Goal: Transaction & Acquisition: Purchase product/service

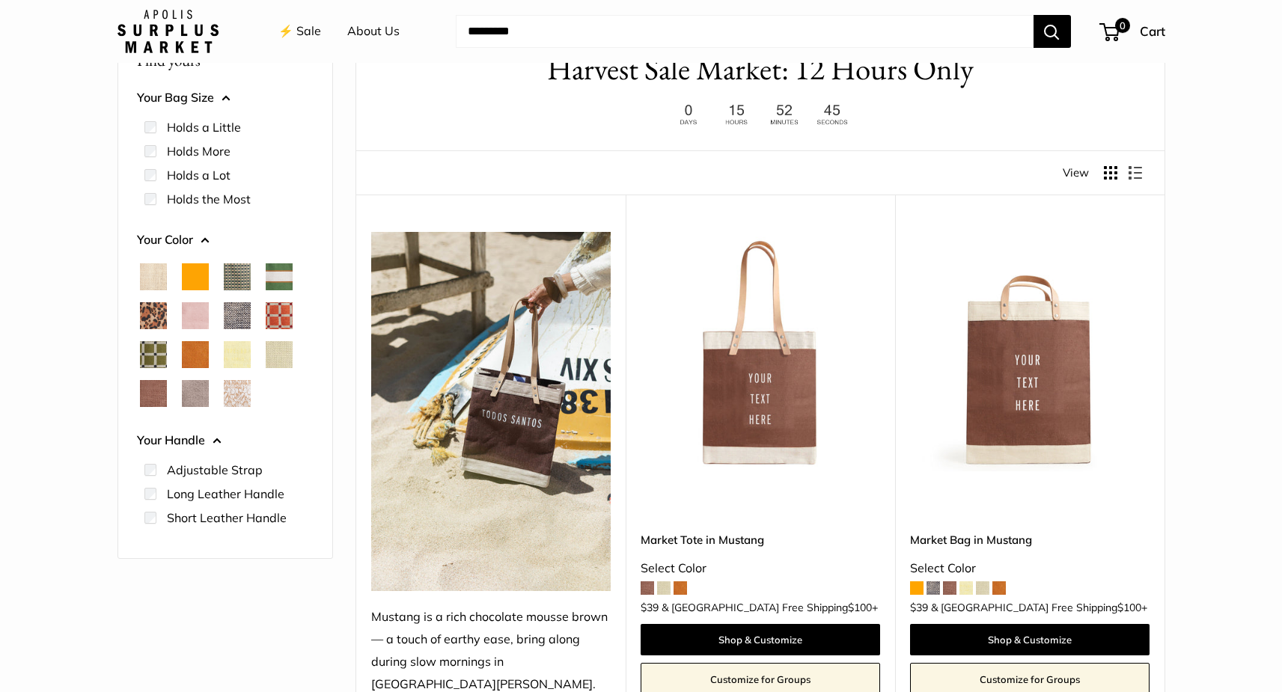
scroll to position [91, 0]
click at [0, 0] on img at bounding box center [0, 0] width 0 height 0
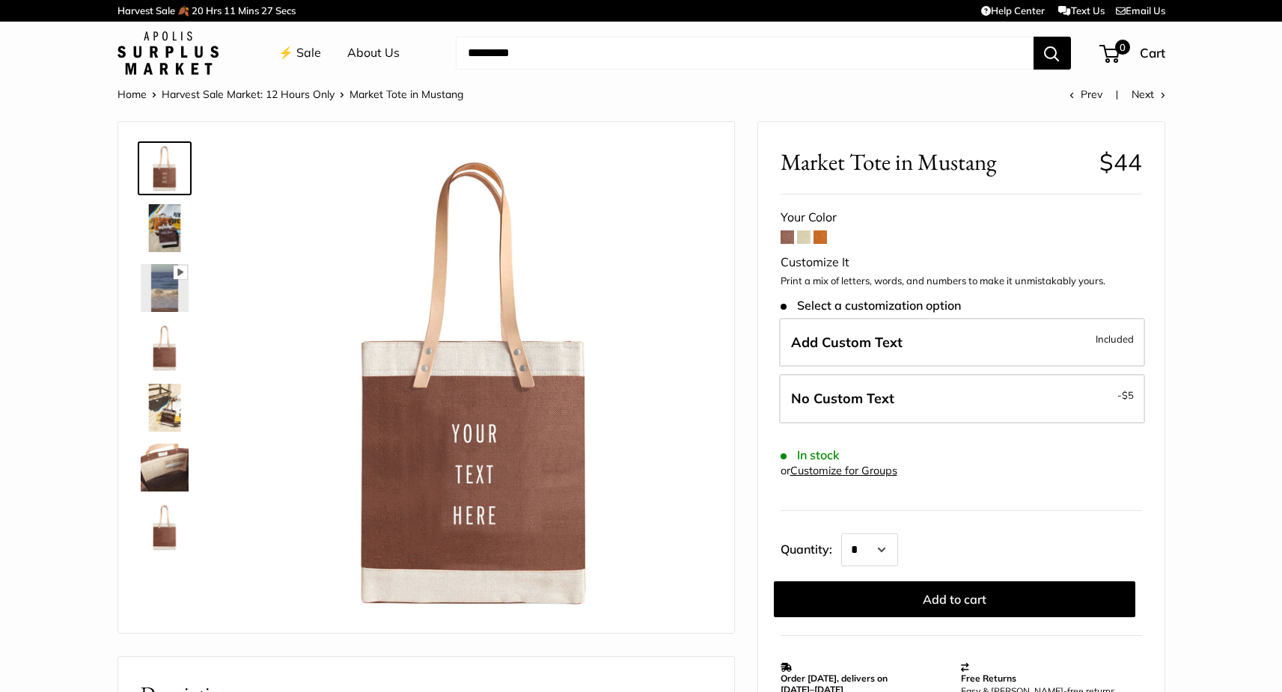
click at [797, 242] on span at bounding box center [803, 237] width 13 height 13
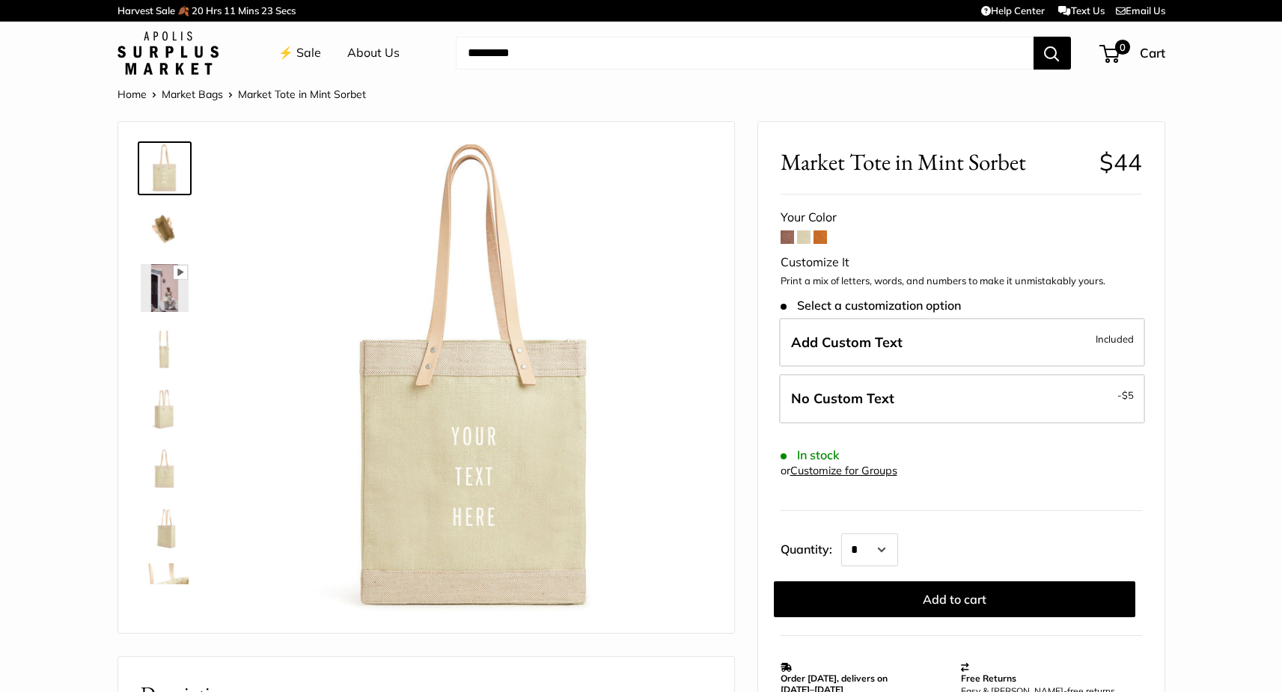
click at [822, 239] on span at bounding box center [820, 237] width 13 height 13
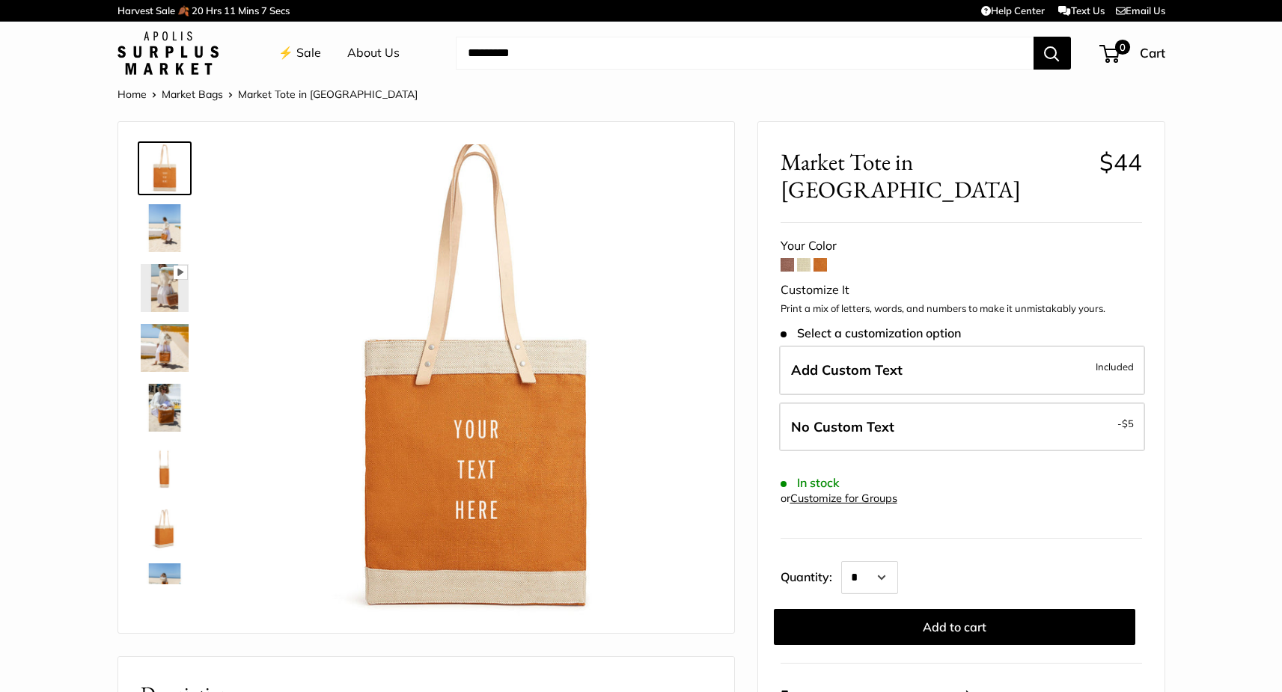
click at [803, 258] on span at bounding box center [803, 264] width 13 height 13
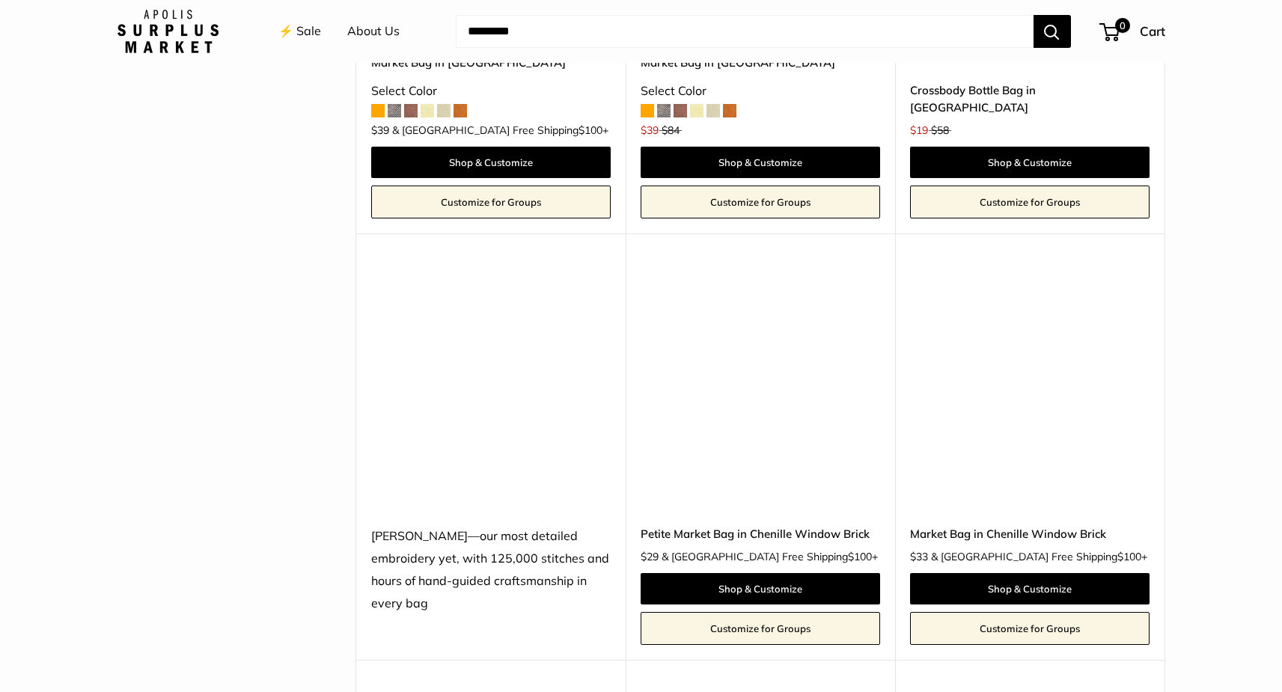
scroll to position [2927, 0]
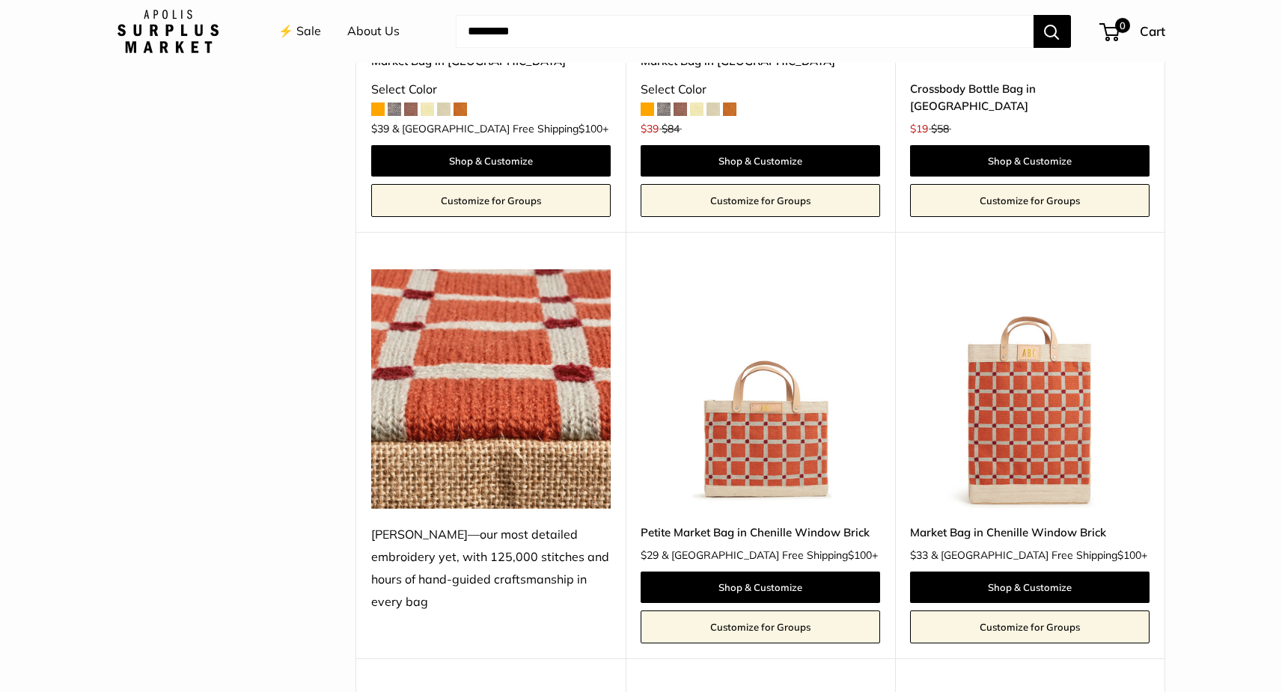
click at [0, 0] on img at bounding box center [0, 0] width 0 height 0
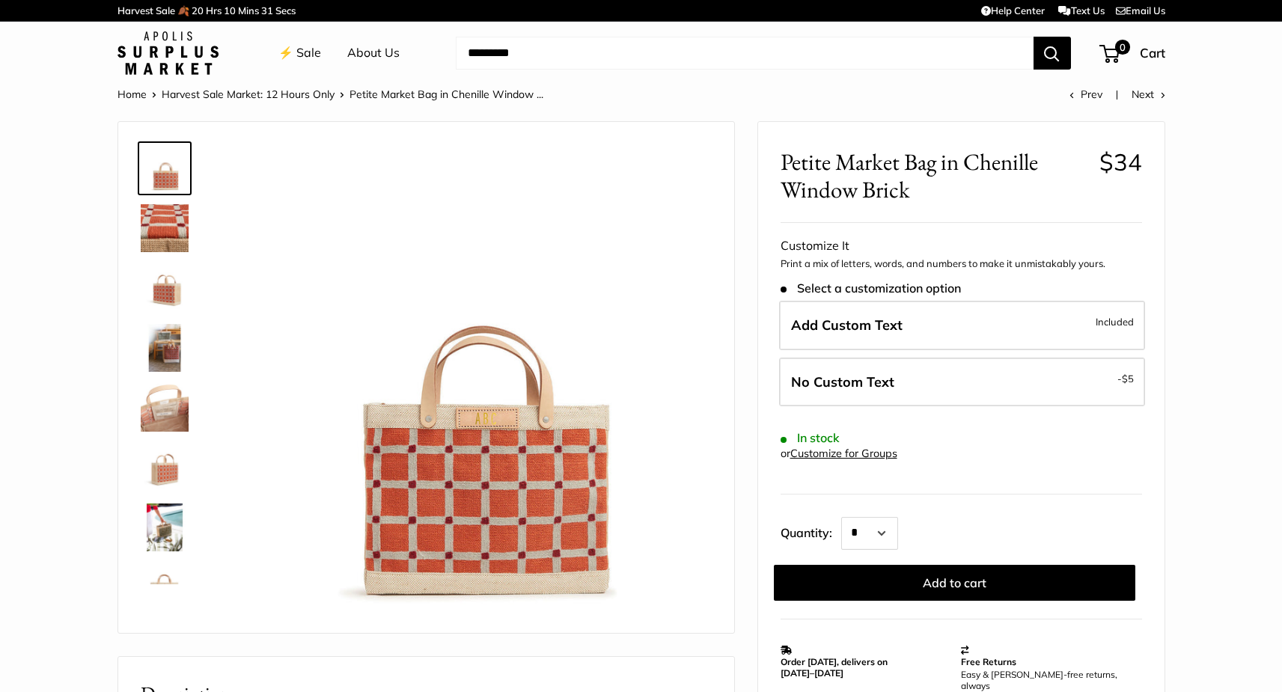
click at [173, 294] on img at bounding box center [165, 288] width 48 height 48
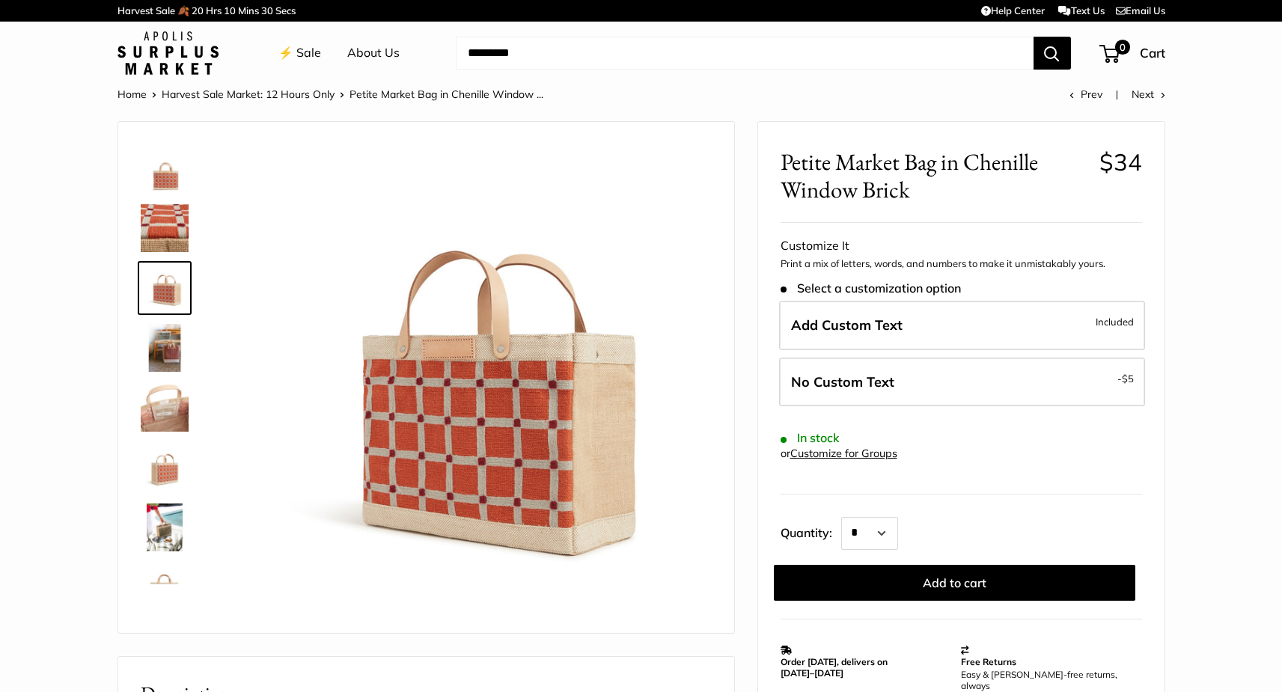
click at [165, 365] on img at bounding box center [165, 348] width 48 height 48
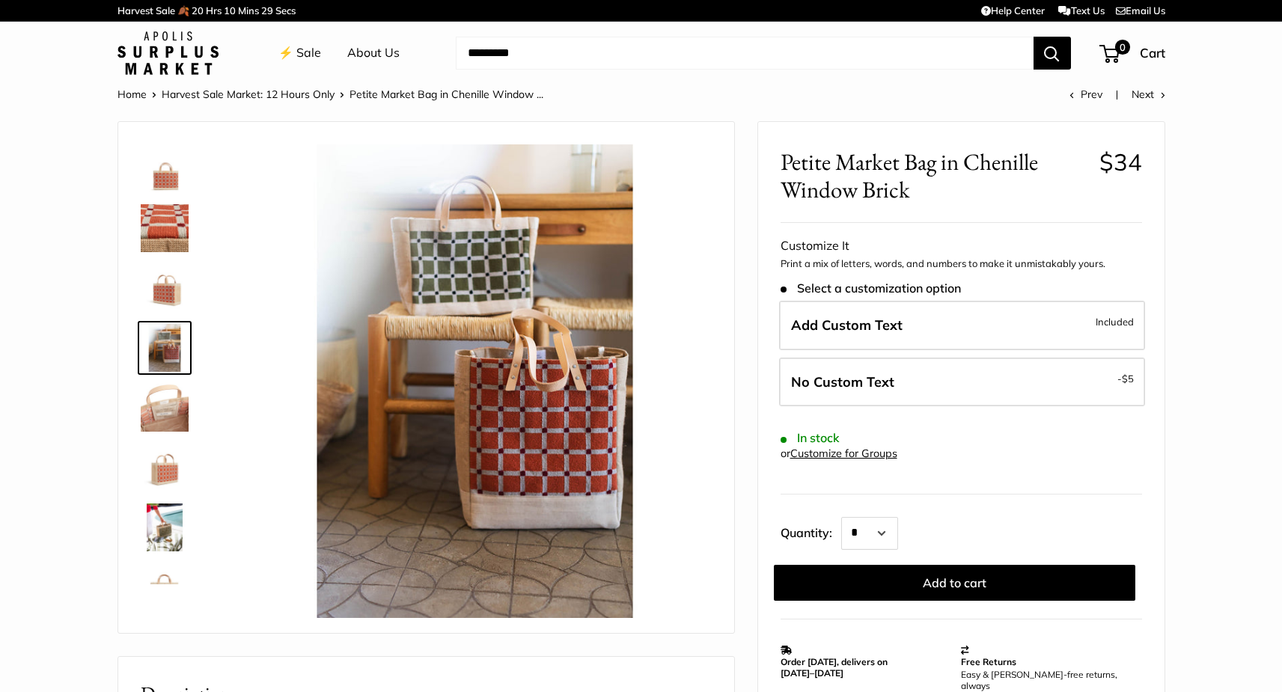
click at [167, 410] on img at bounding box center [165, 408] width 48 height 48
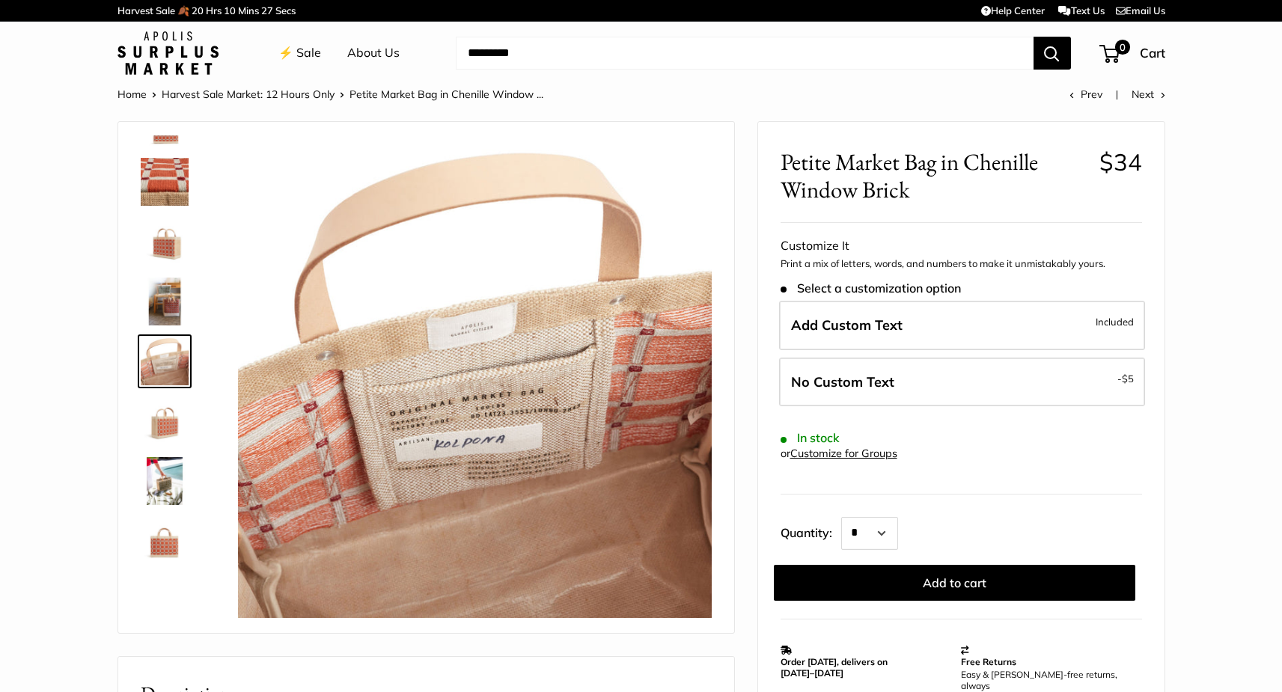
click at [166, 478] on img at bounding box center [165, 481] width 48 height 48
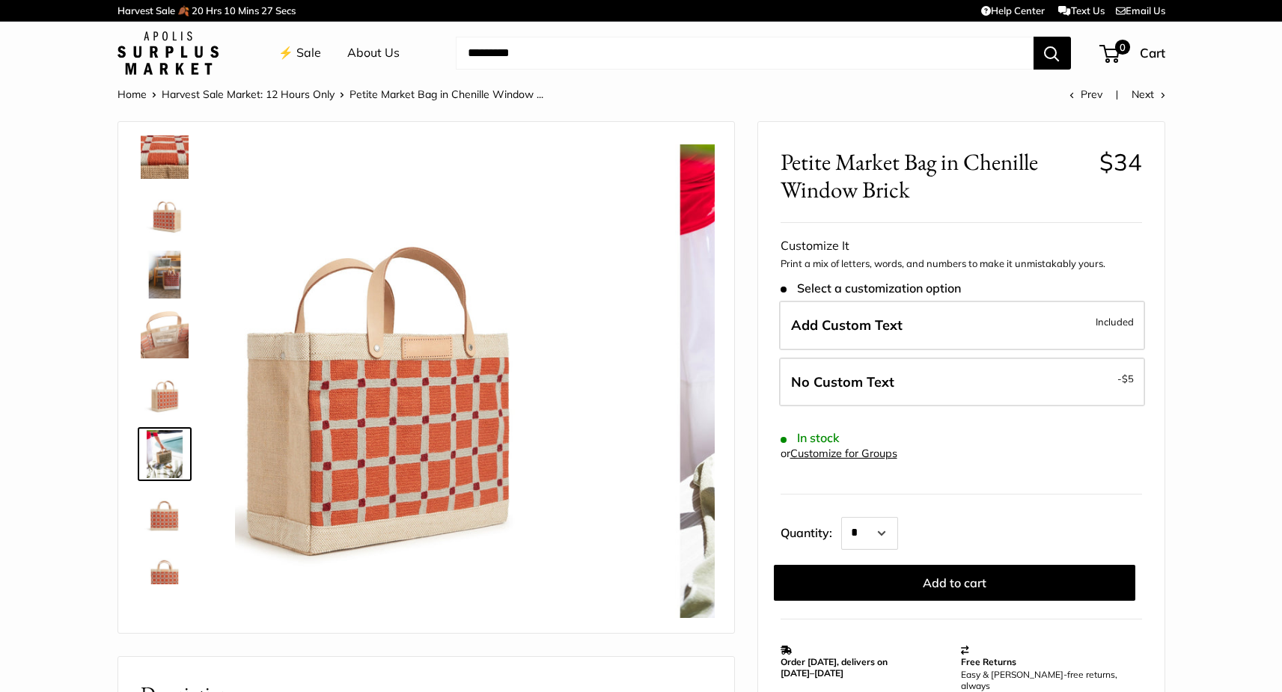
scroll to position [96, 0]
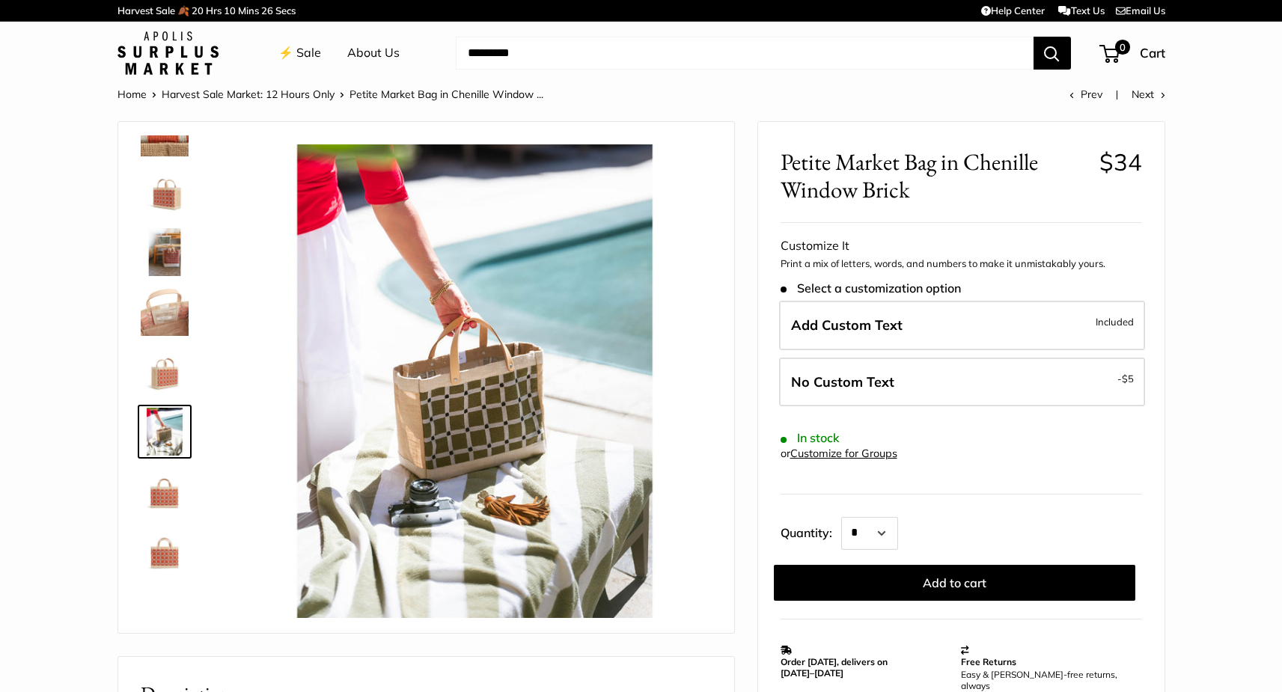
click at [168, 506] on img at bounding box center [165, 492] width 48 height 48
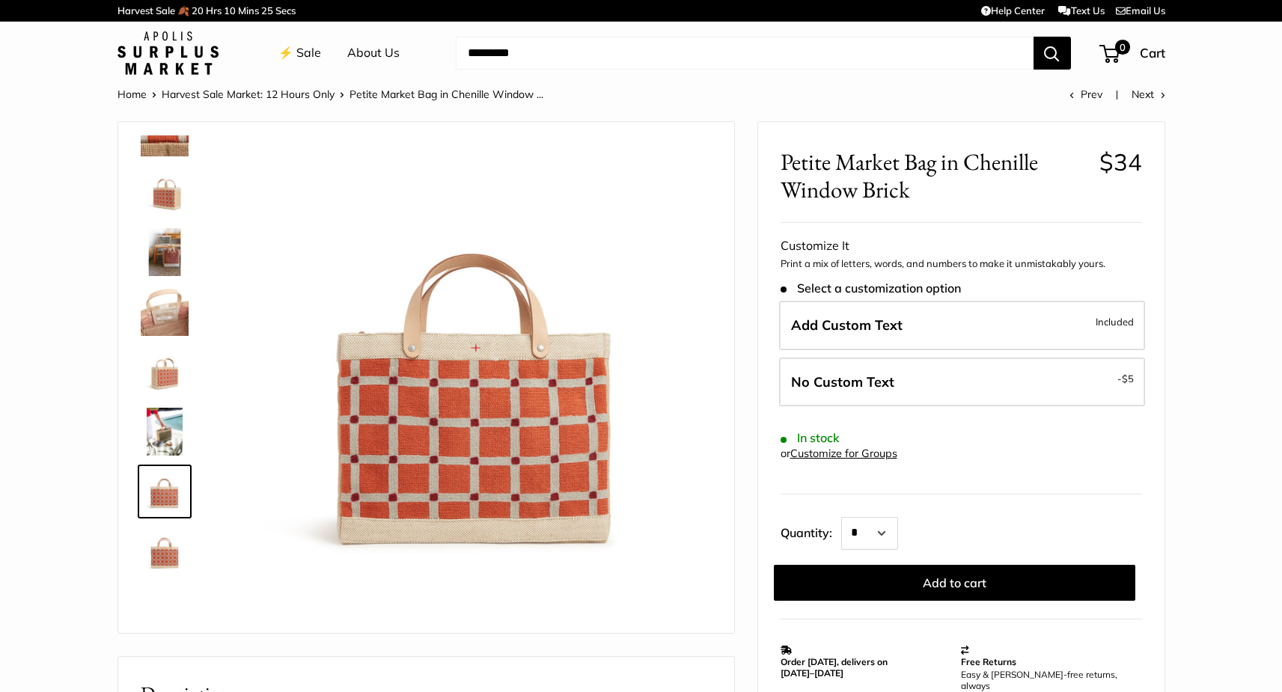
click at [168, 560] on img at bounding box center [165, 552] width 48 height 48
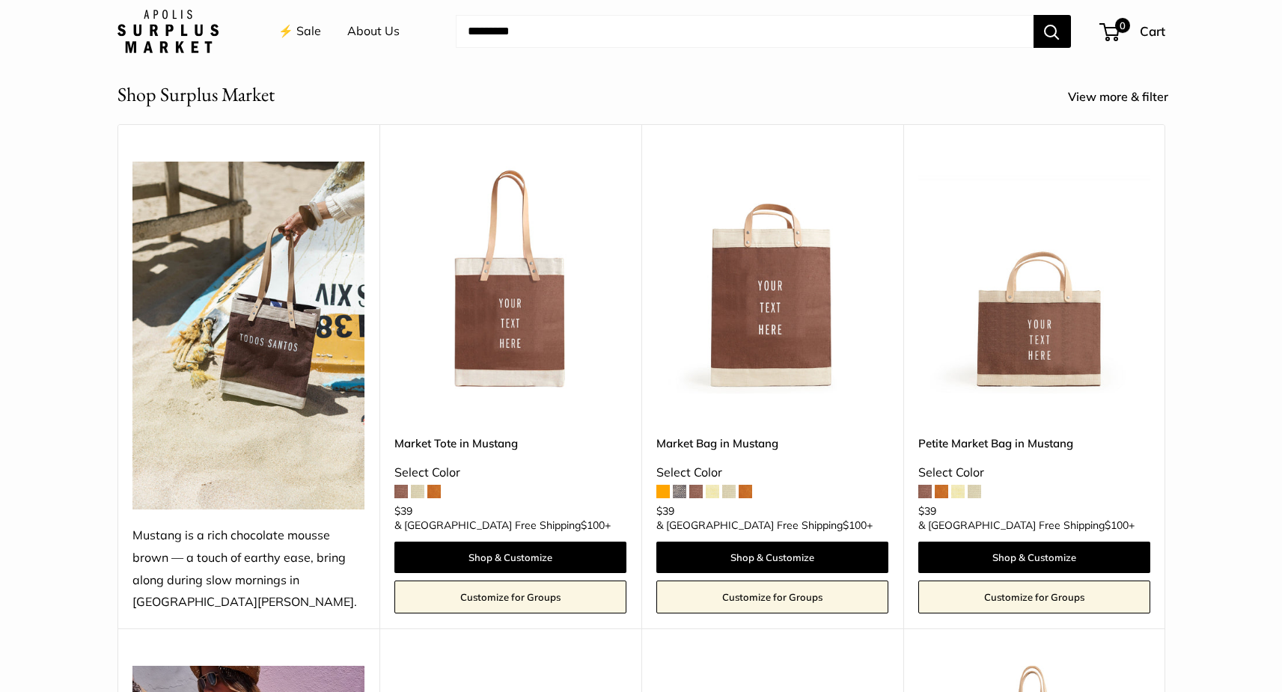
scroll to position [650, 0]
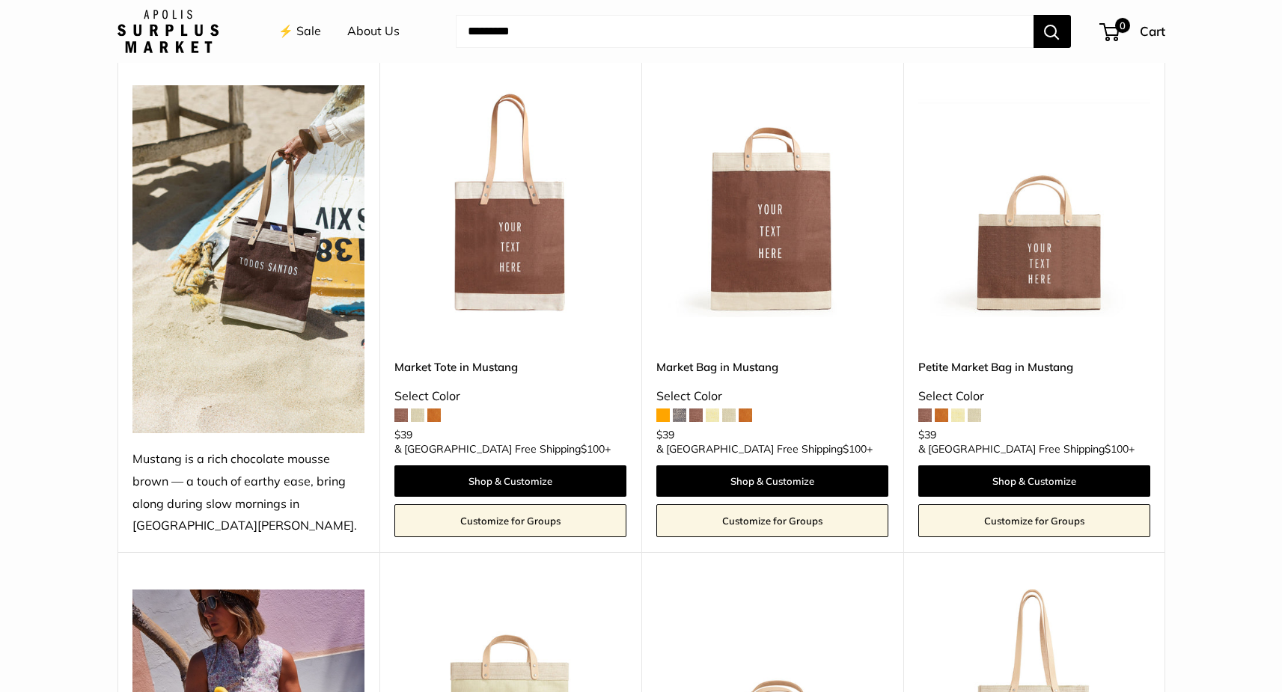
click at [415, 422] on span at bounding box center [417, 415] width 13 height 13
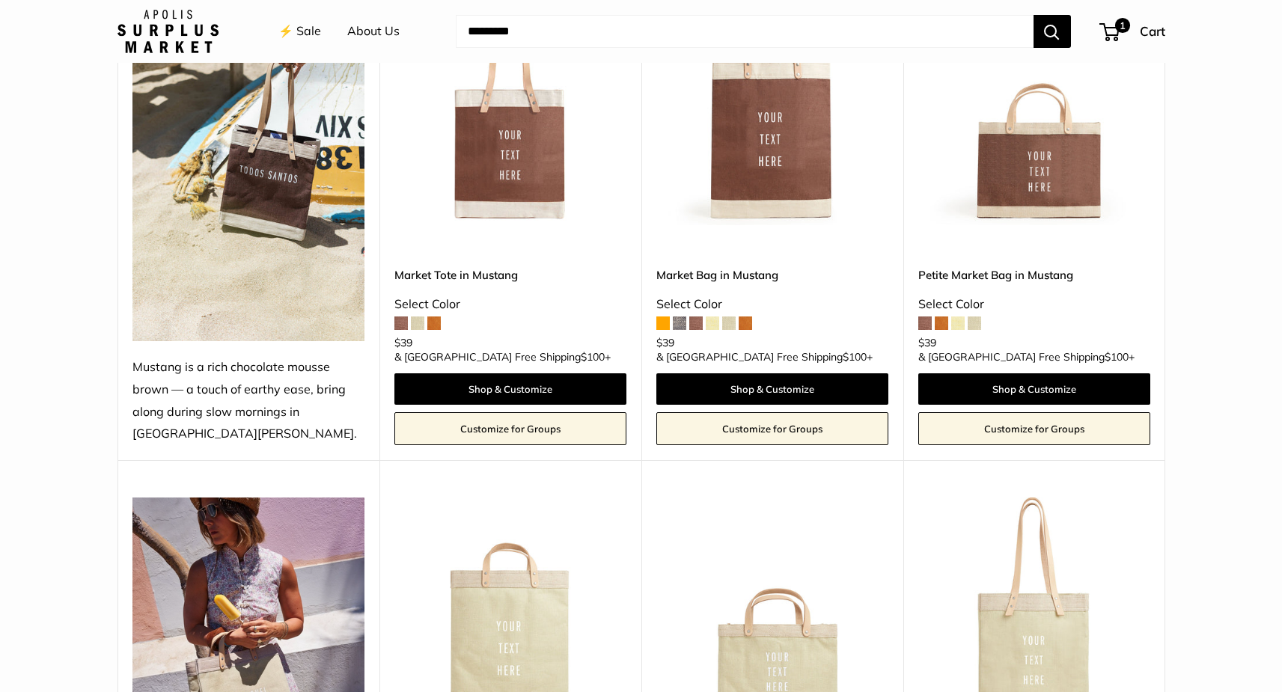
scroll to position [743, 0]
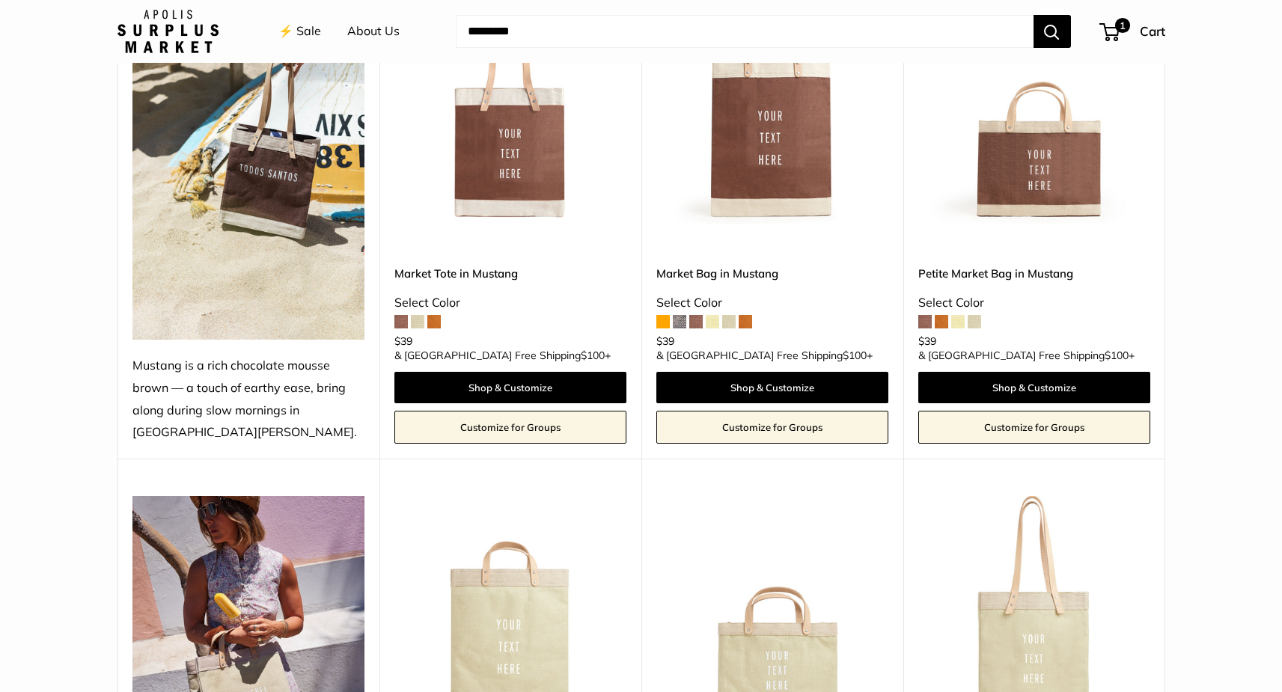
click at [0, 0] on img at bounding box center [0, 0] width 0 height 0
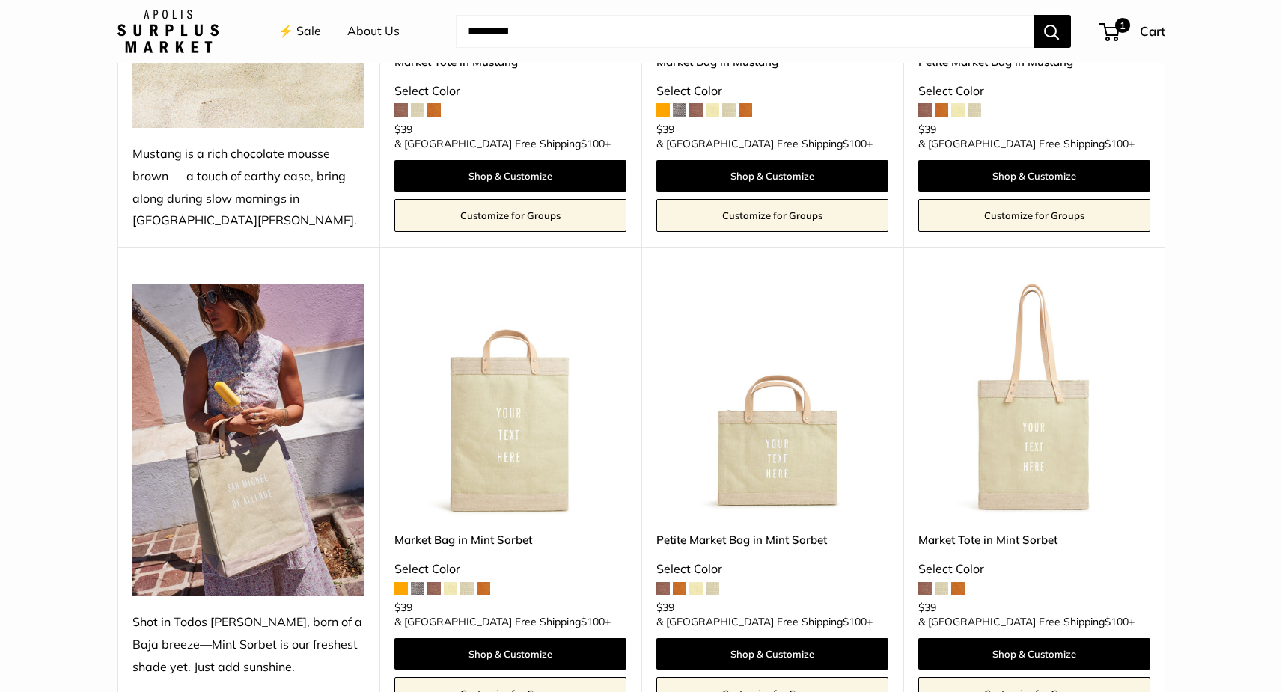
scroll to position [969, 0]
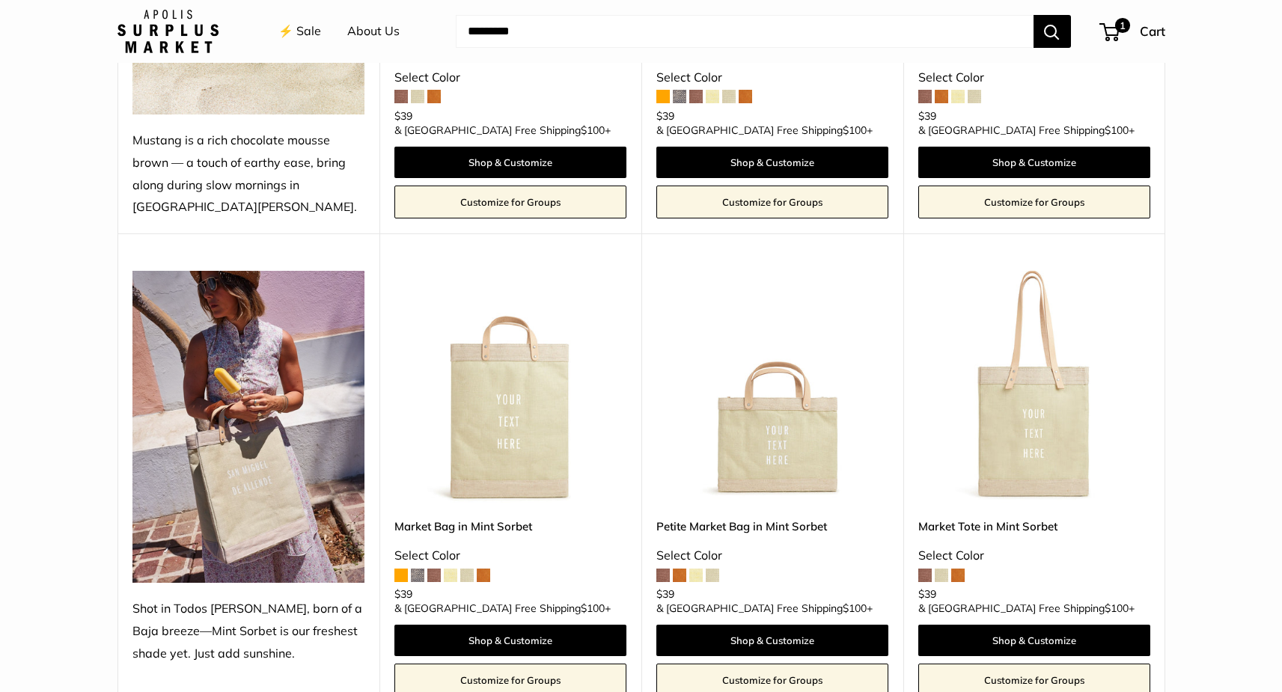
click at [416, 576] on span at bounding box center [417, 575] width 13 height 13
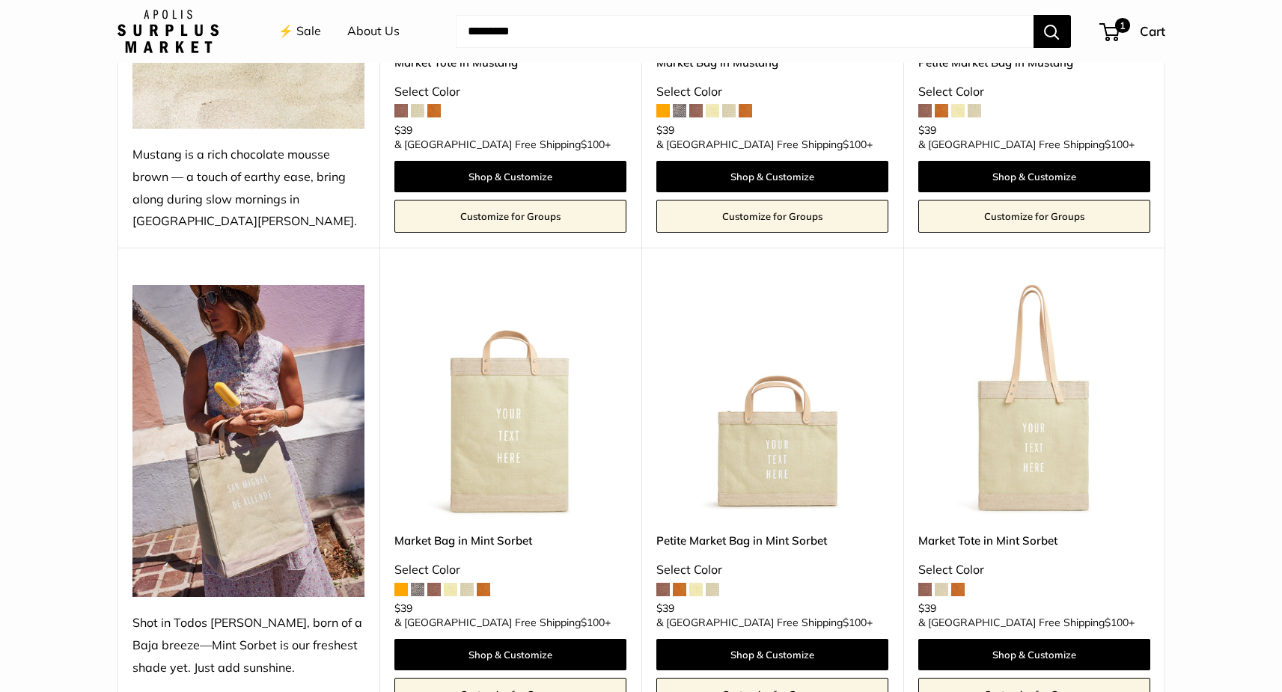
scroll to position [957, 0]
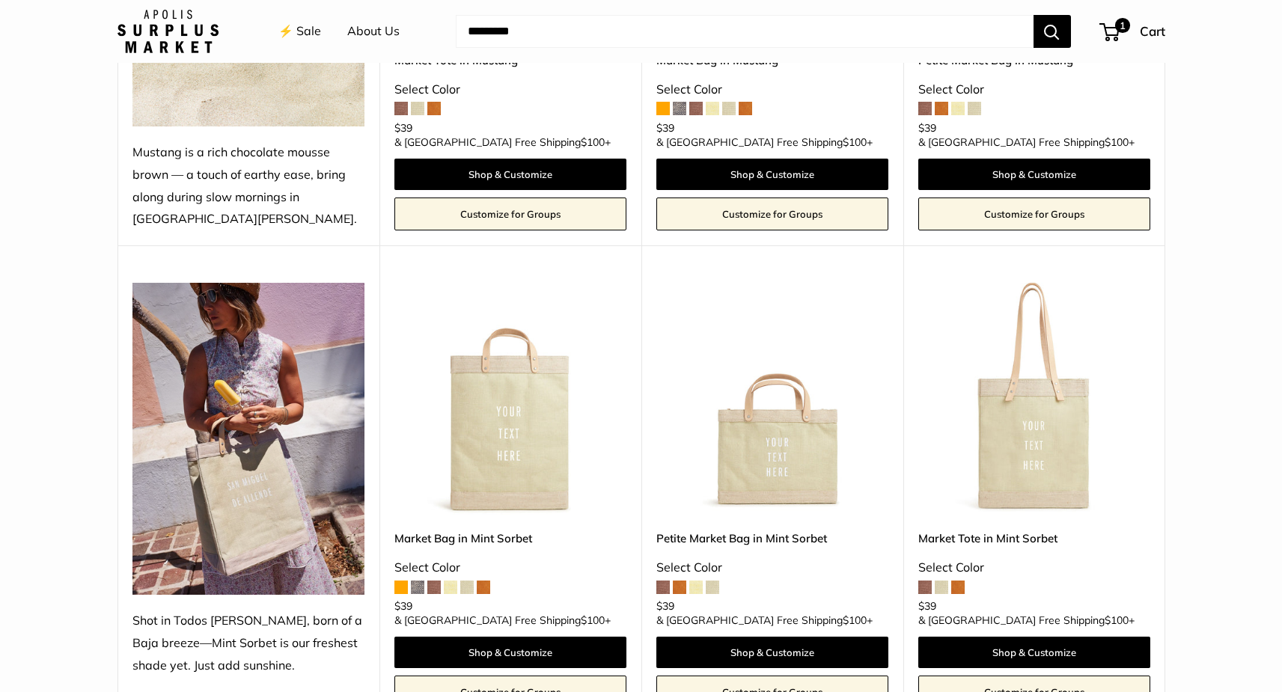
click at [0, 0] on img at bounding box center [0, 0] width 0 height 0
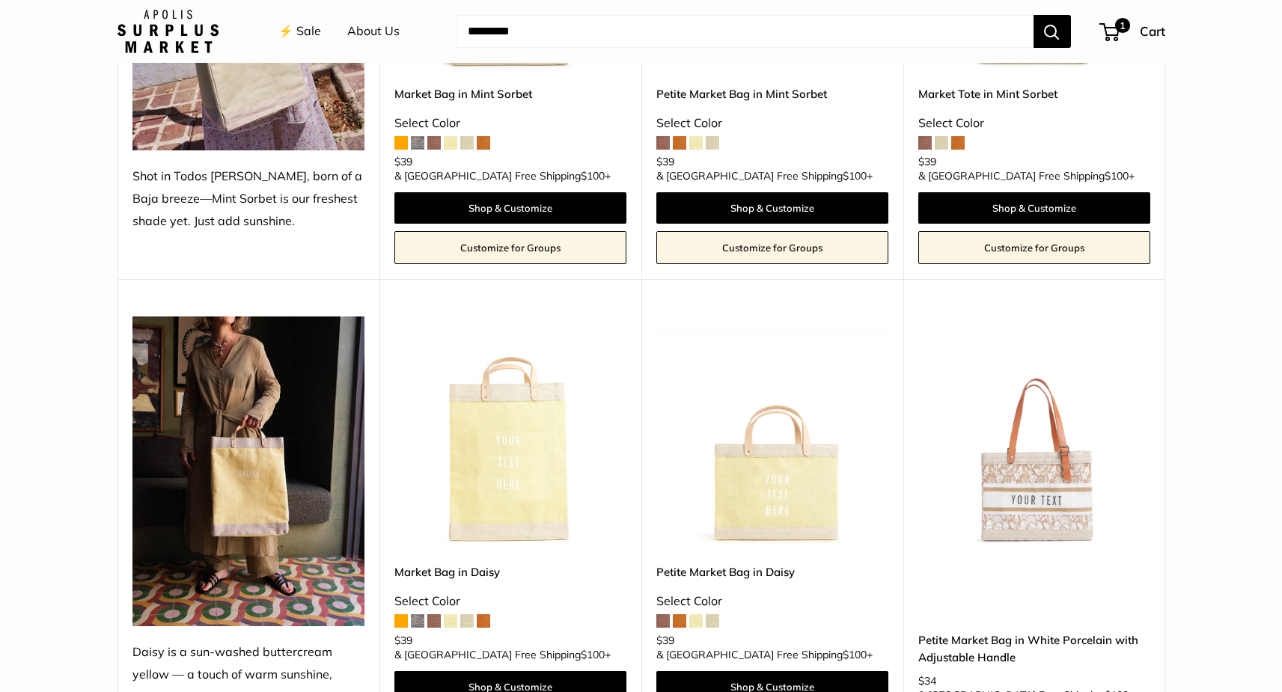
scroll to position [1404, 0]
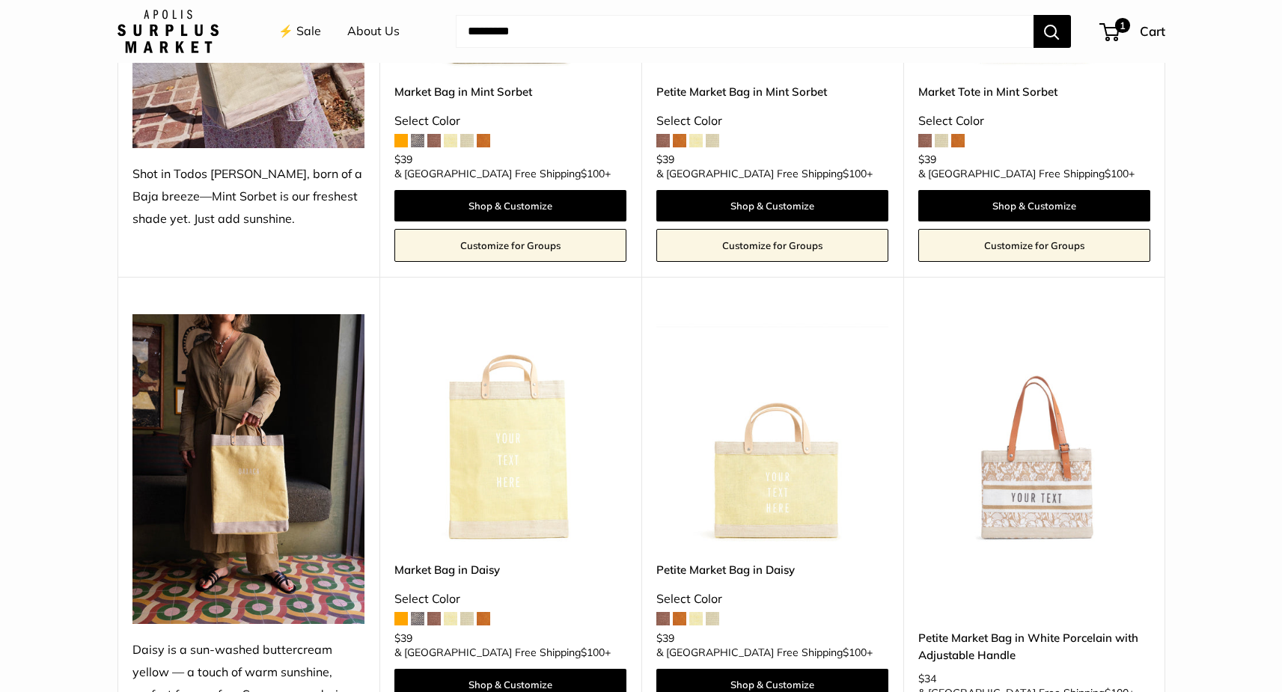
click at [663, 612] on span at bounding box center [663, 618] width 13 height 13
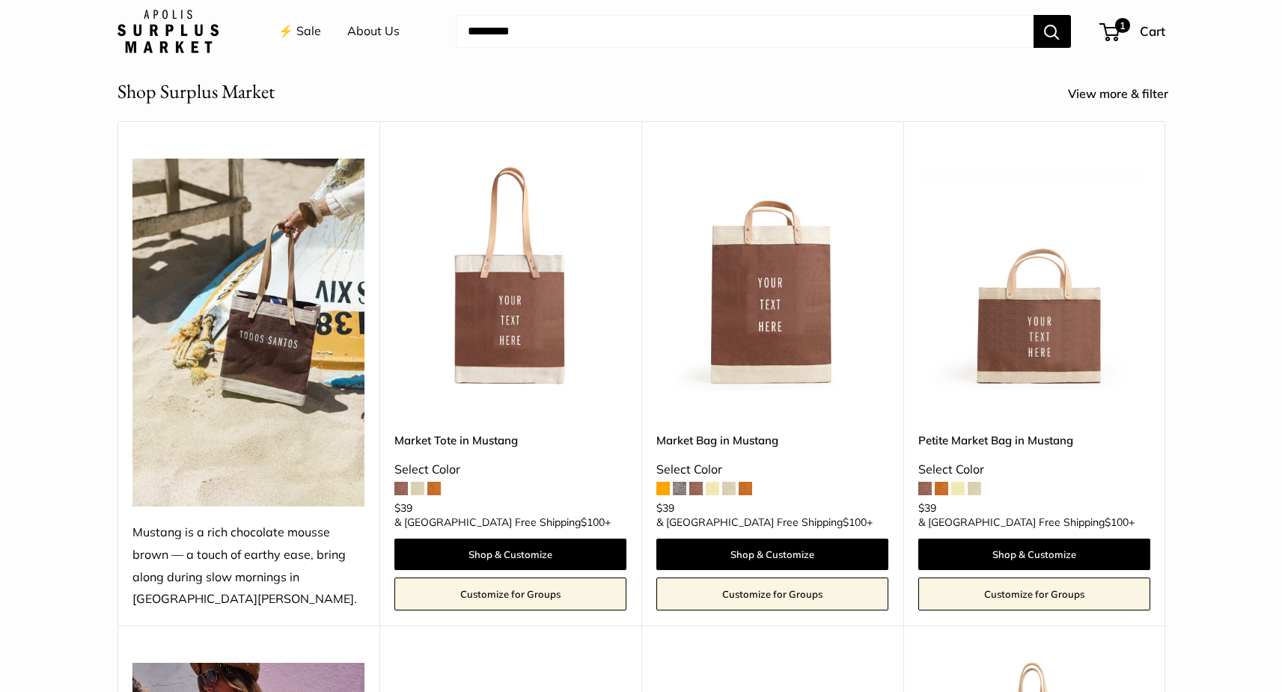
scroll to position [591, 0]
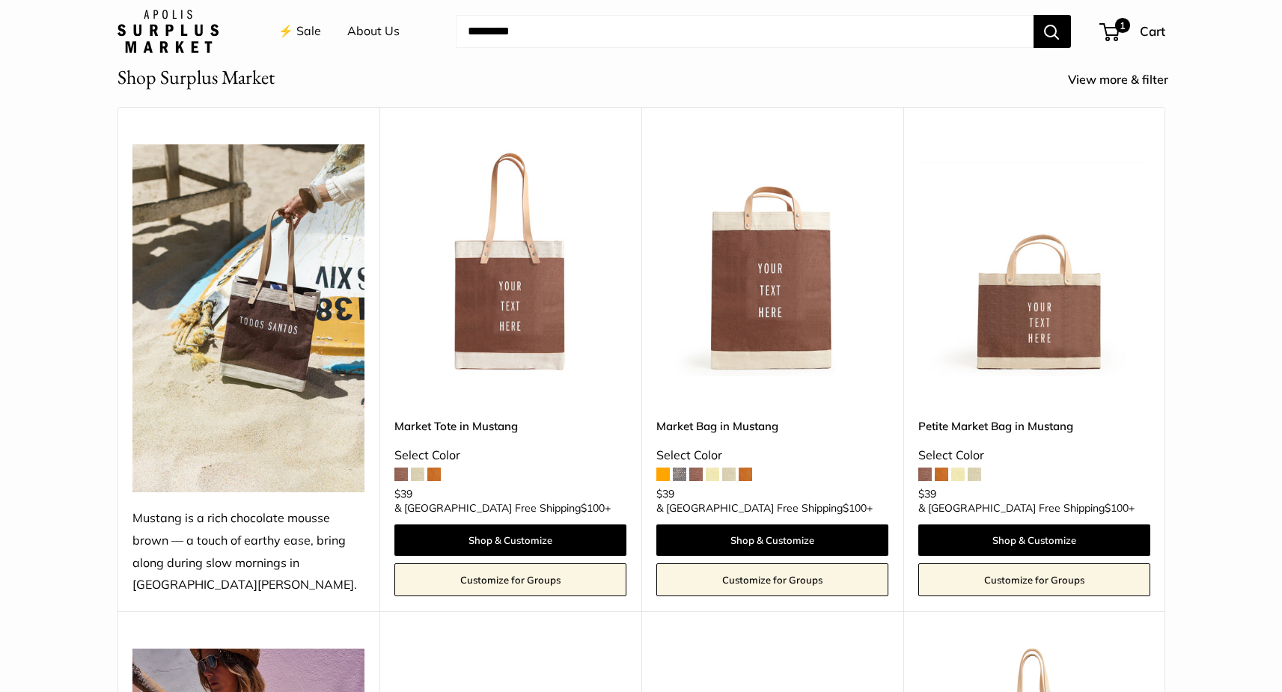
click at [0, 0] on img at bounding box center [0, 0] width 0 height 0
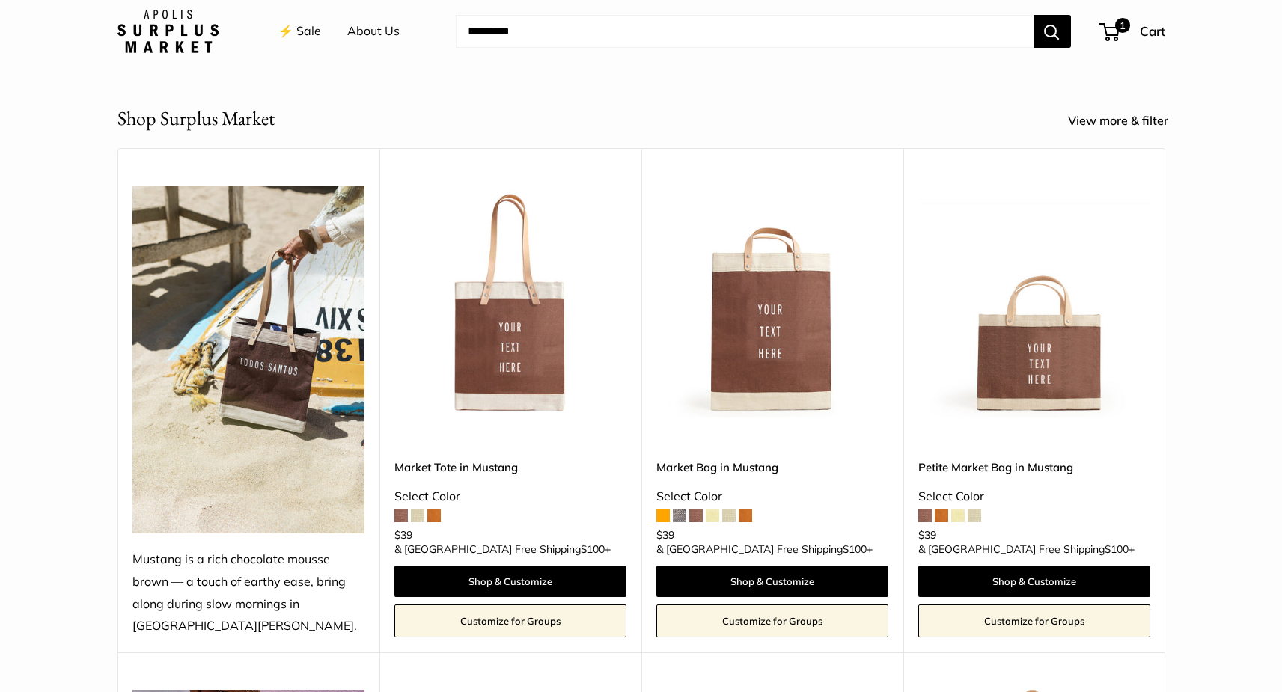
scroll to position [550, 0]
click at [415, 522] on span at bounding box center [417, 514] width 13 height 13
click at [663, 522] on span at bounding box center [663, 514] width 13 height 13
click at [0, 0] on img at bounding box center [0, 0] width 0 height 0
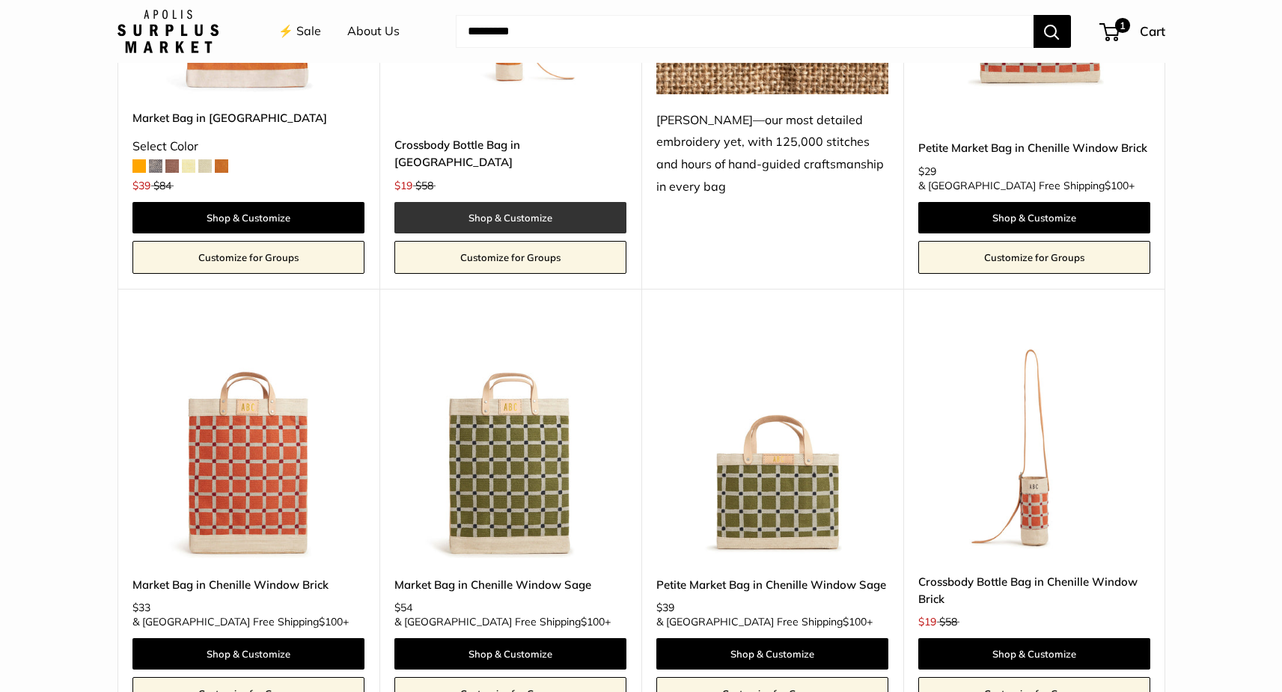
scroll to position [2814, 0]
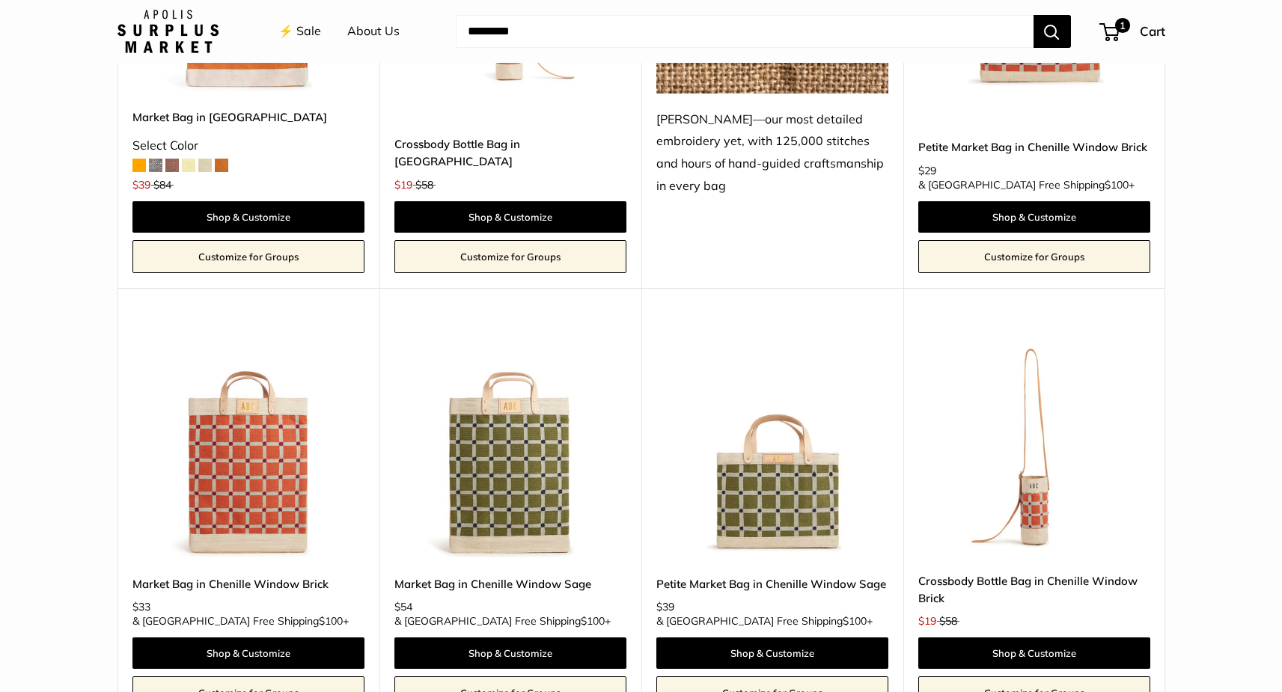
click at [0, 0] on img at bounding box center [0, 0] width 0 height 0
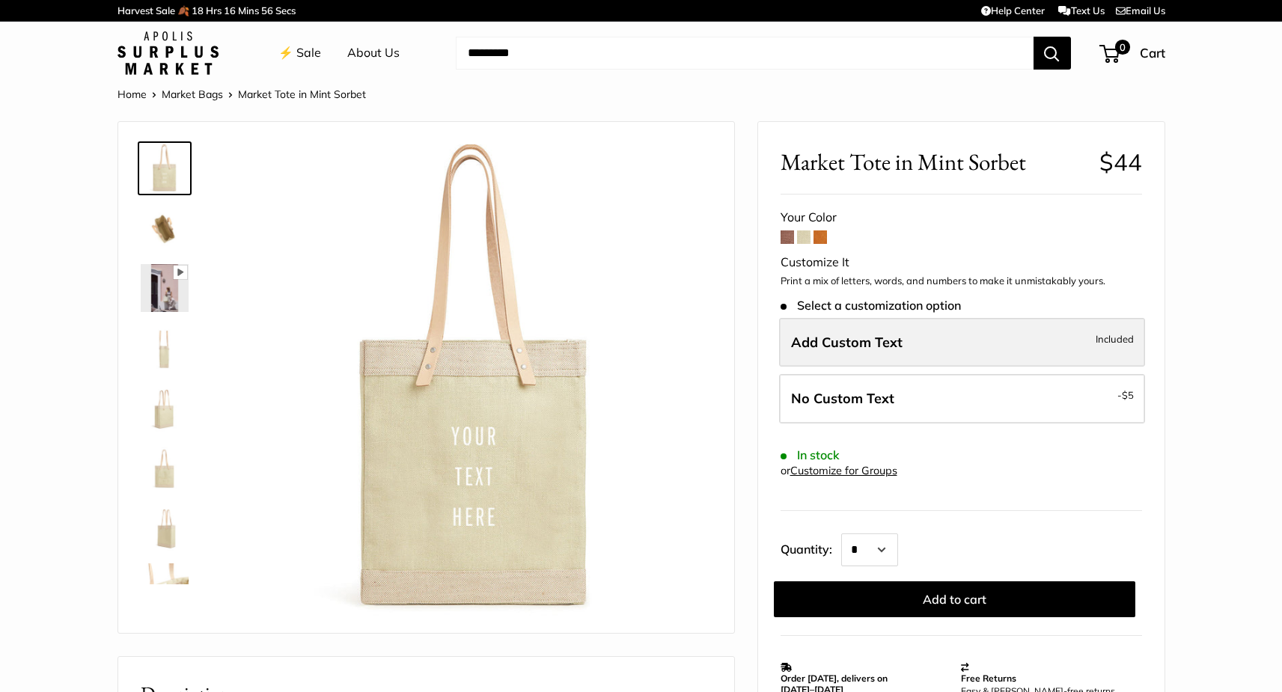
click at [901, 349] on label "Add Custom Text Included" at bounding box center [962, 342] width 366 height 49
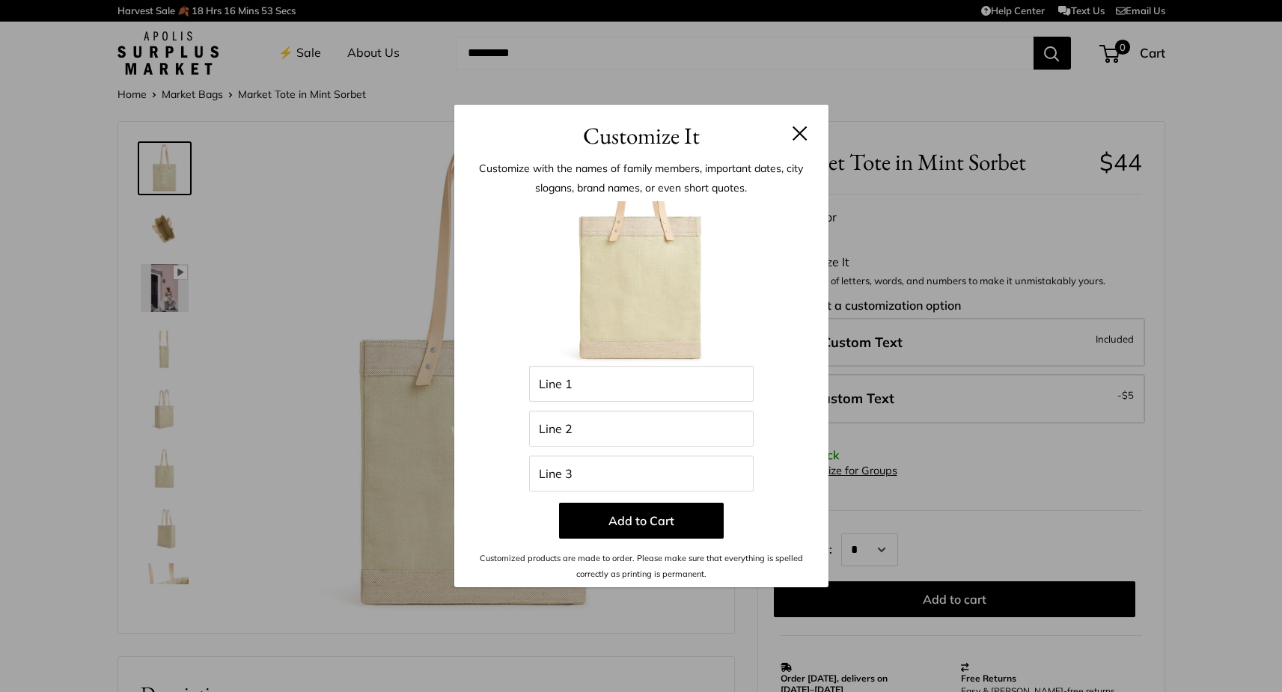
click at [797, 132] on button at bounding box center [800, 133] width 15 height 15
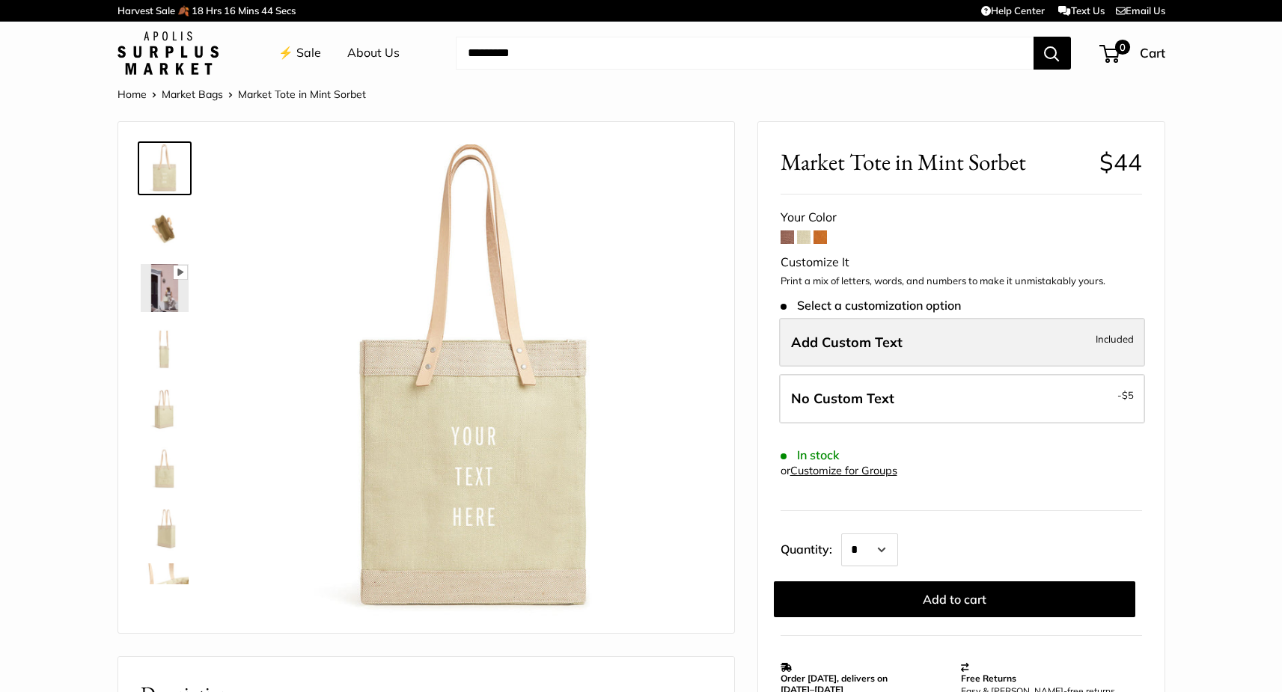
click at [824, 339] on span "Add Custom Text" at bounding box center [847, 342] width 112 height 17
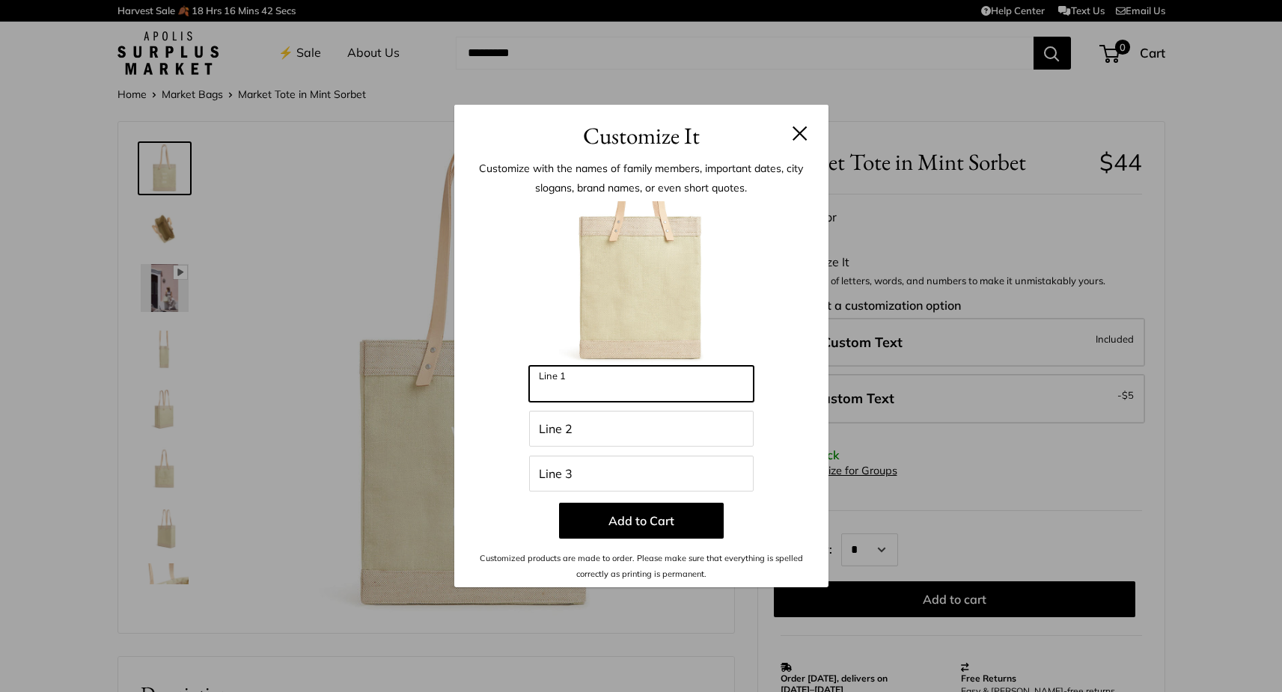
click at [596, 387] on input "Line 1" at bounding box center [641, 384] width 225 height 36
type input "****"
click at [587, 431] on input "Line 2" at bounding box center [641, 429] width 225 height 36
type input "*****"
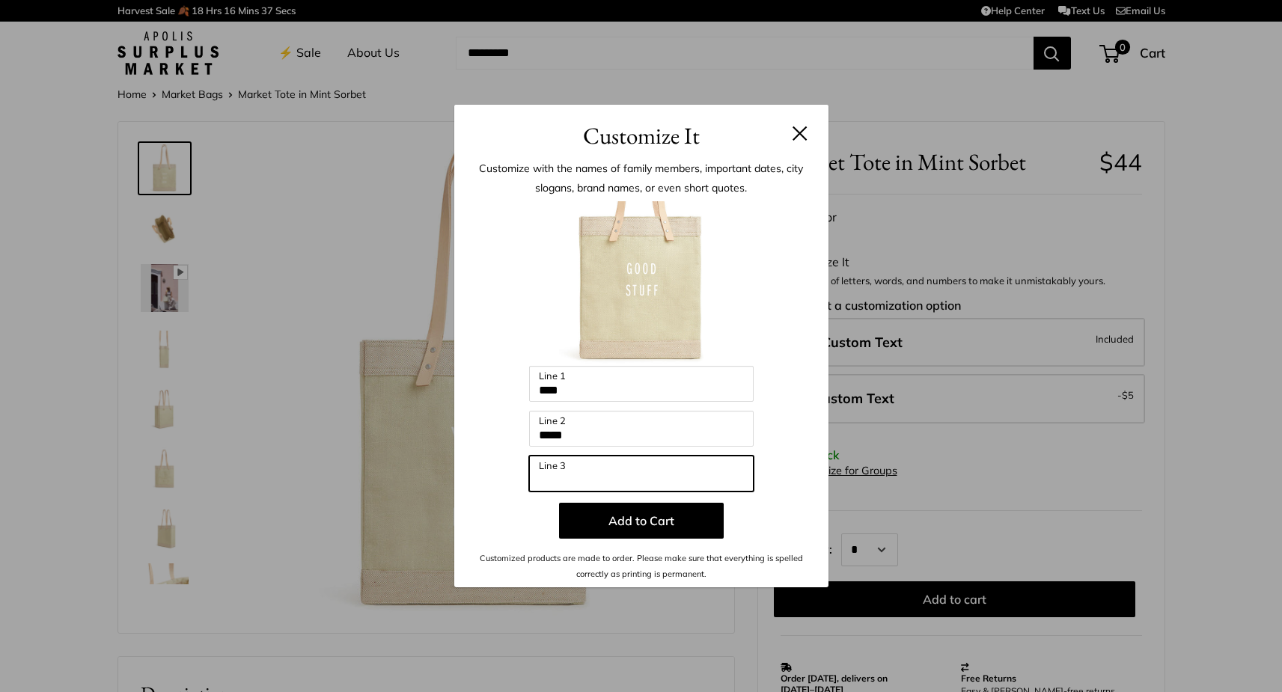
click at [579, 472] on input "Line 3" at bounding box center [641, 474] width 225 height 36
type input "****"
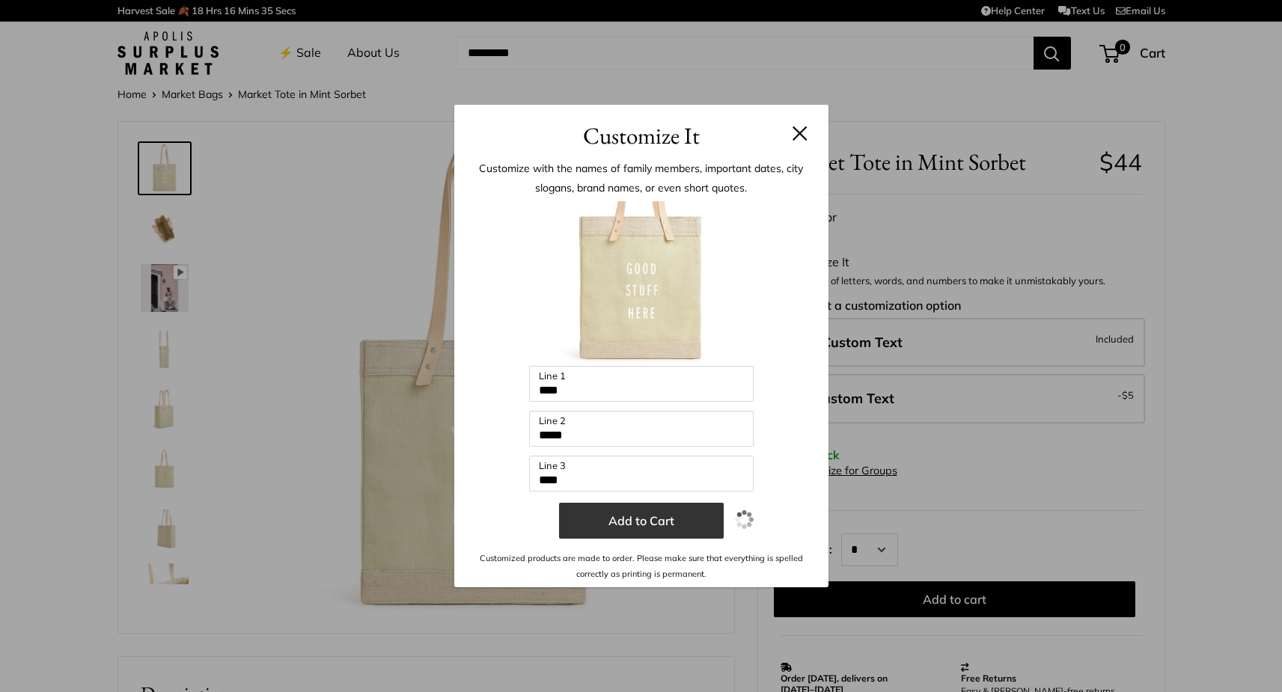
click at [631, 523] on button "Add to Cart" at bounding box center [641, 521] width 165 height 36
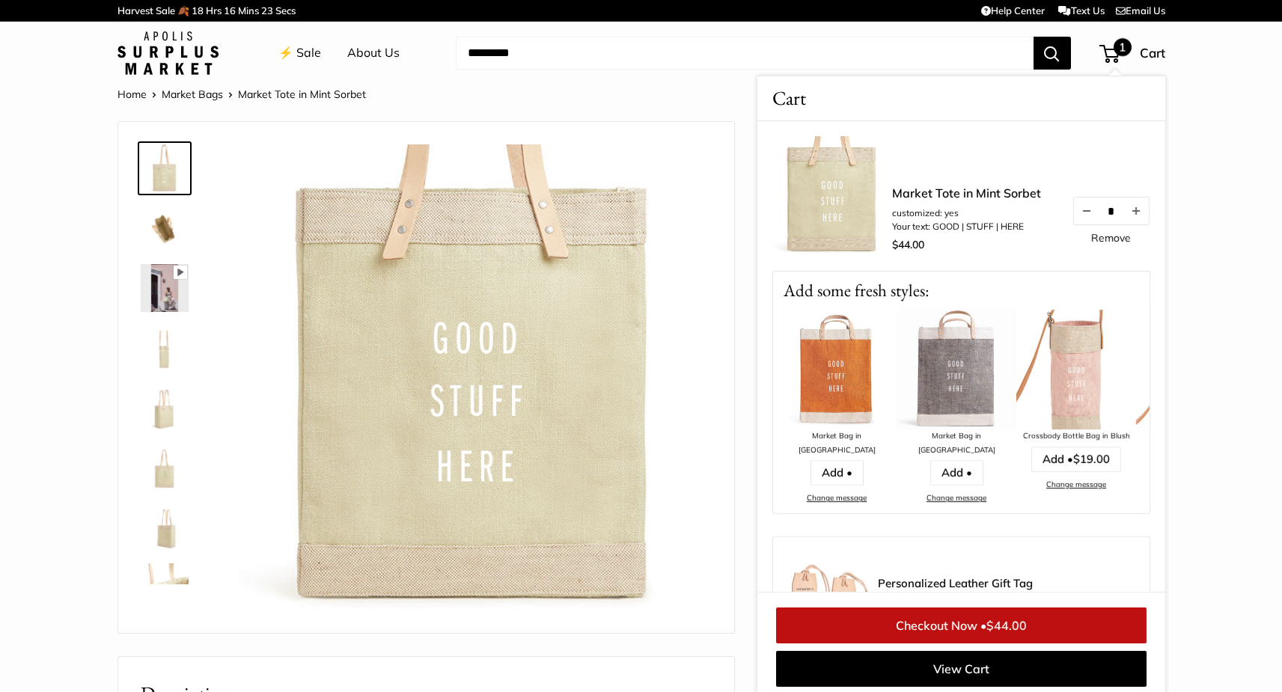
scroll to position [5, 0]
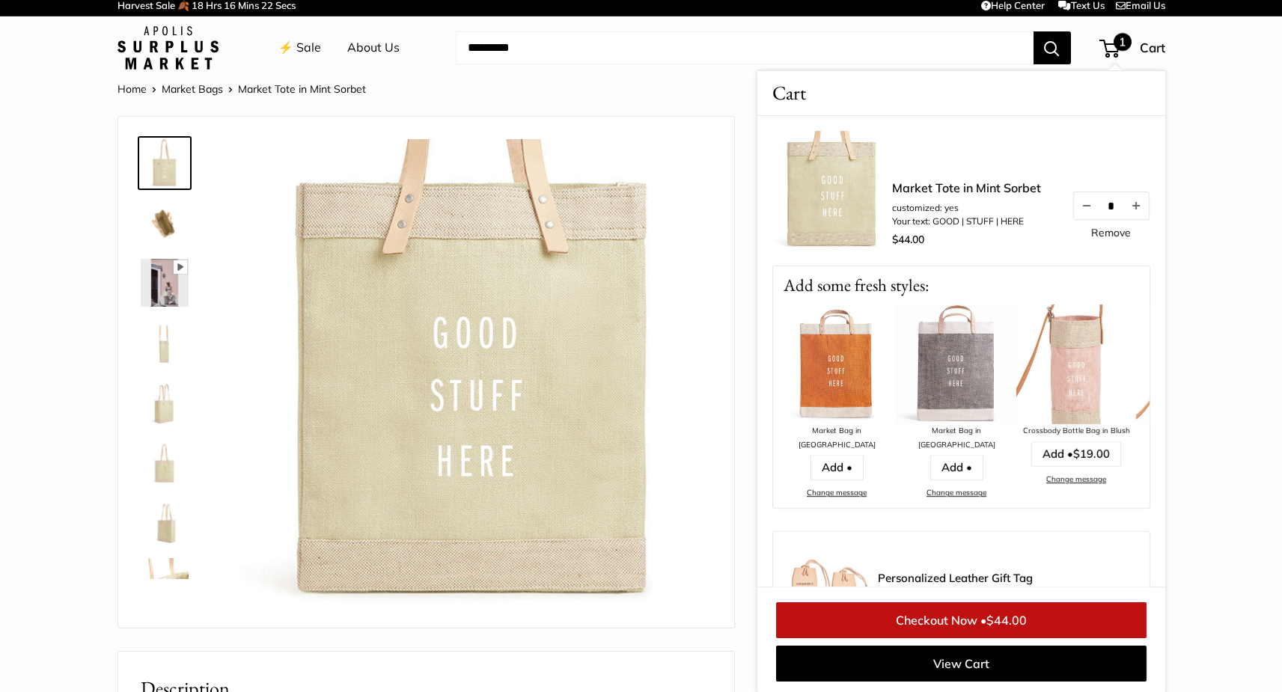
click at [159, 357] on img at bounding box center [165, 343] width 48 height 48
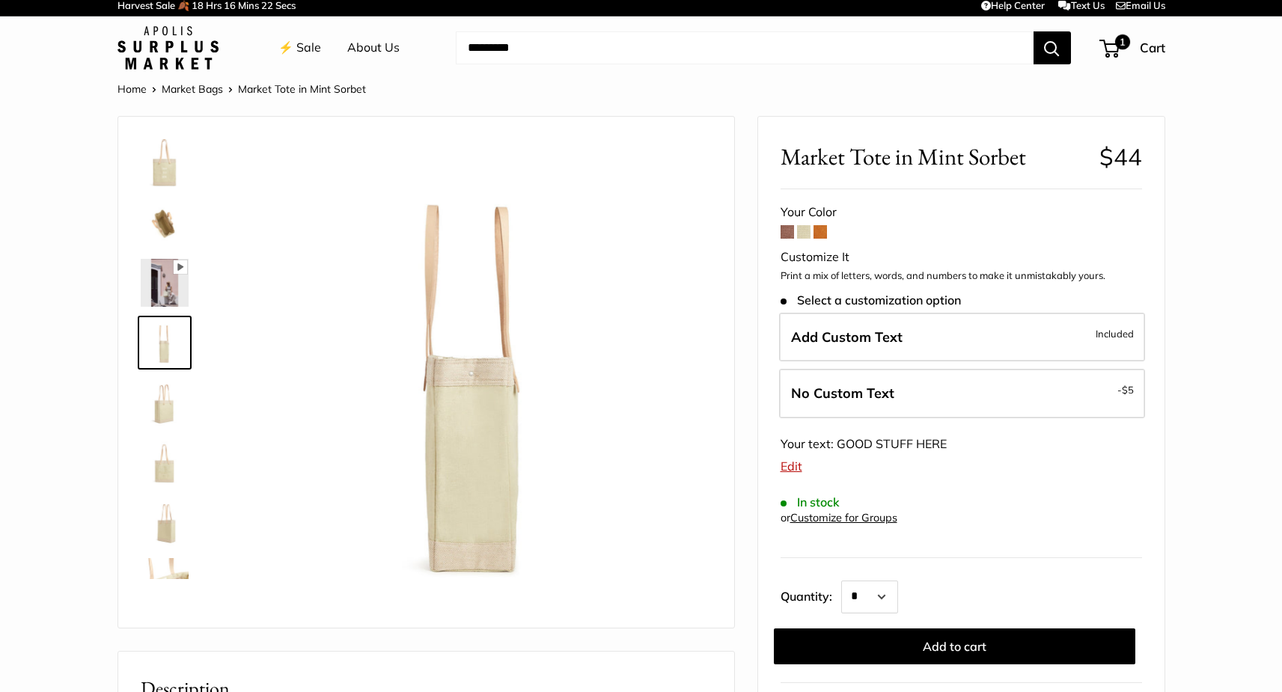
click at [159, 415] on img at bounding box center [165, 403] width 48 height 48
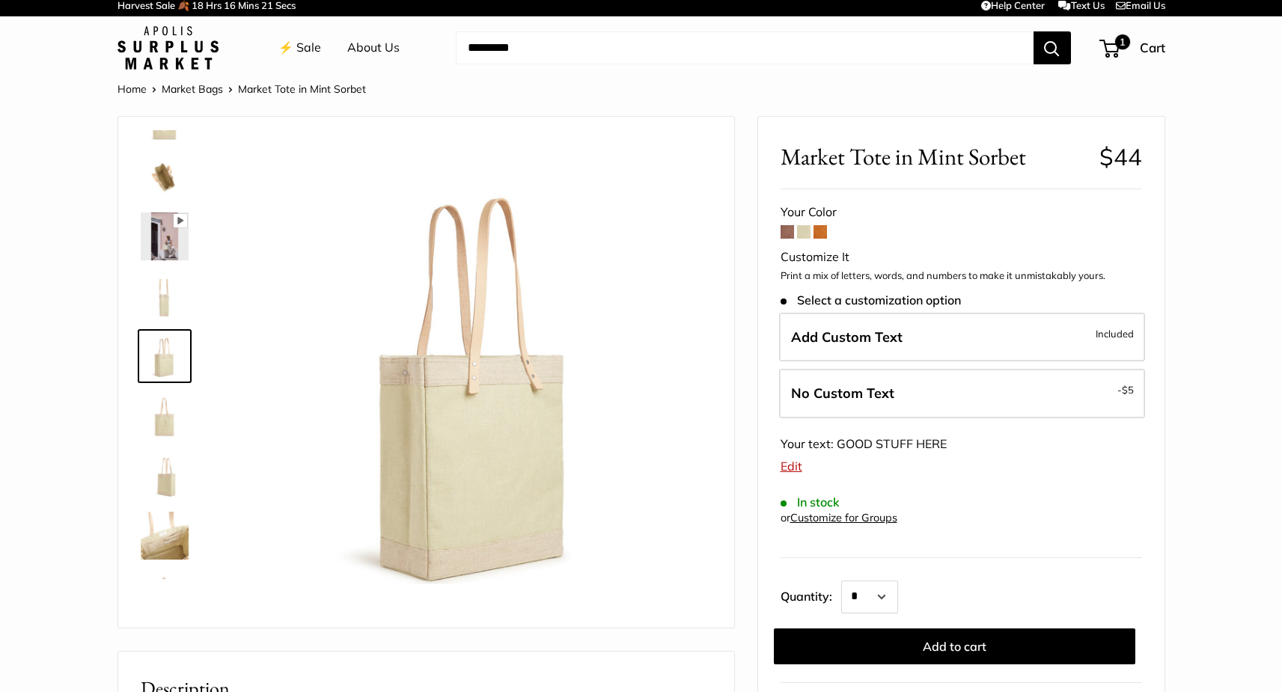
click at [160, 436] on img at bounding box center [165, 416] width 48 height 48
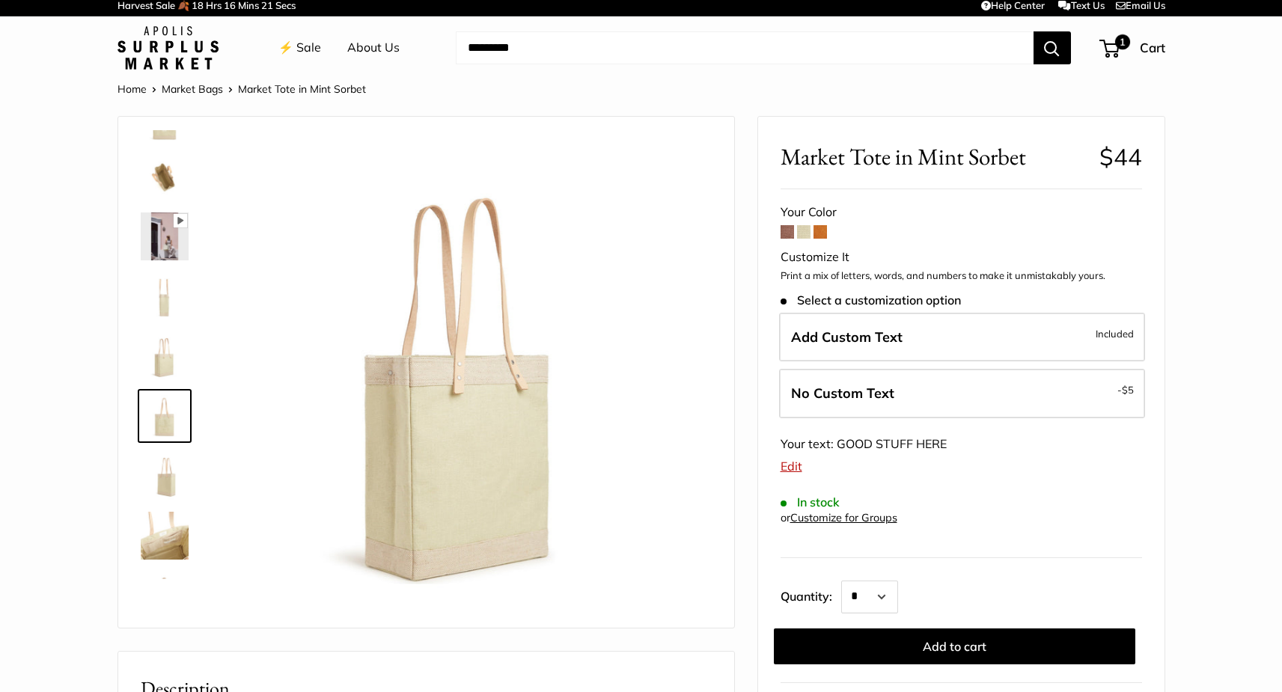
scroll to position [96, 0]
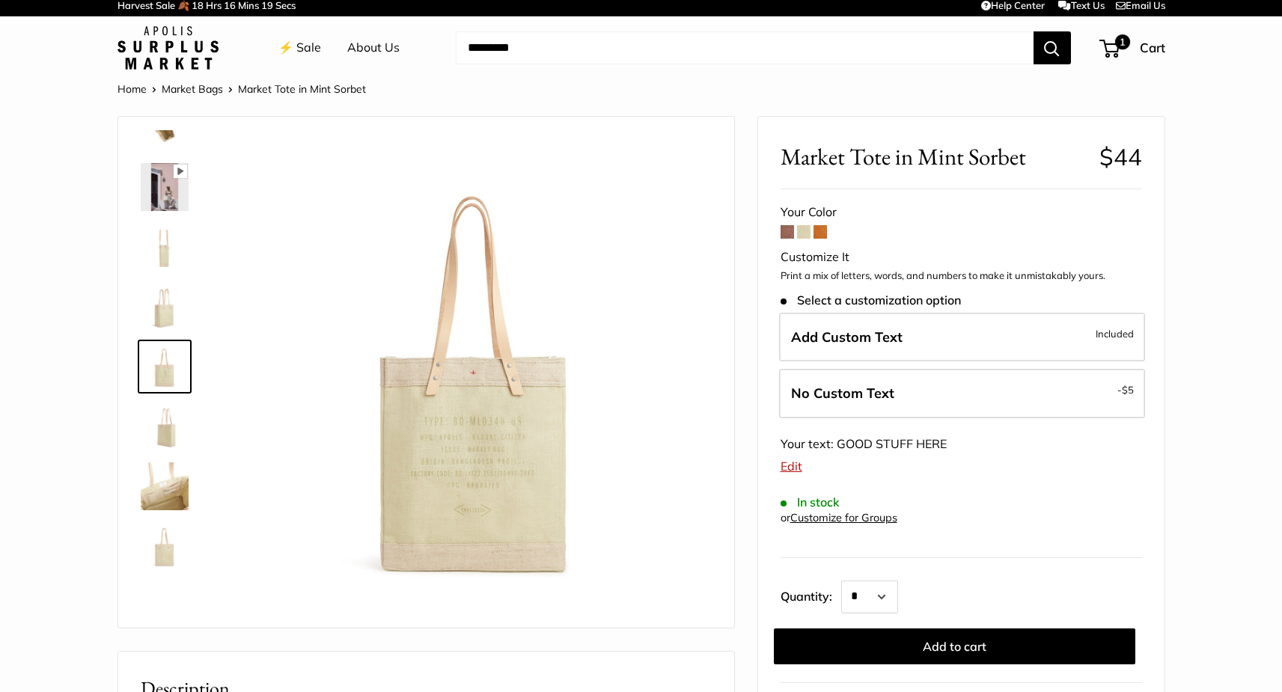
click at [160, 435] on img at bounding box center [165, 427] width 48 height 48
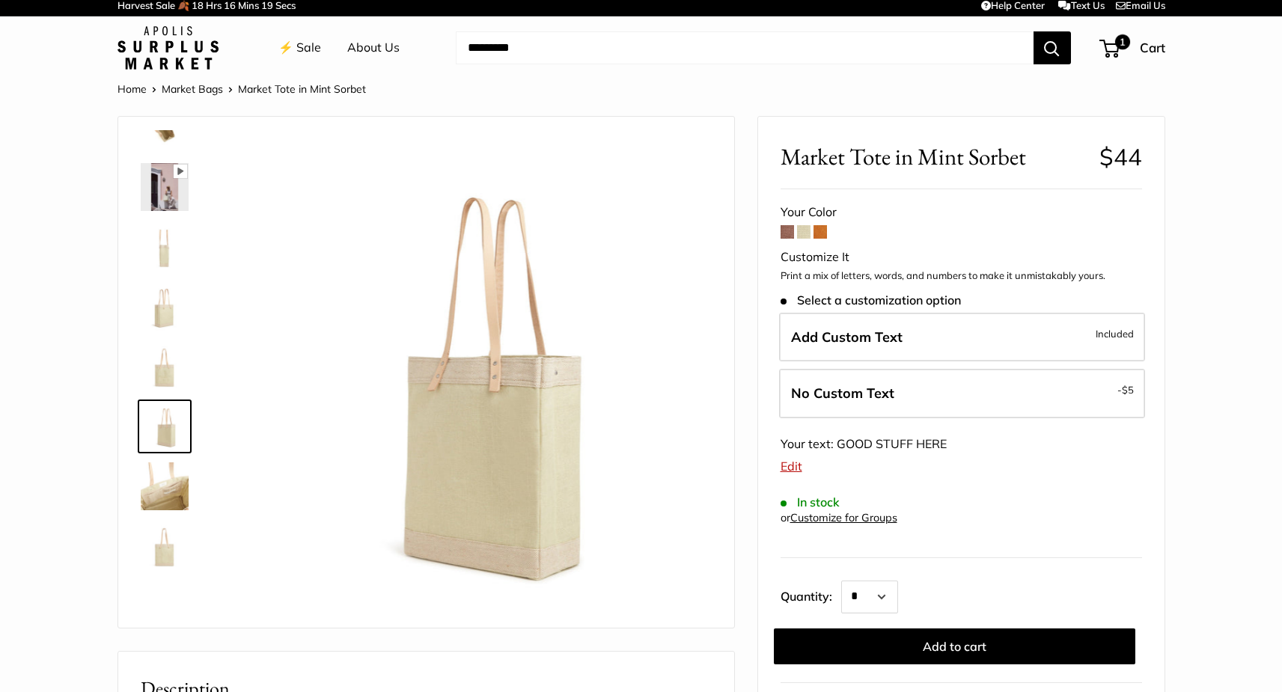
click at [165, 485] on img at bounding box center [165, 487] width 48 height 48
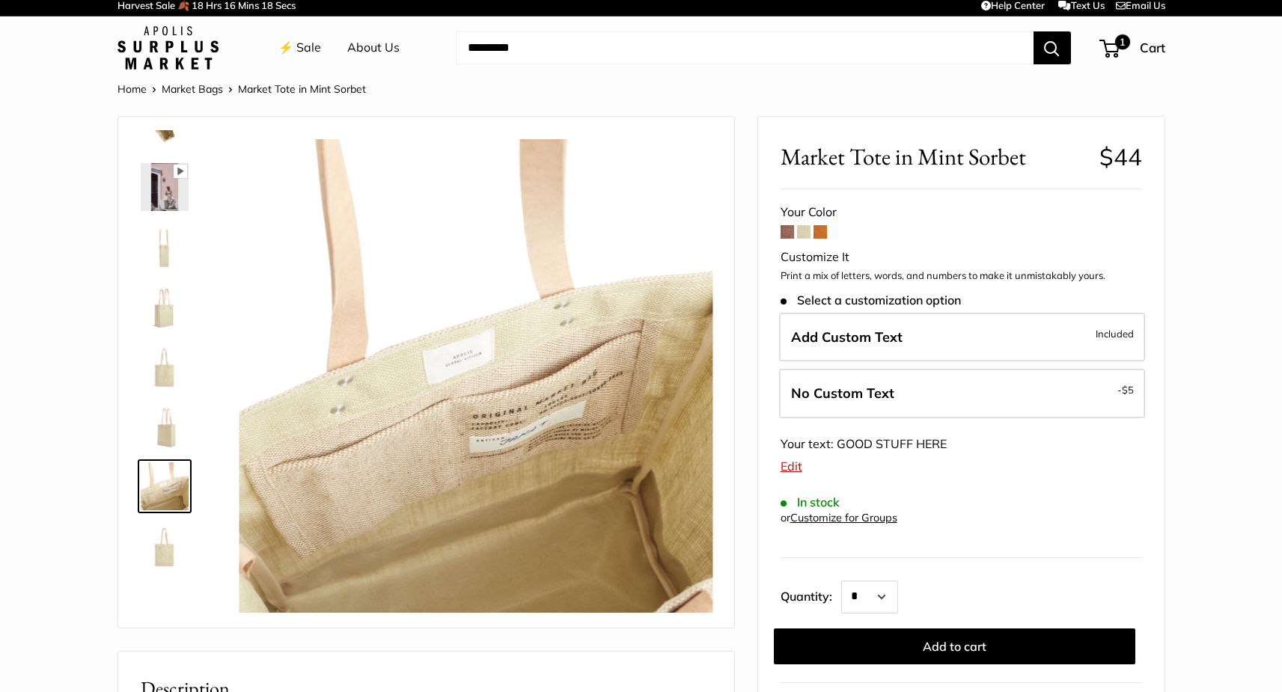
click at [163, 552] on img at bounding box center [165, 547] width 48 height 48
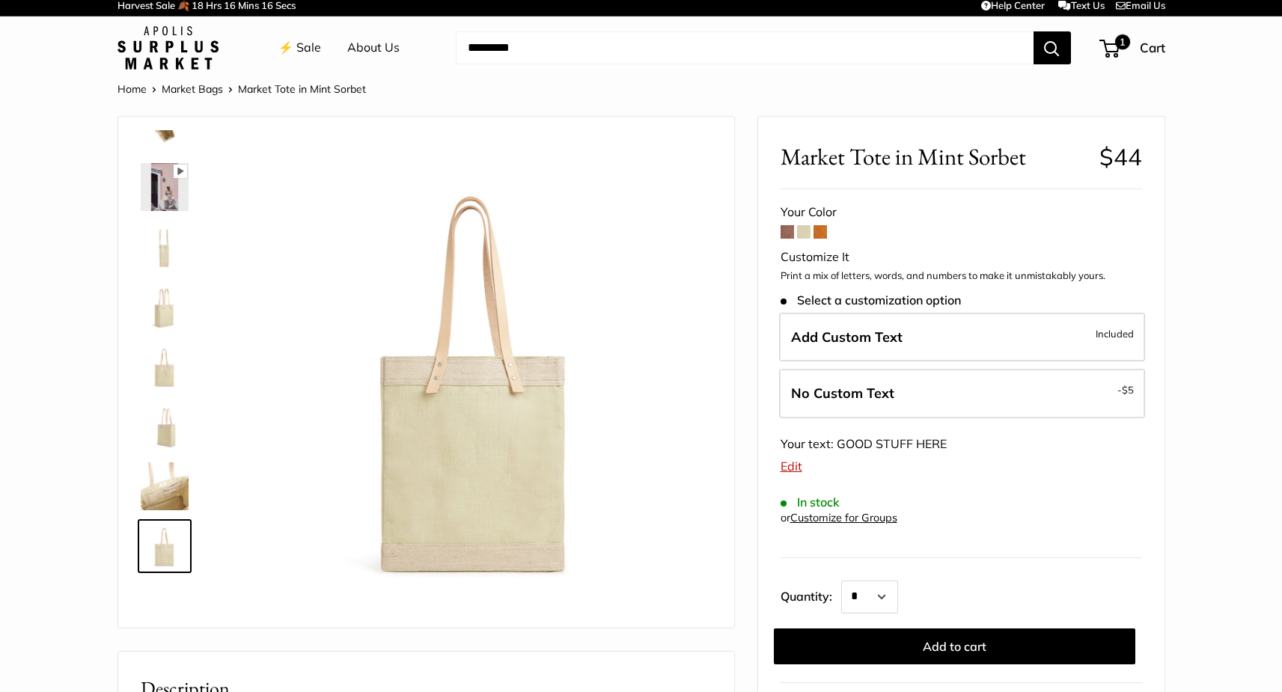
scroll to position [0, 0]
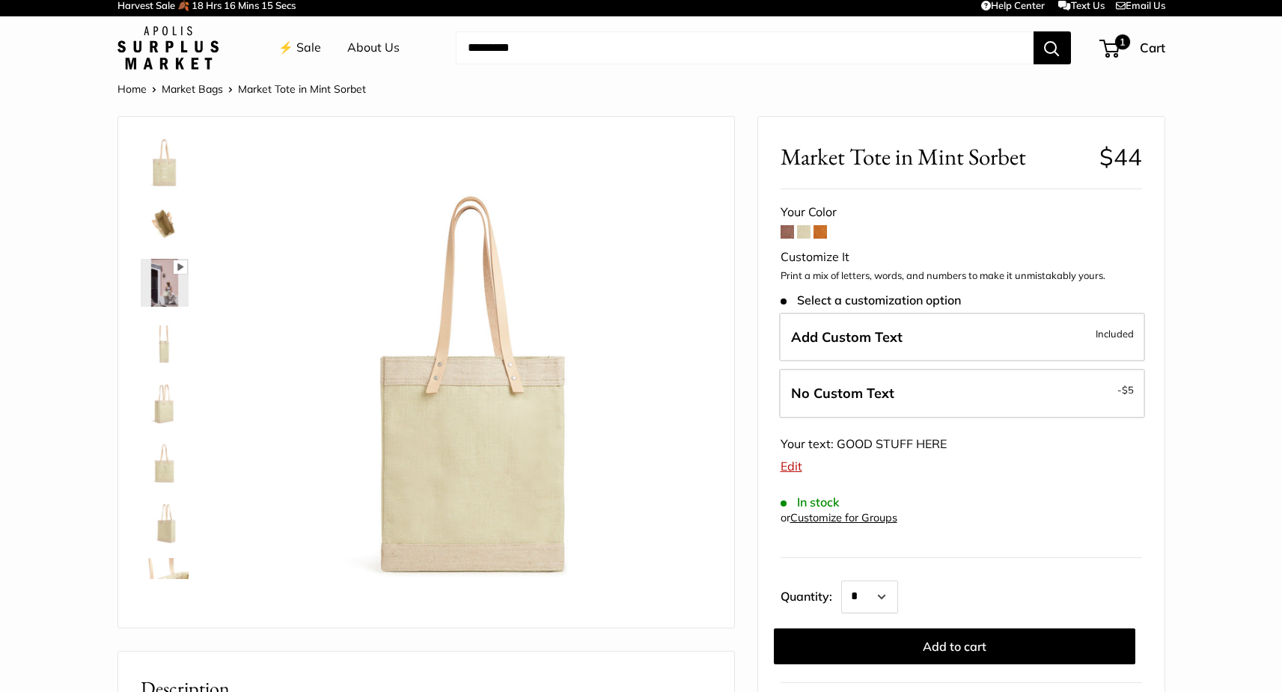
click at [162, 171] on img at bounding box center [165, 163] width 48 height 48
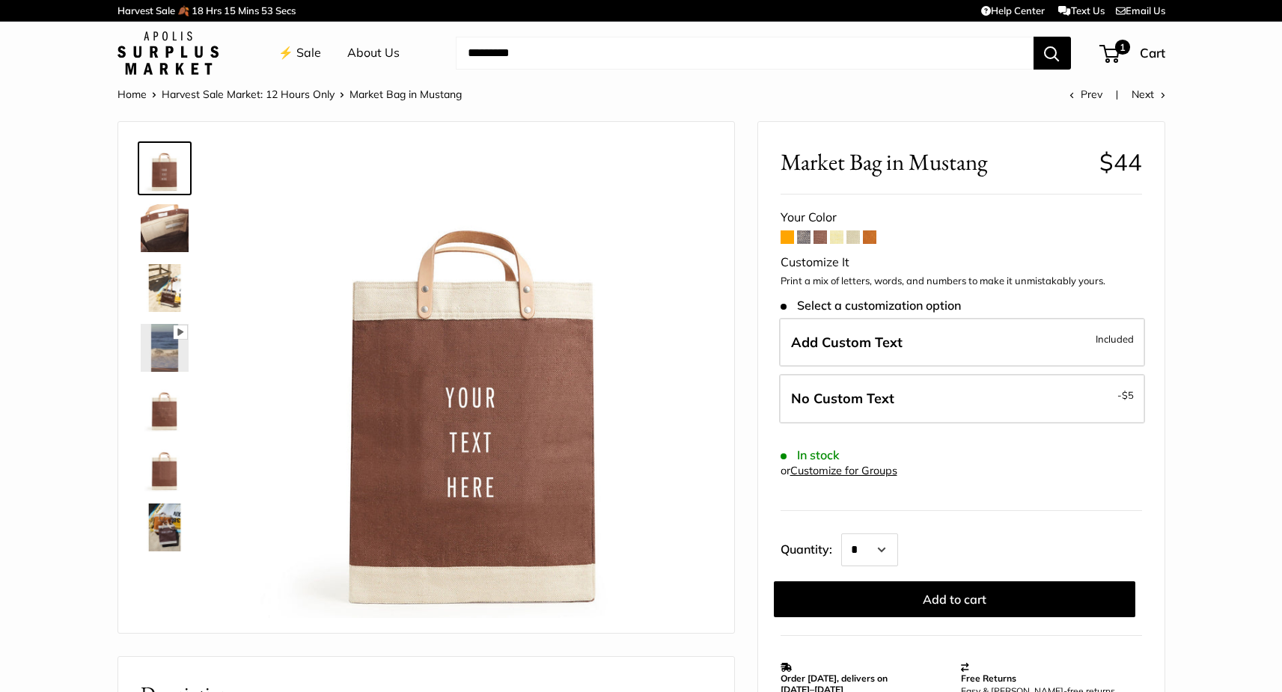
click at [784, 240] on span at bounding box center [787, 237] width 13 height 13
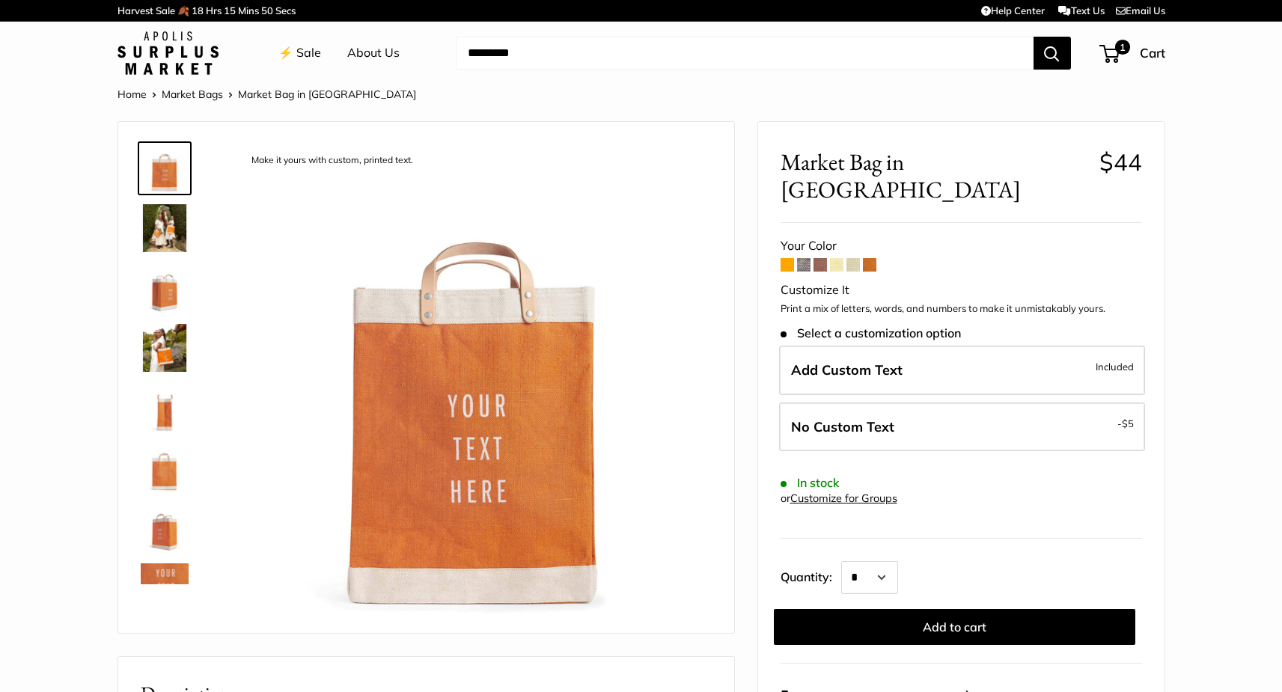
click at [801, 258] on span at bounding box center [803, 264] width 13 height 13
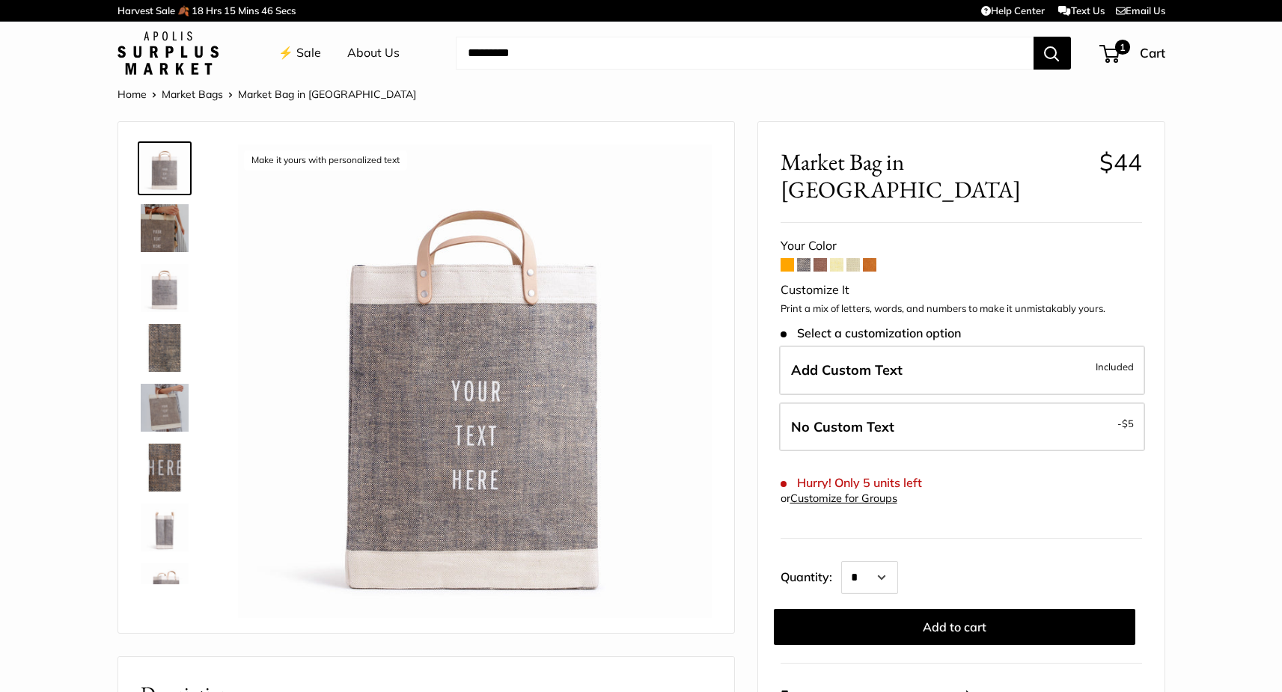
click at [821, 258] on span at bounding box center [820, 264] width 13 height 13
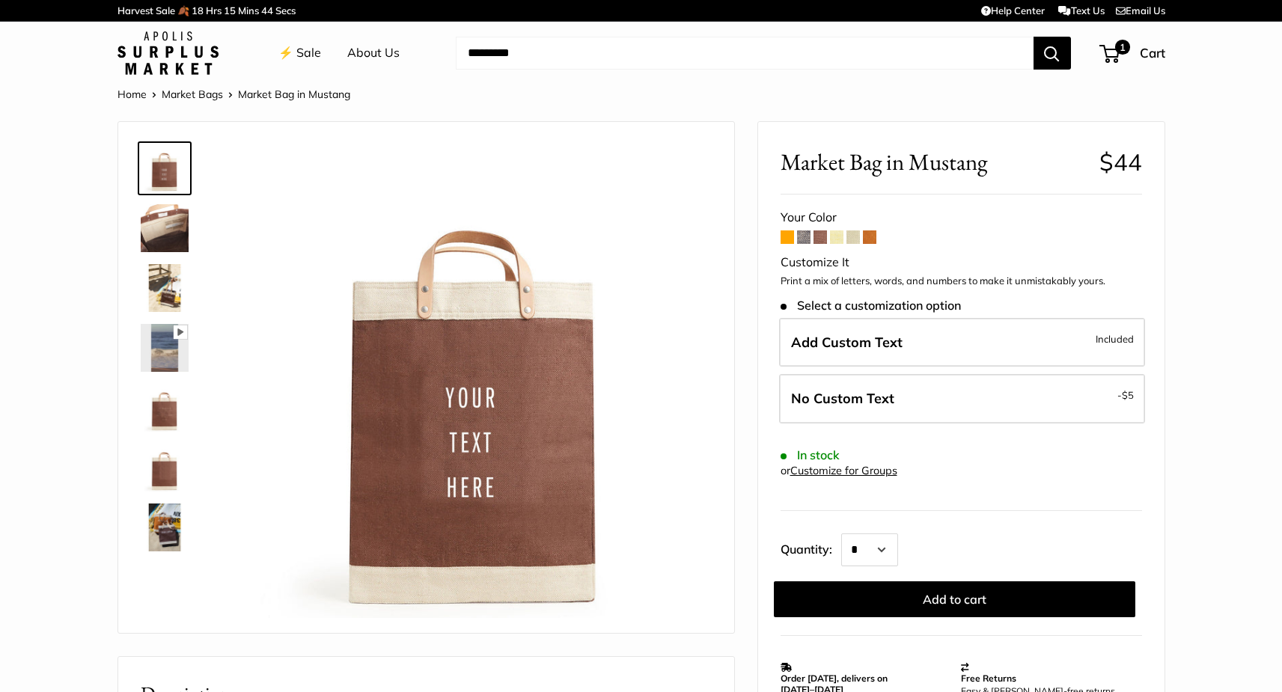
click at [837, 243] on span at bounding box center [836, 237] width 13 height 13
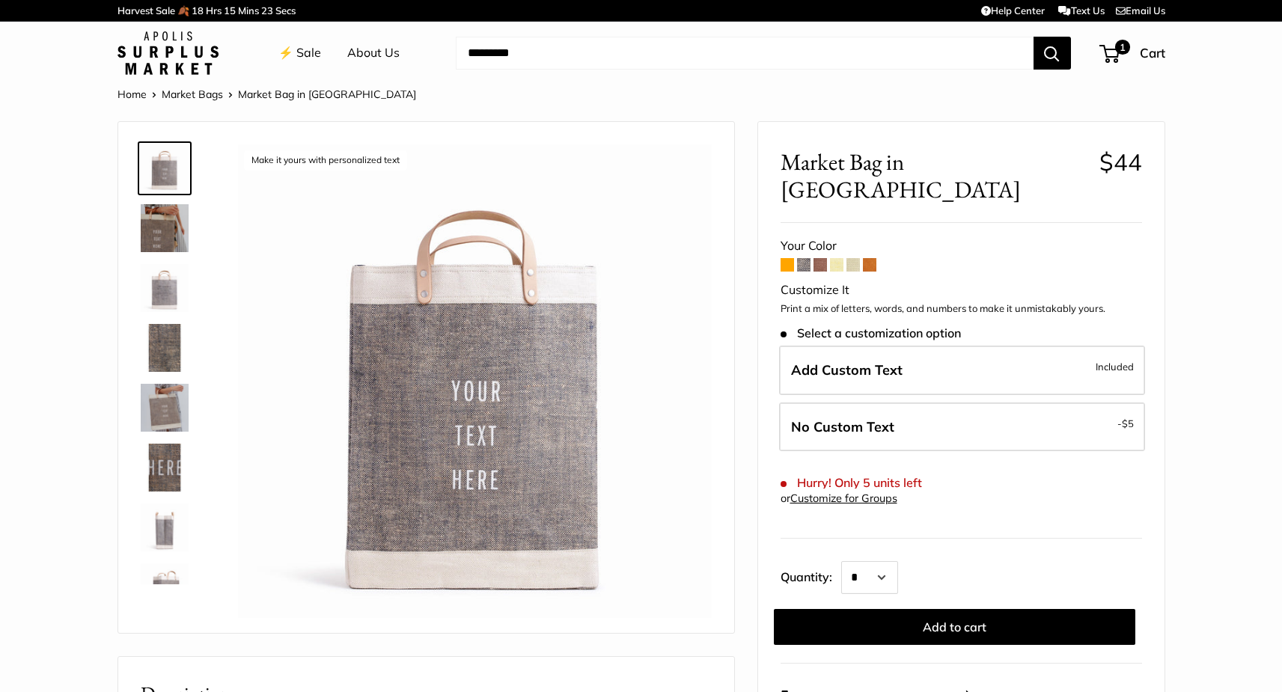
click at [787, 258] on span at bounding box center [787, 264] width 13 height 13
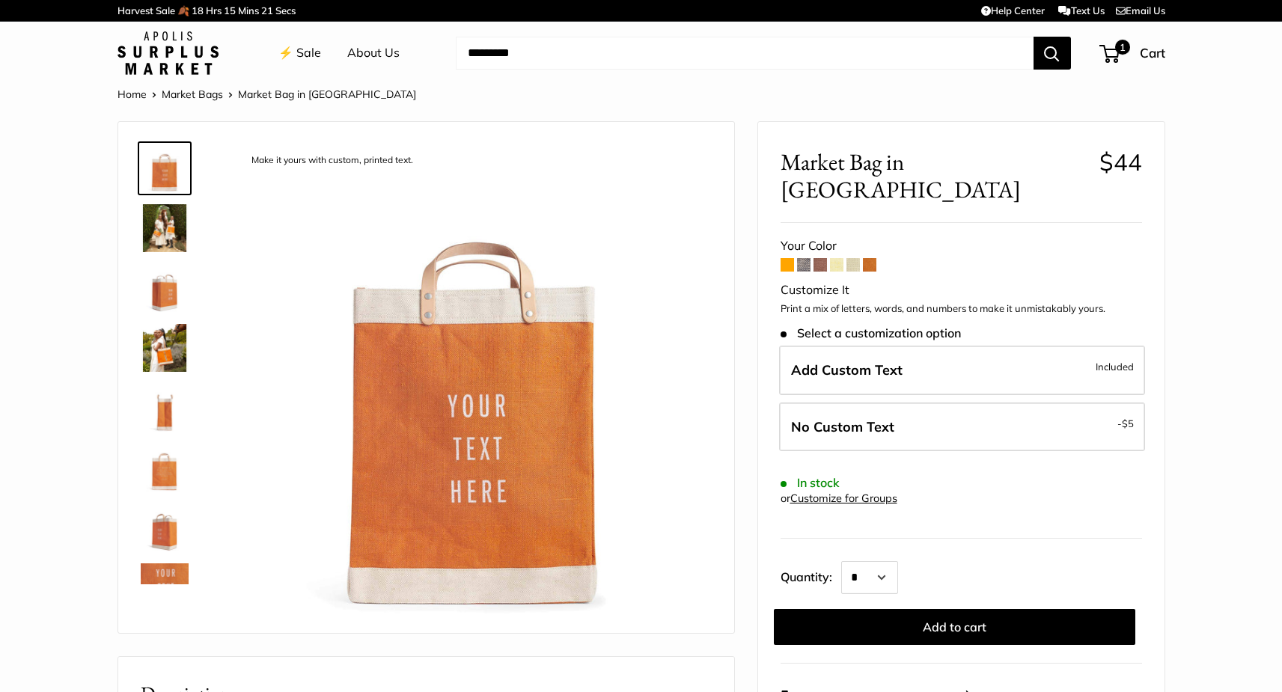
click at [868, 258] on span at bounding box center [869, 264] width 13 height 13
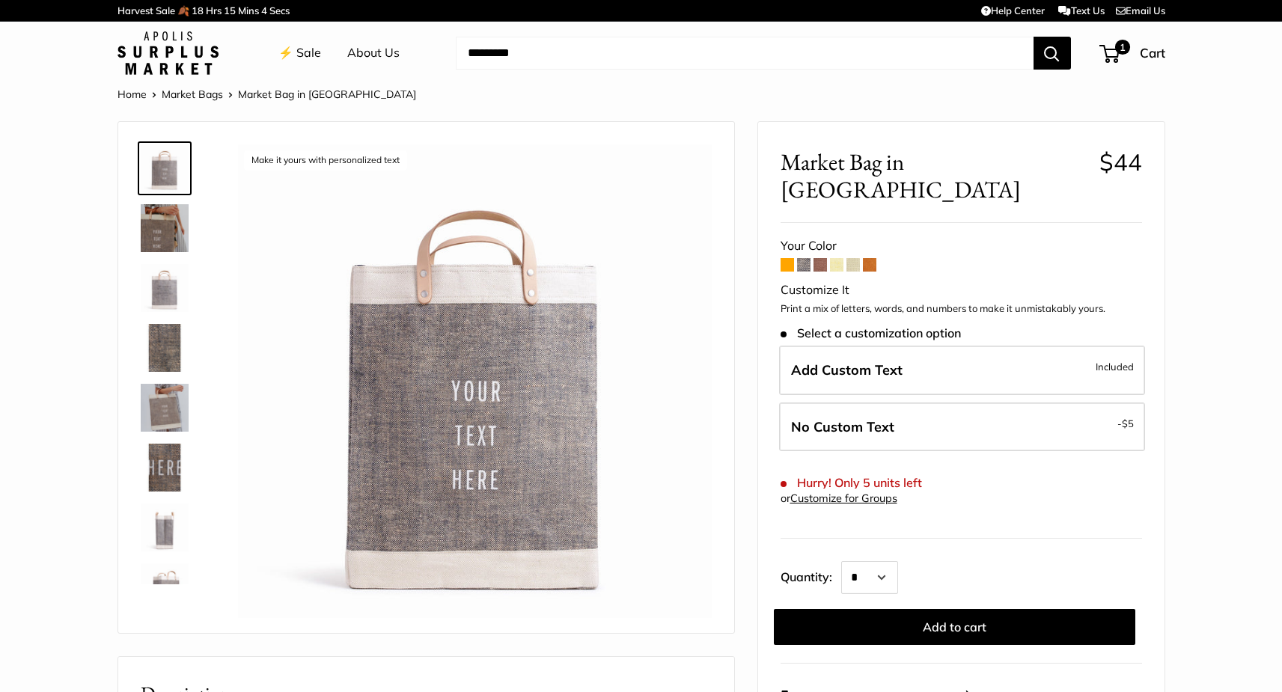
click at [170, 232] on img at bounding box center [165, 228] width 48 height 48
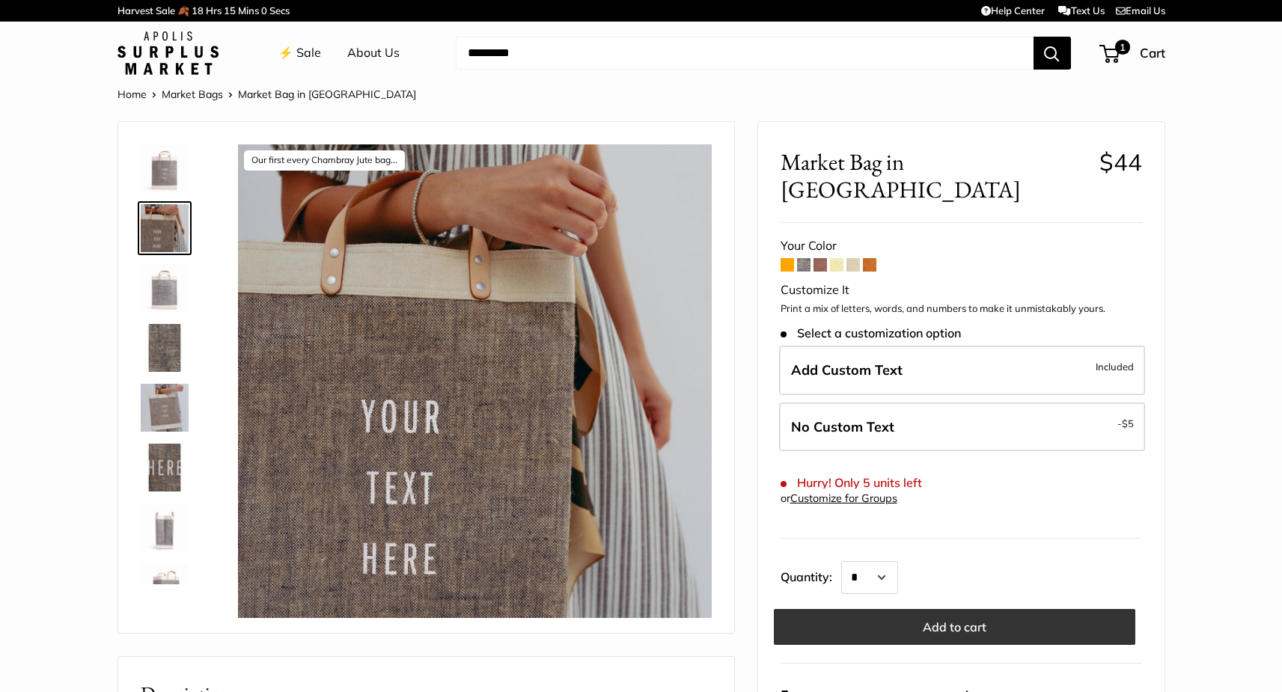
click at [904, 609] on button "Add to cart" at bounding box center [955, 627] width 362 height 36
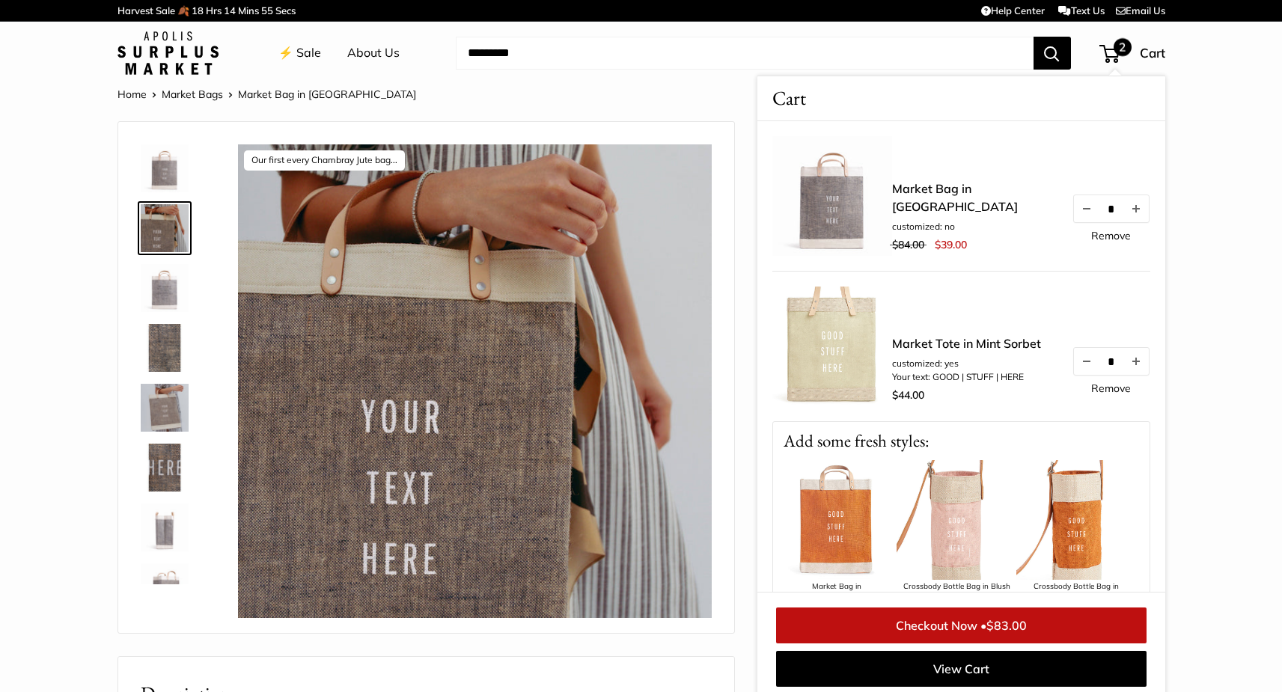
click at [1106, 389] on link "Remove" at bounding box center [1111, 388] width 40 height 10
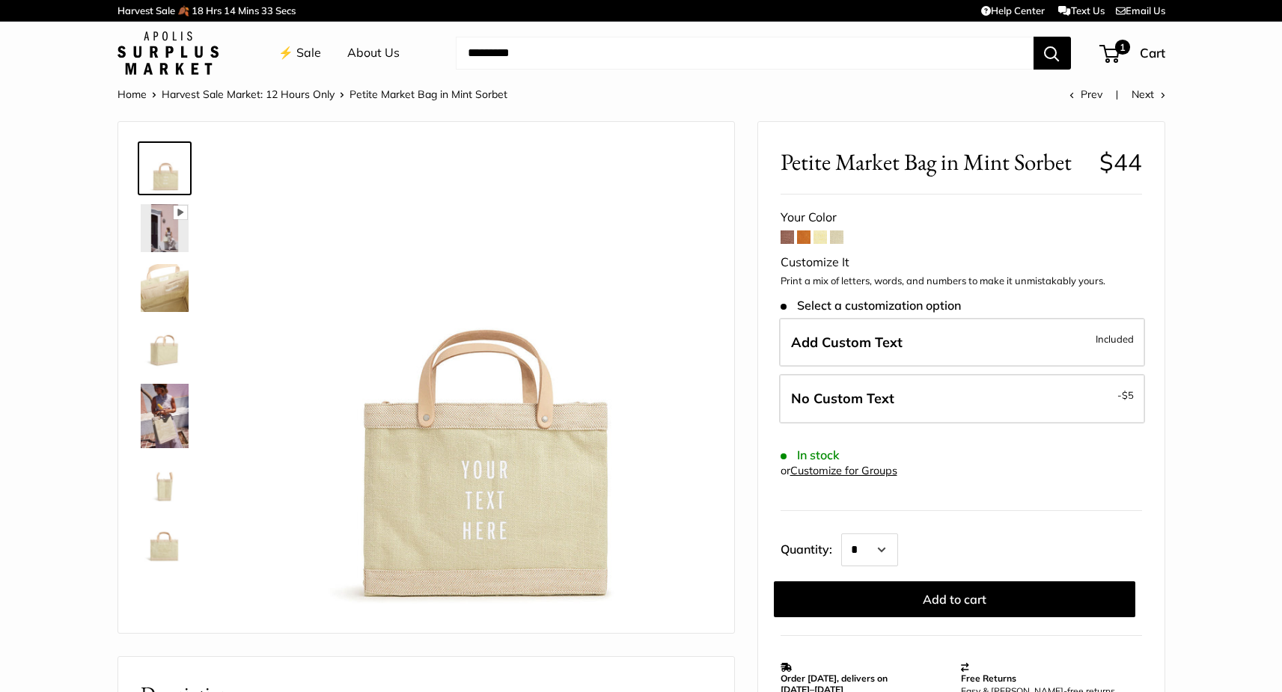
click at [788, 250] on form "Your Color Customize It Print a mix of letters, words, and numbers to make it u…" at bounding box center [962, 412] width 362 height 411
click at [788, 243] on span at bounding box center [787, 237] width 13 height 13
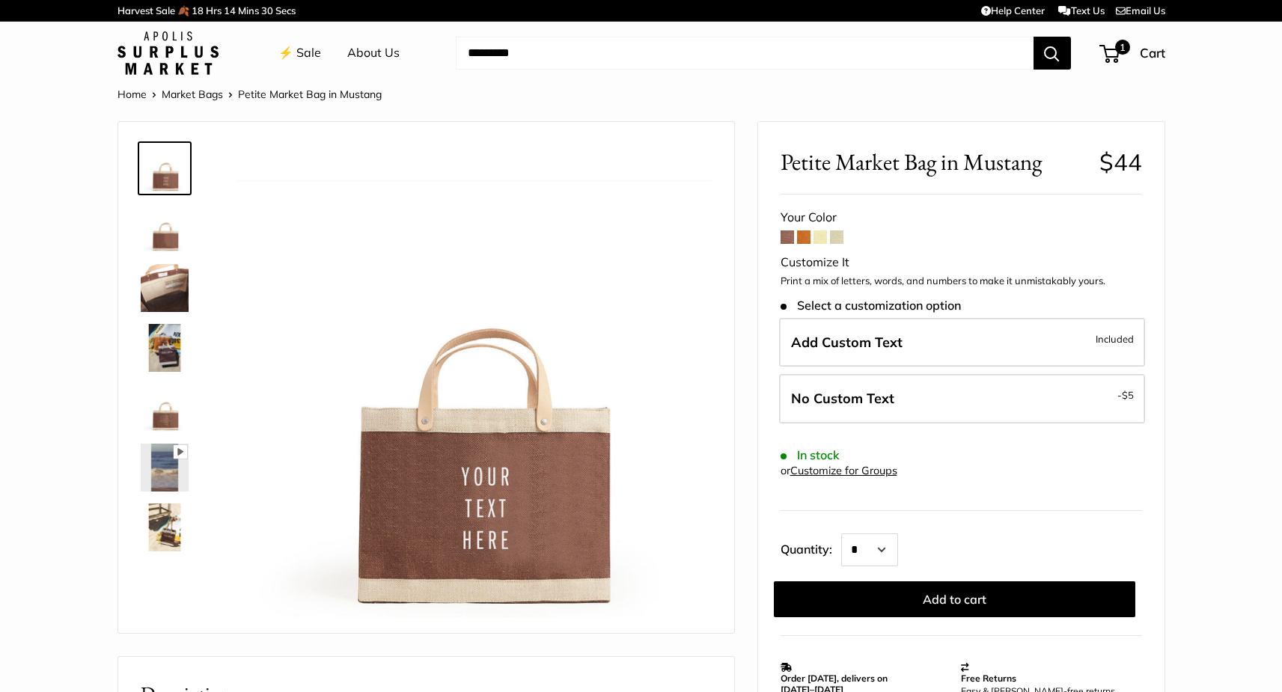
click at [797, 240] on span at bounding box center [803, 237] width 13 height 13
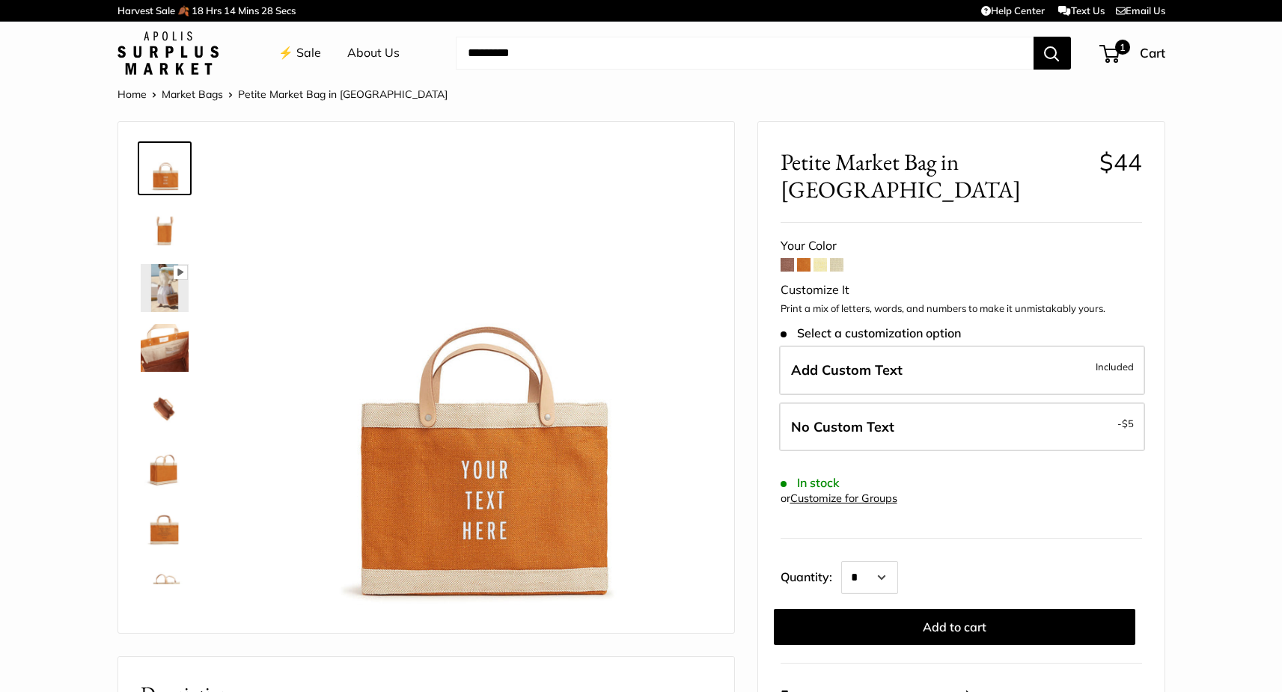
click at [820, 258] on span at bounding box center [820, 264] width 13 height 13
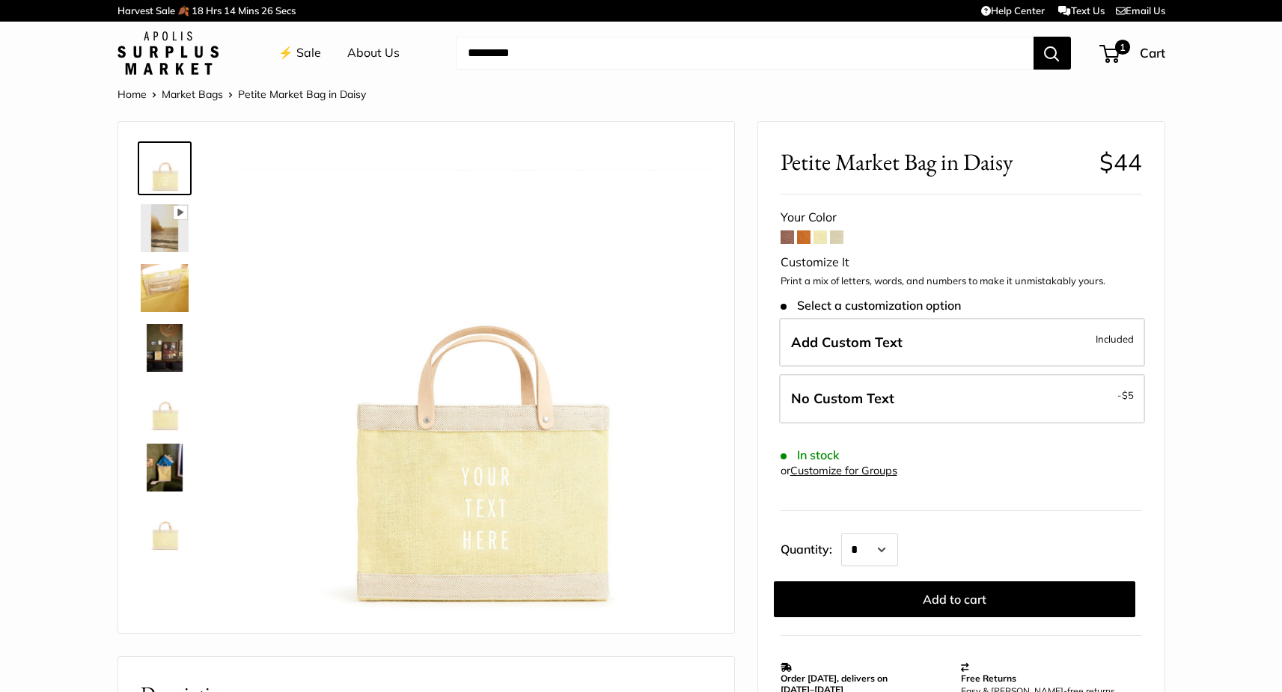
click at [841, 240] on span at bounding box center [836, 237] width 13 height 13
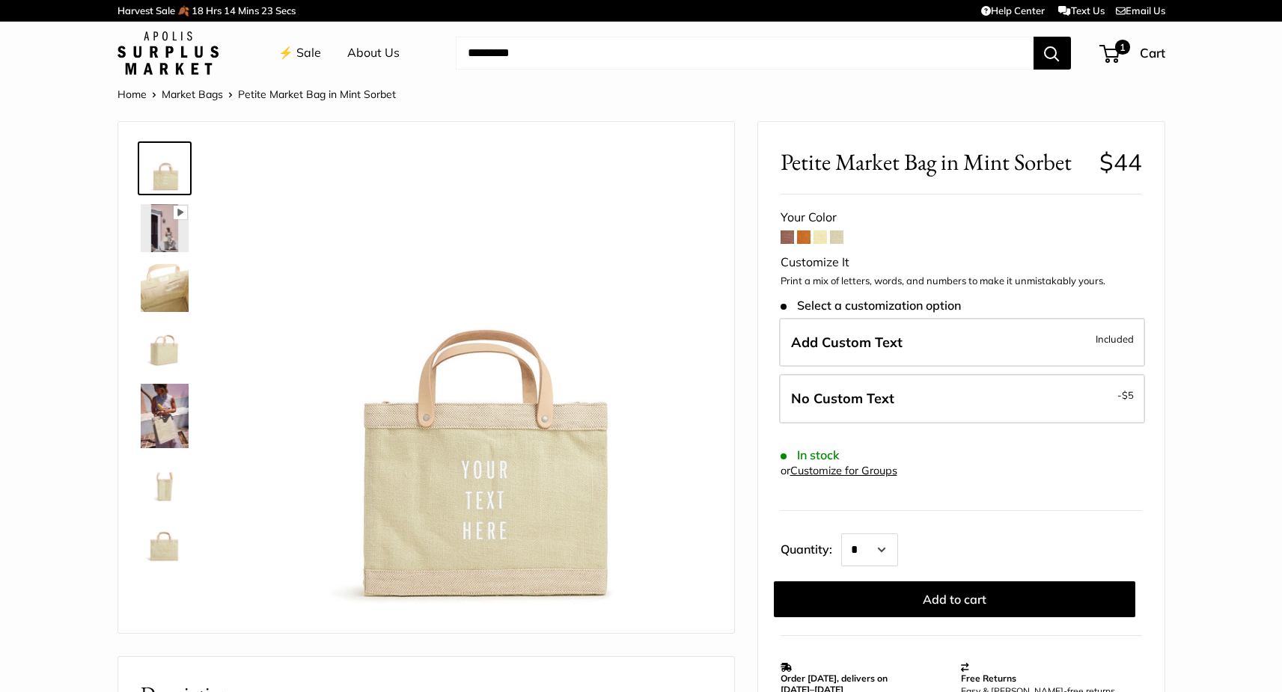
click at [177, 293] on img at bounding box center [165, 288] width 48 height 48
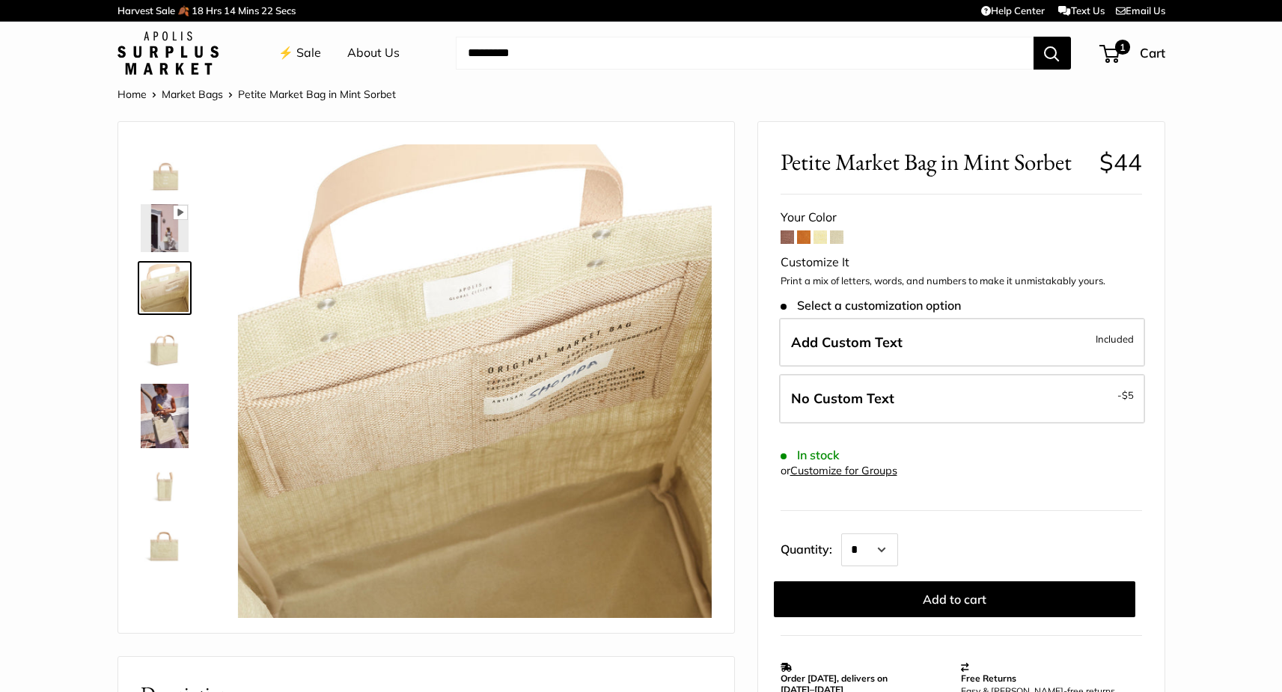
click at [159, 352] on img at bounding box center [165, 348] width 48 height 48
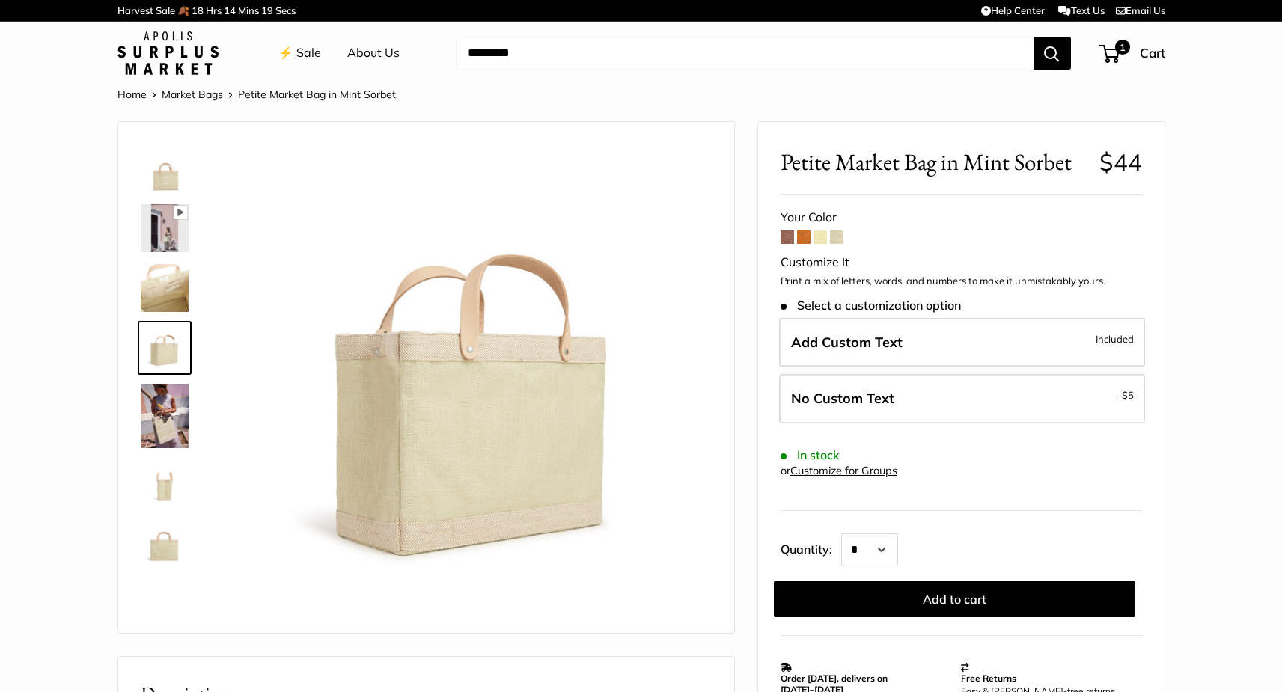
click at [152, 539] on img at bounding box center [165, 544] width 48 height 48
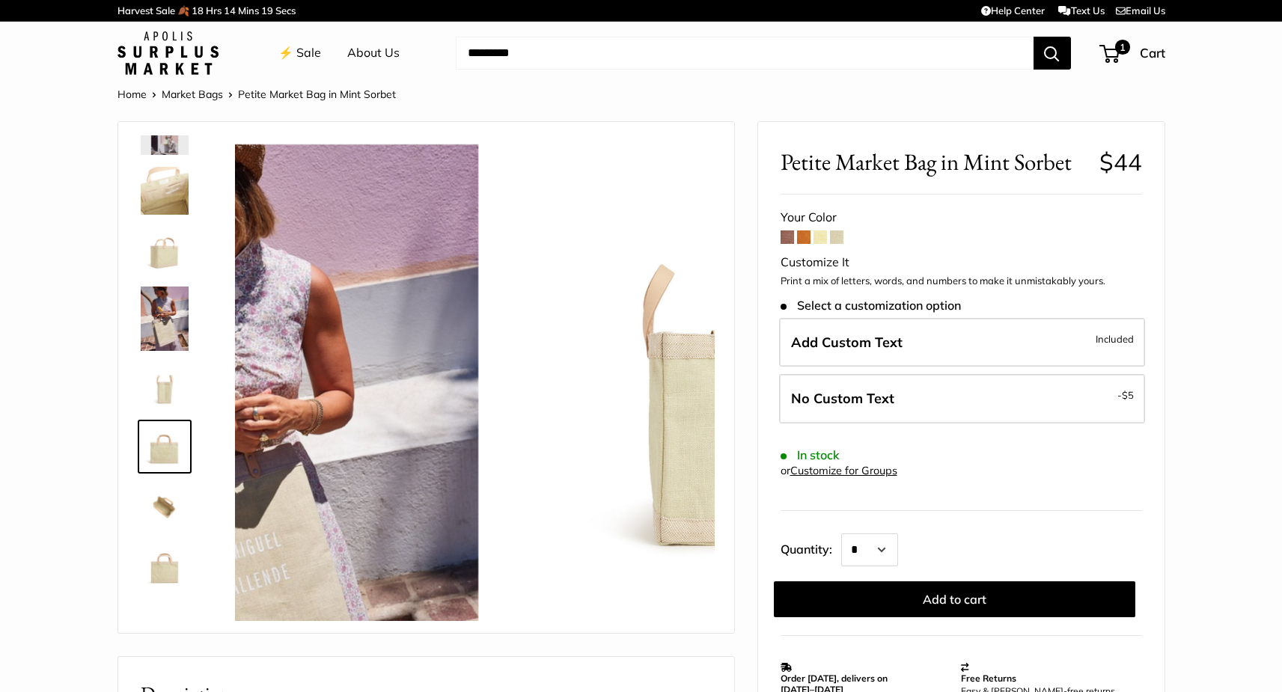
scroll to position [112, 0]
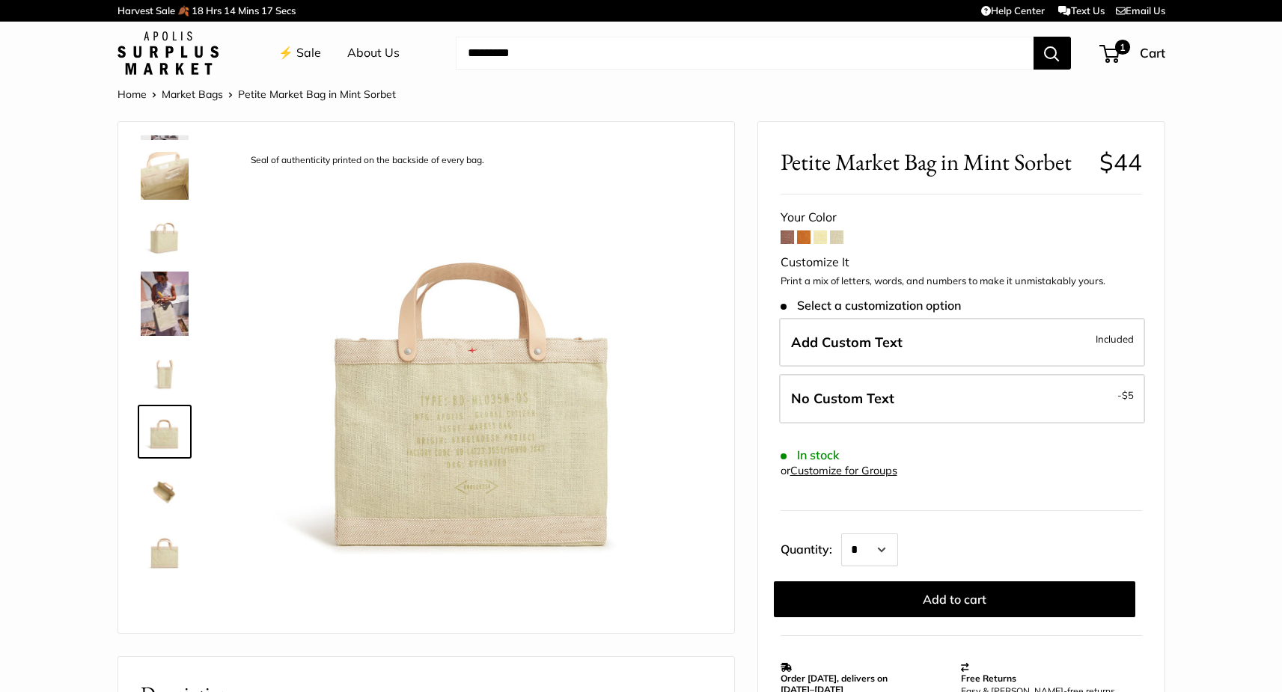
click at [171, 546] on img at bounding box center [165, 552] width 48 height 48
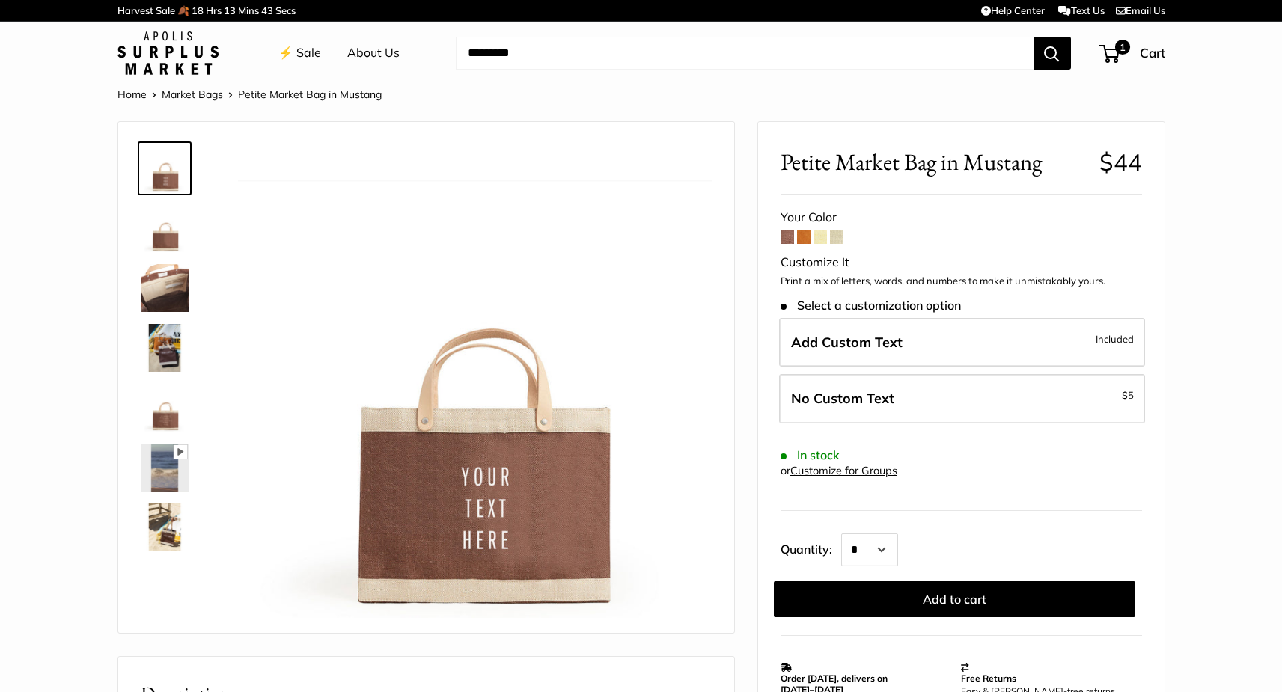
click at [844, 239] on form "Your Color Customize It Print a mix of letters, words, and numbers to make it u…" at bounding box center [962, 412] width 362 height 411
click at [835, 240] on span at bounding box center [836, 237] width 13 height 13
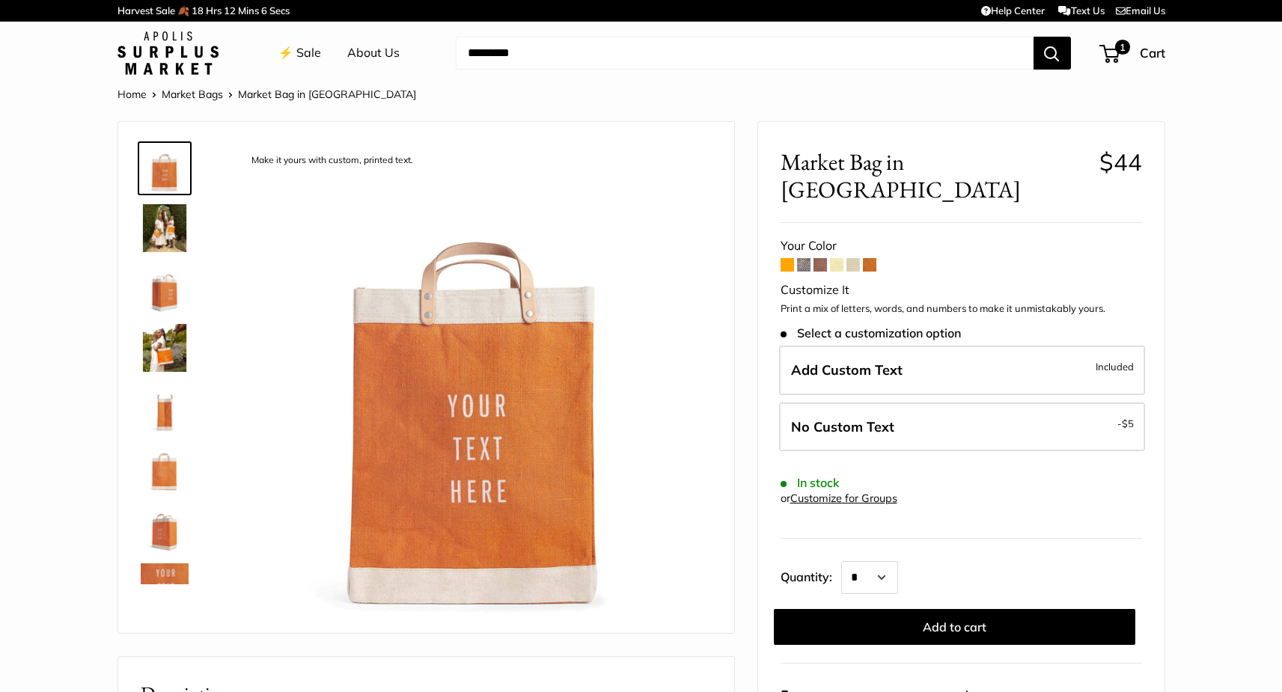
click at [871, 258] on span at bounding box center [869, 264] width 13 height 13
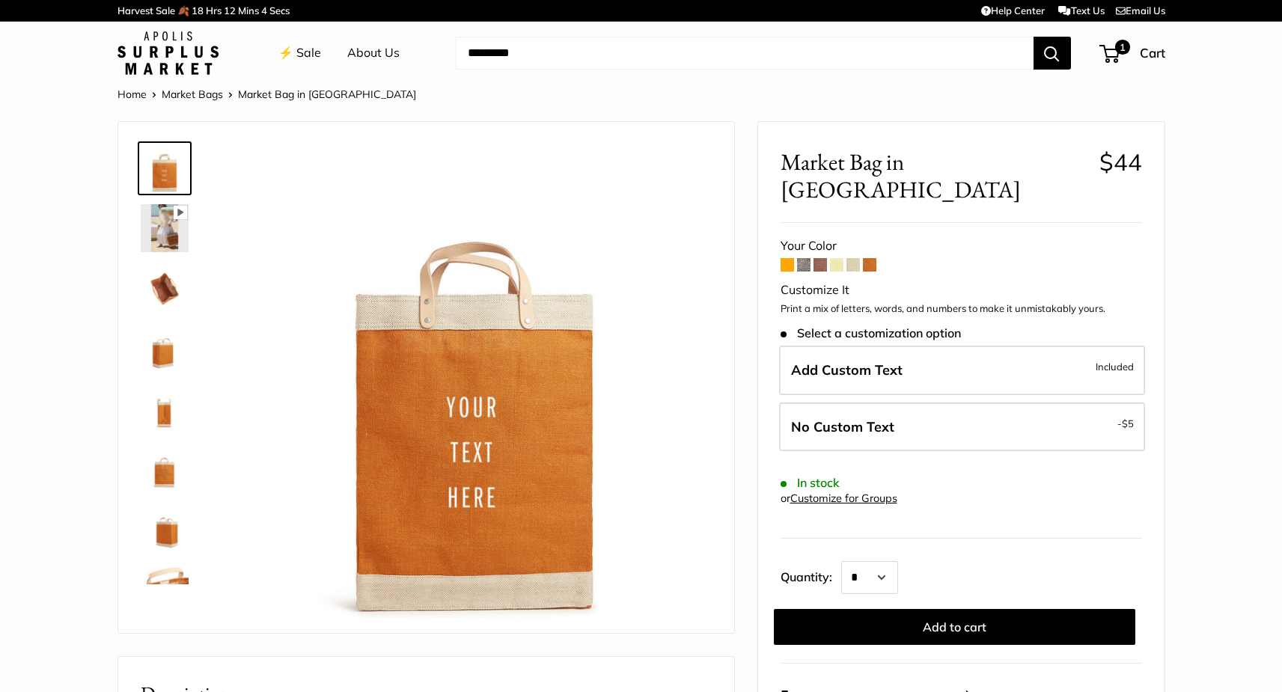
click at [850, 258] on span at bounding box center [853, 264] width 13 height 13
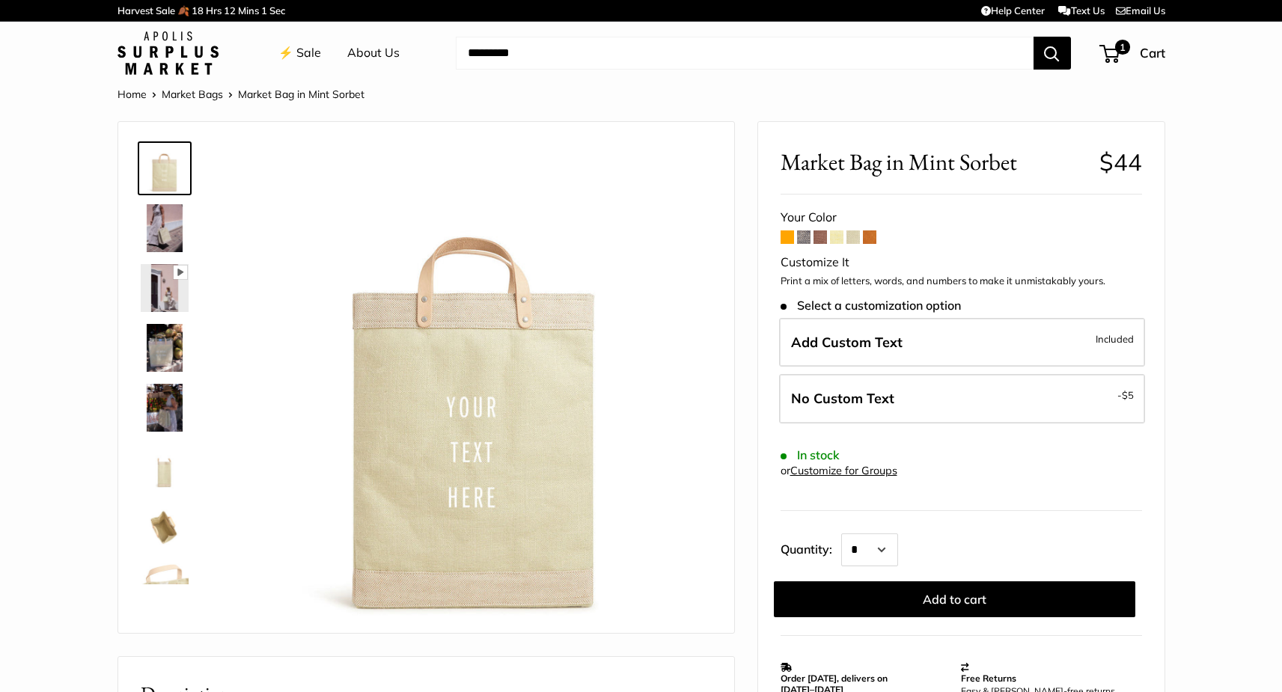
click at [805, 238] on span at bounding box center [803, 237] width 13 height 13
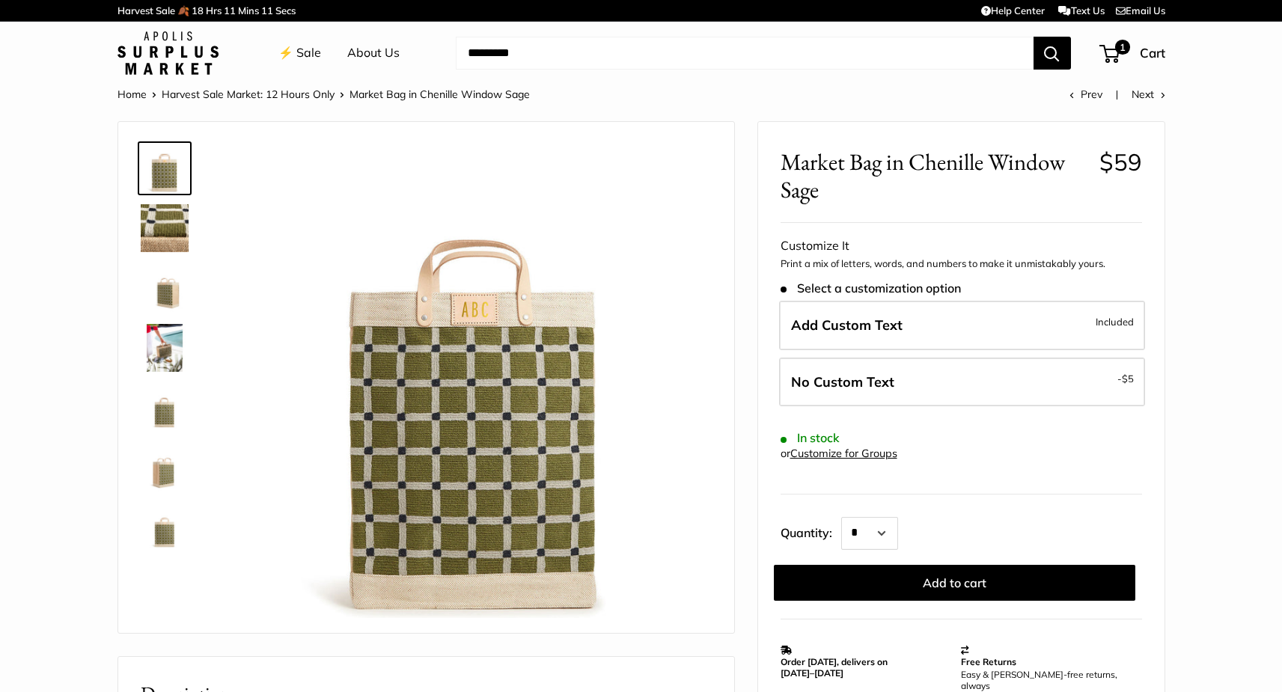
click at [165, 236] on img at bounding box center [165, 228] width 48 height 48
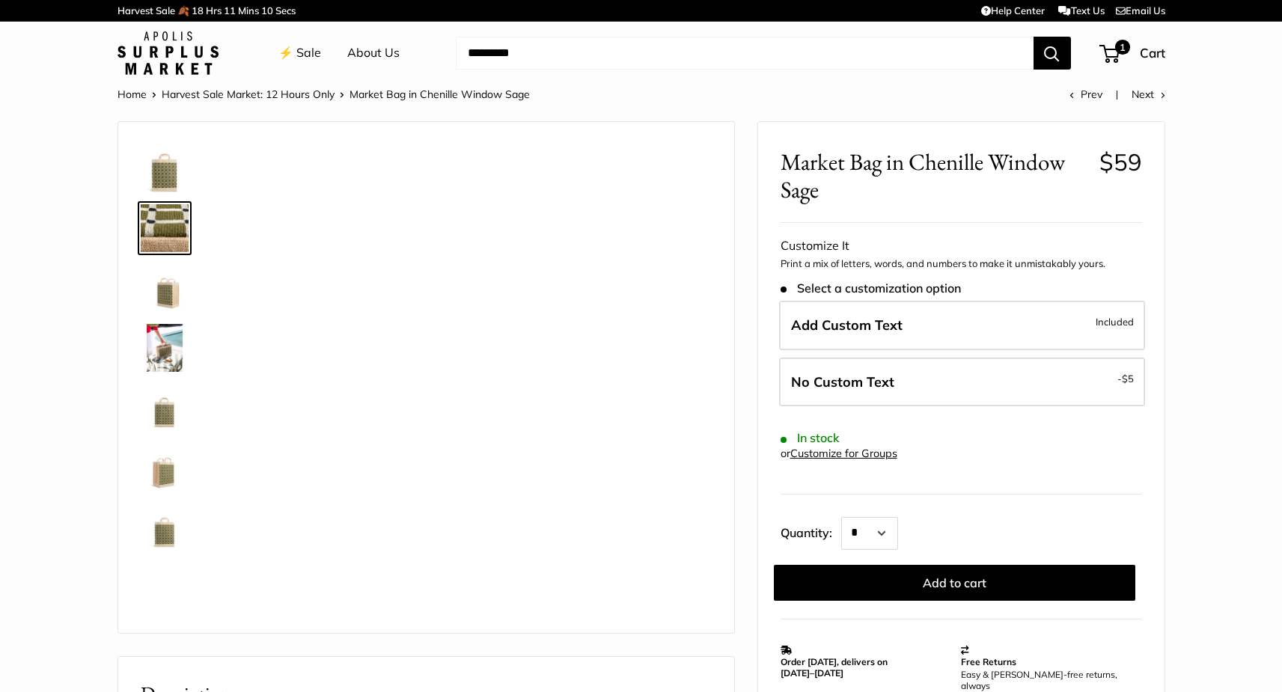
click at [174, 297] on img at bounding box center [165, 288] width 48 height 48
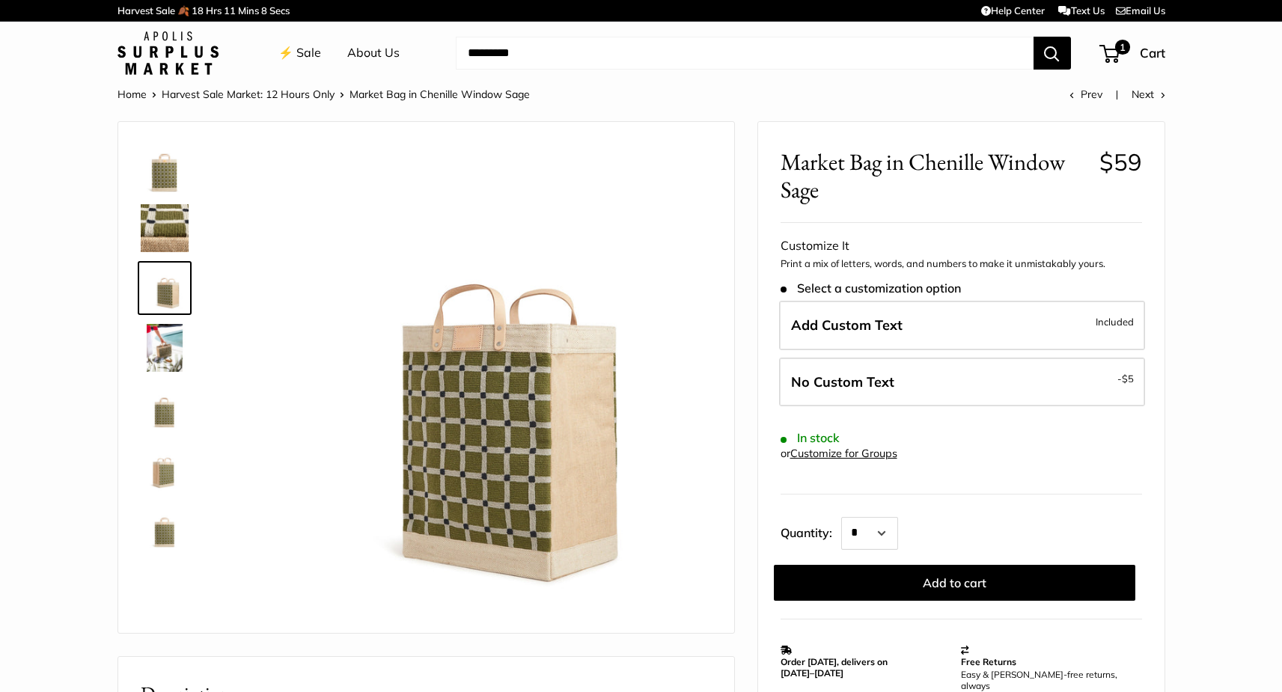
click at [165, 351] on img at bounding box center [165, 348] width 48 height 48
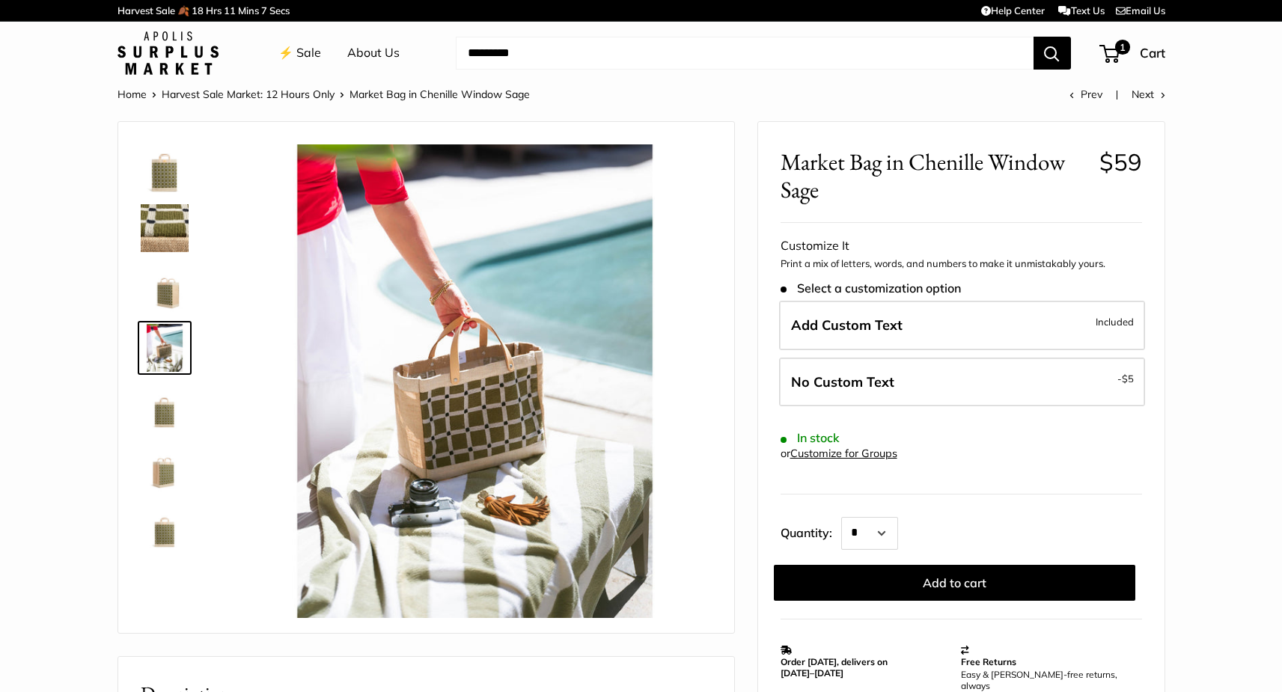
click at [159, 408] on img at bounding box center [165, 408] width 48 height 48
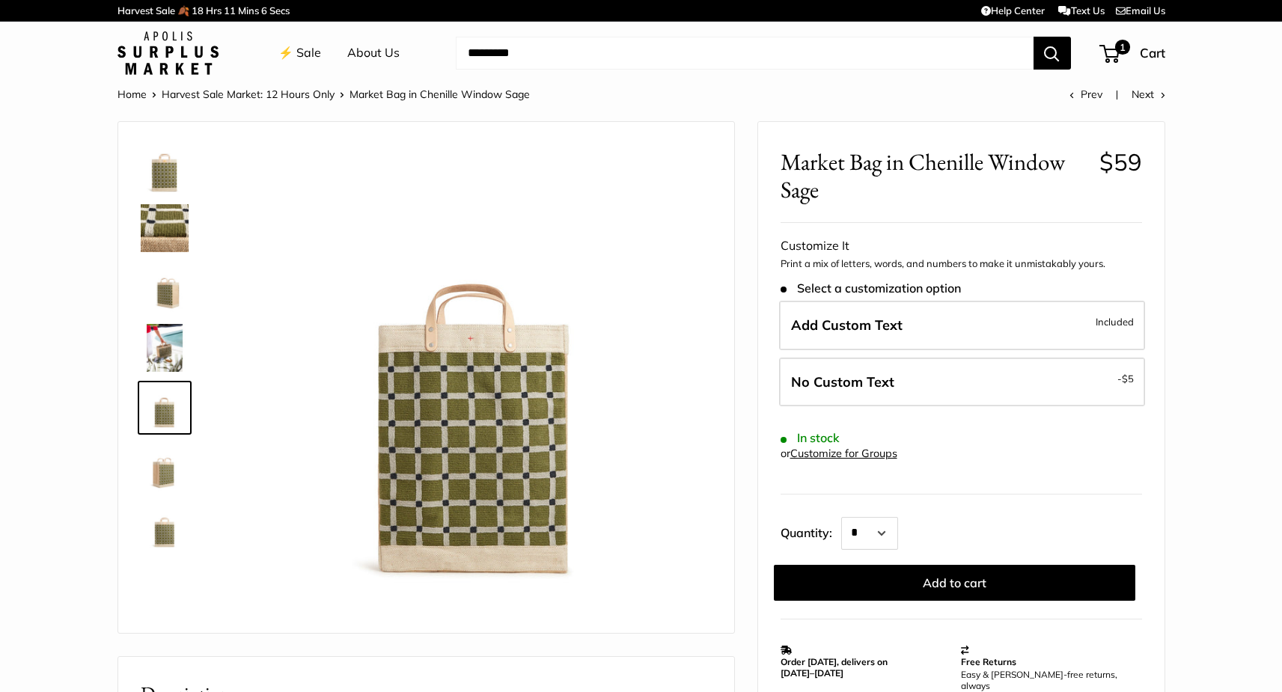
click at [161, 472] on img at bounding box center [165, 468] width 48 height 48
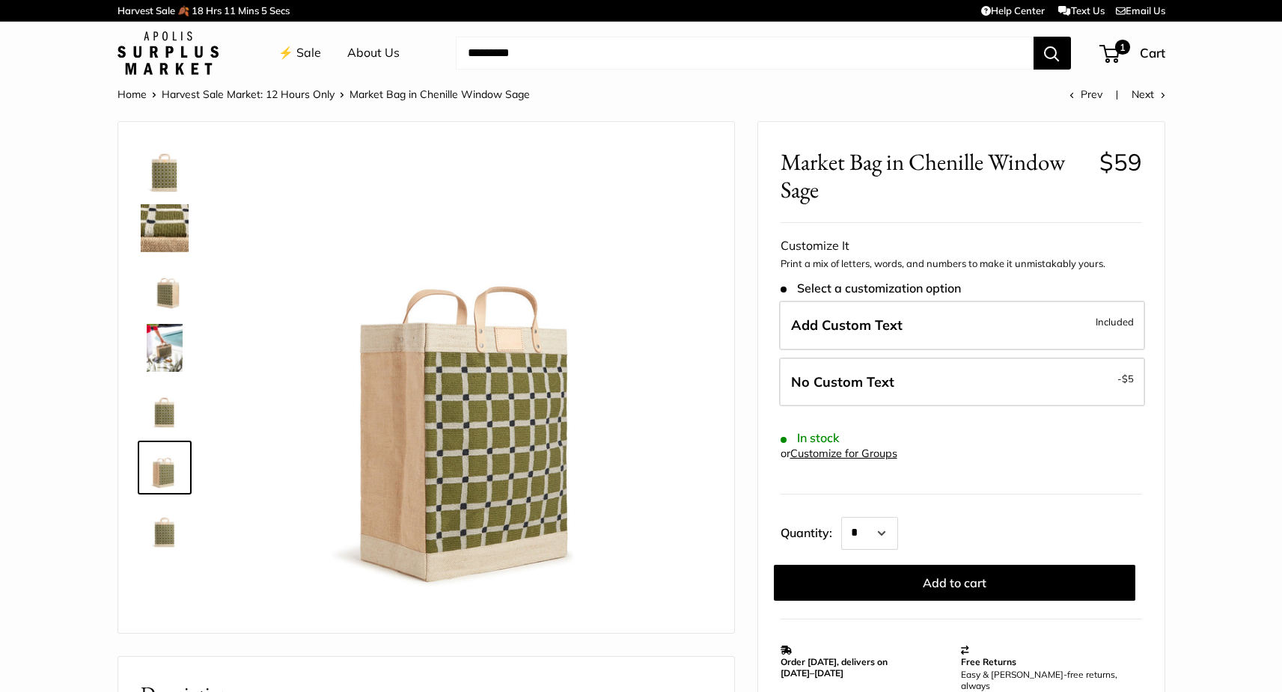
click at [165, 545] on img at bounding box center [165, 528] width 48 height 48
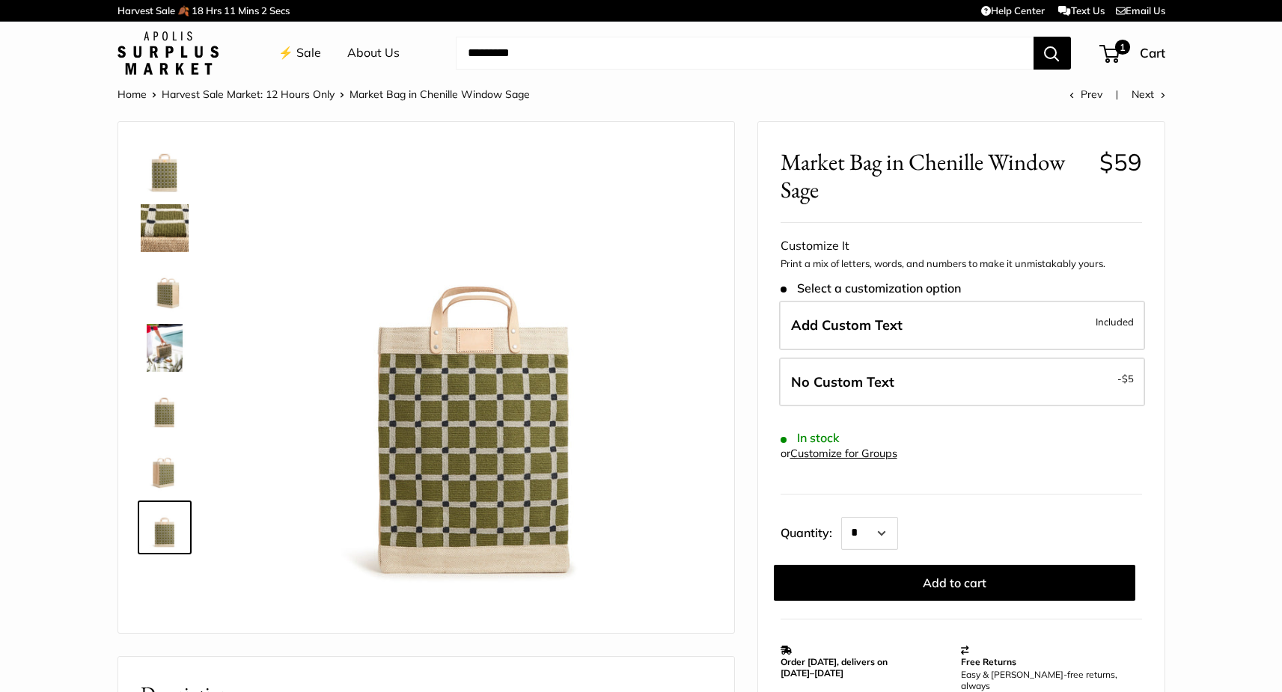
click at [167, 182] on img at bounding box center [165, 168] width 48 height 48
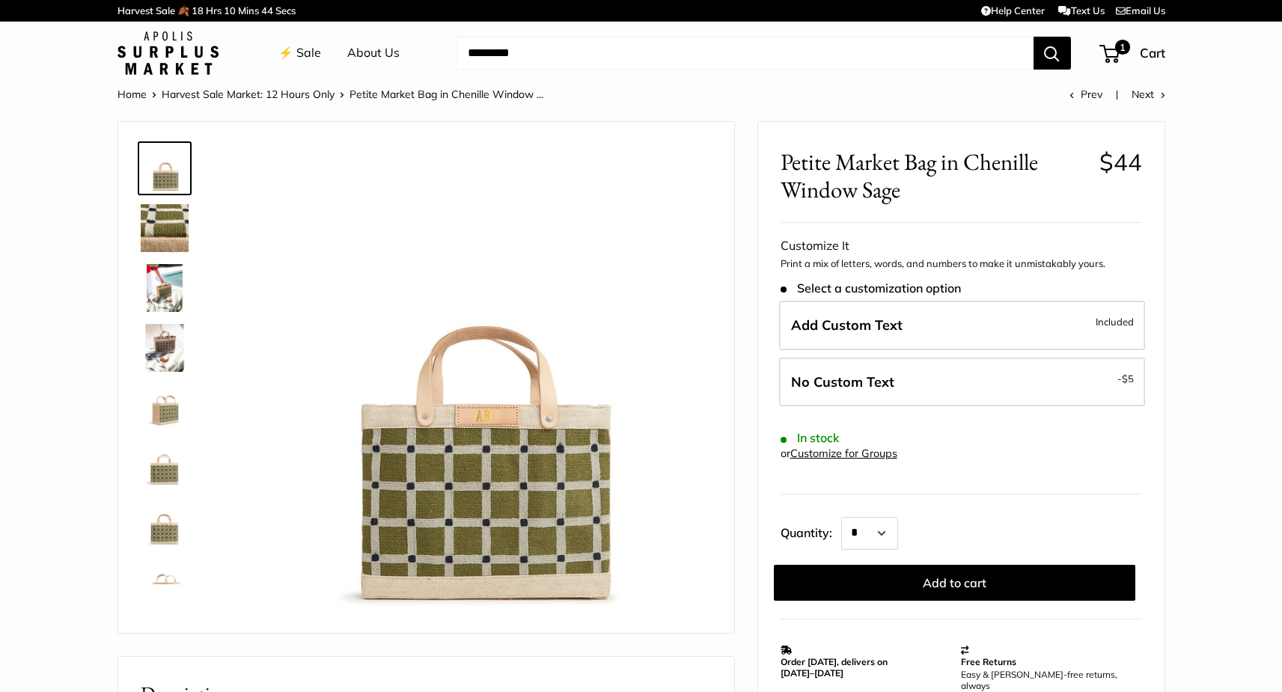
click at [172, 227] on img at bounding box center [165, 228] width 48 height 48
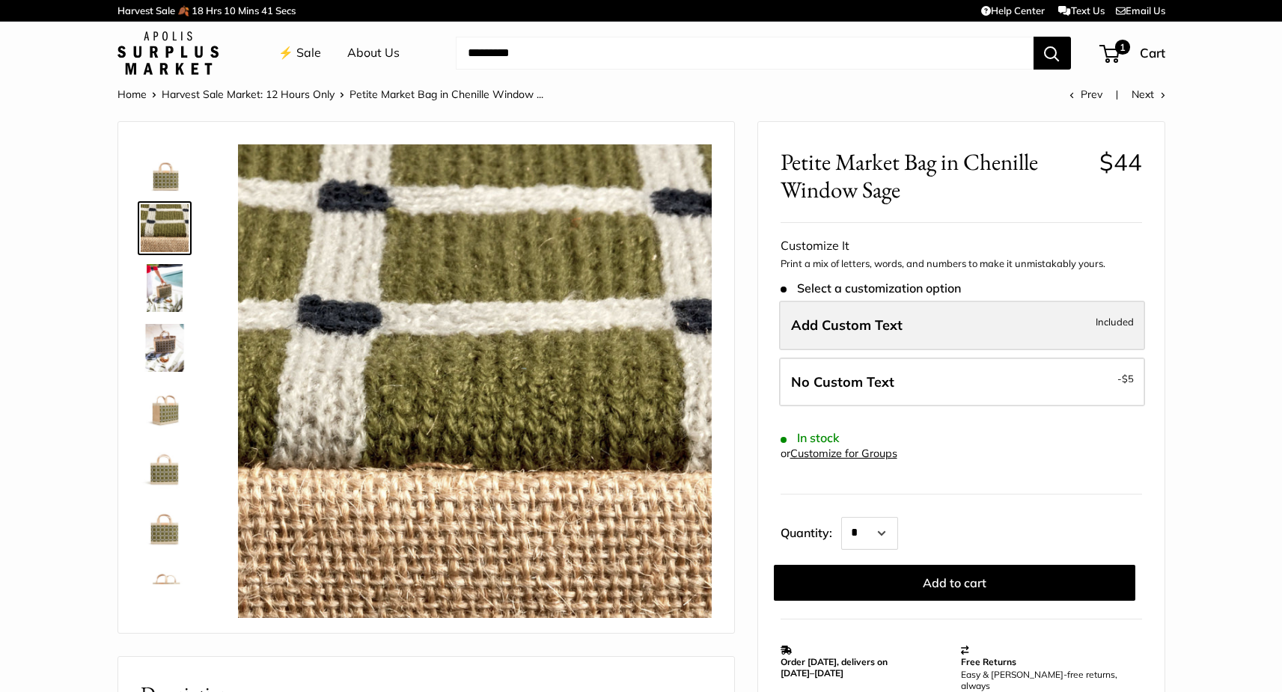
click at [832, 330] on span "Add Custom Text" at bounding box center [847, 325] width 112 height 17
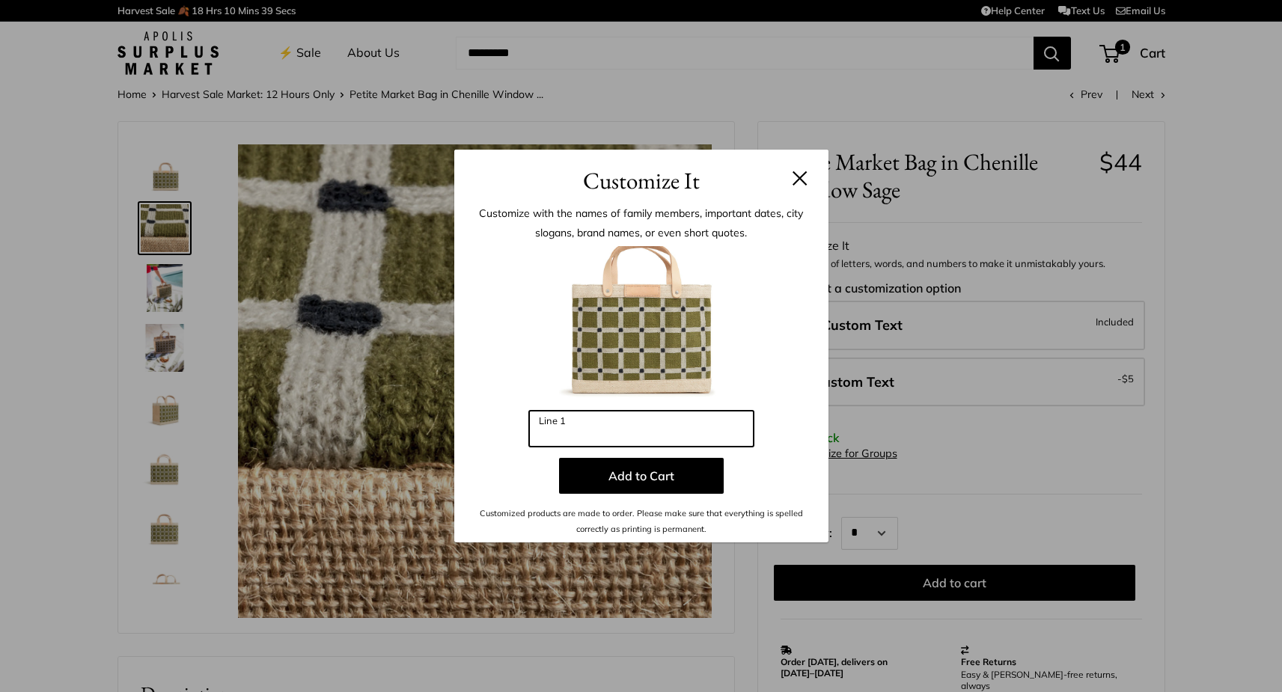
click at [615, 430] on input "Line 1" at bounding box center [641, 429] width 225 height 36
type input "*"
type input "***"
click at [805, 175] on button at bounding box center [800, 178] width 15 height 15
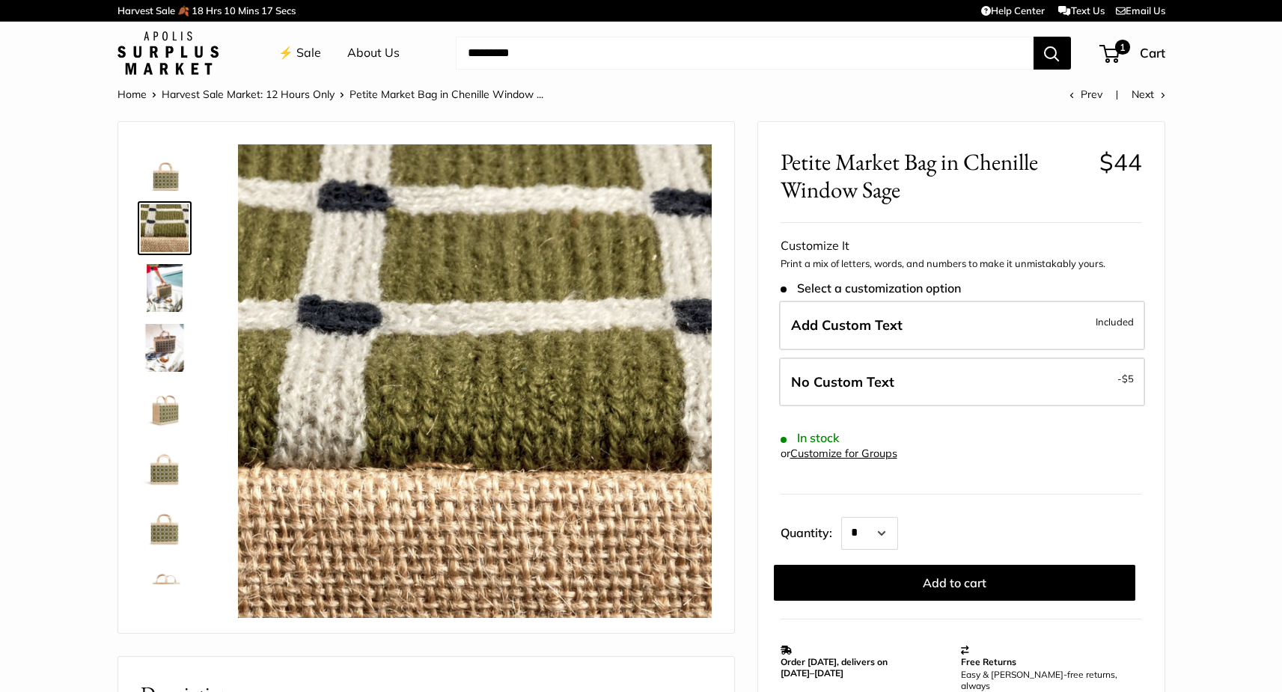
click at [159, 173] on img at bounding box center [165, 168] width 48 height 48
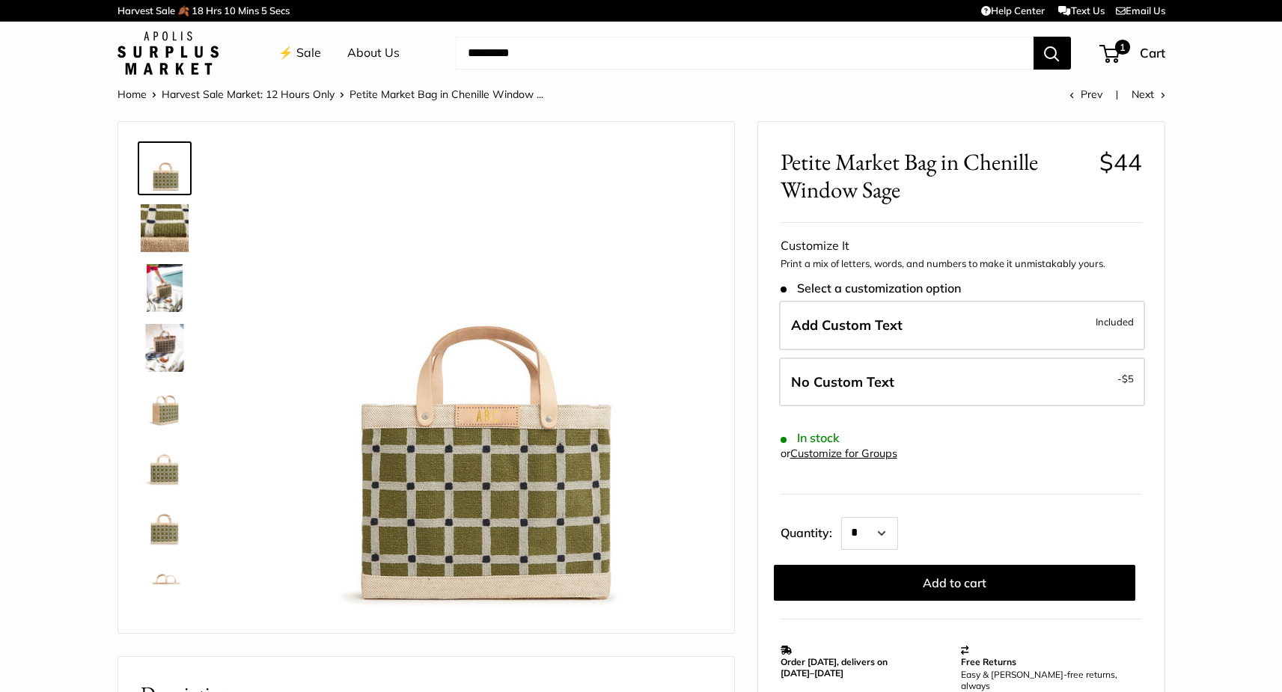
click at [166, 234] on img at bounding box center [165, 228] width 48 height 48
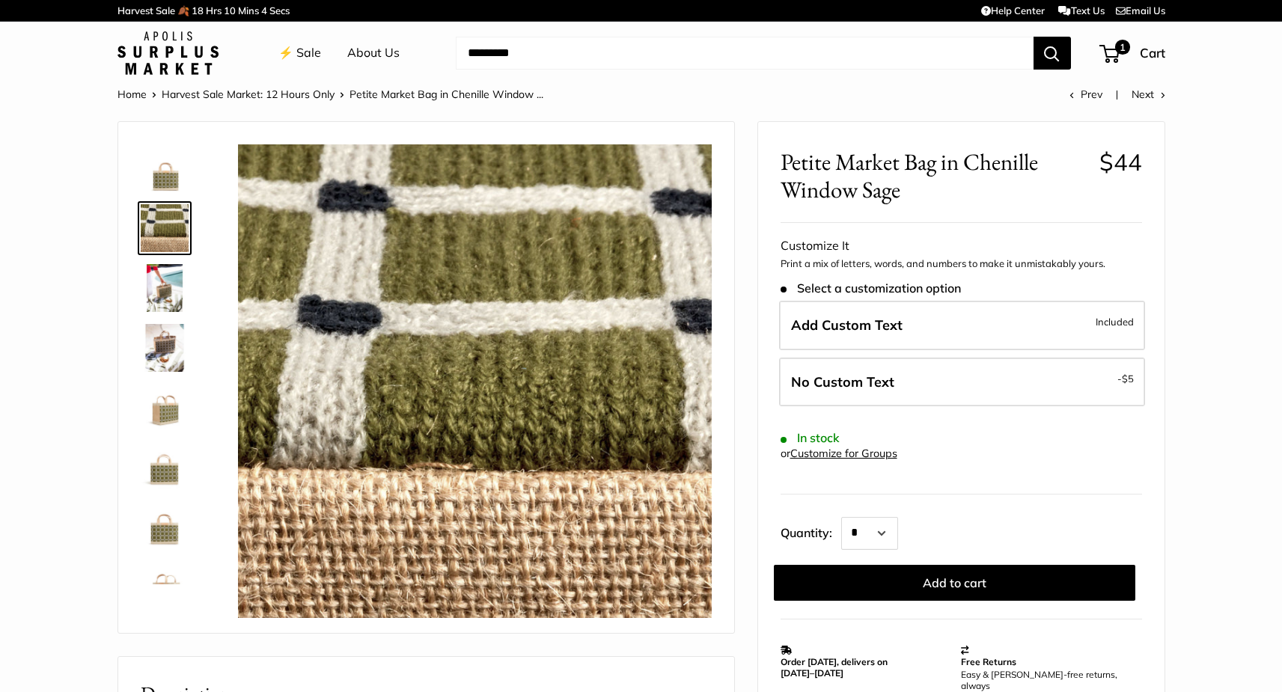
click at [154, 276] on img at bounding box center [165, 288] width 48 height 48
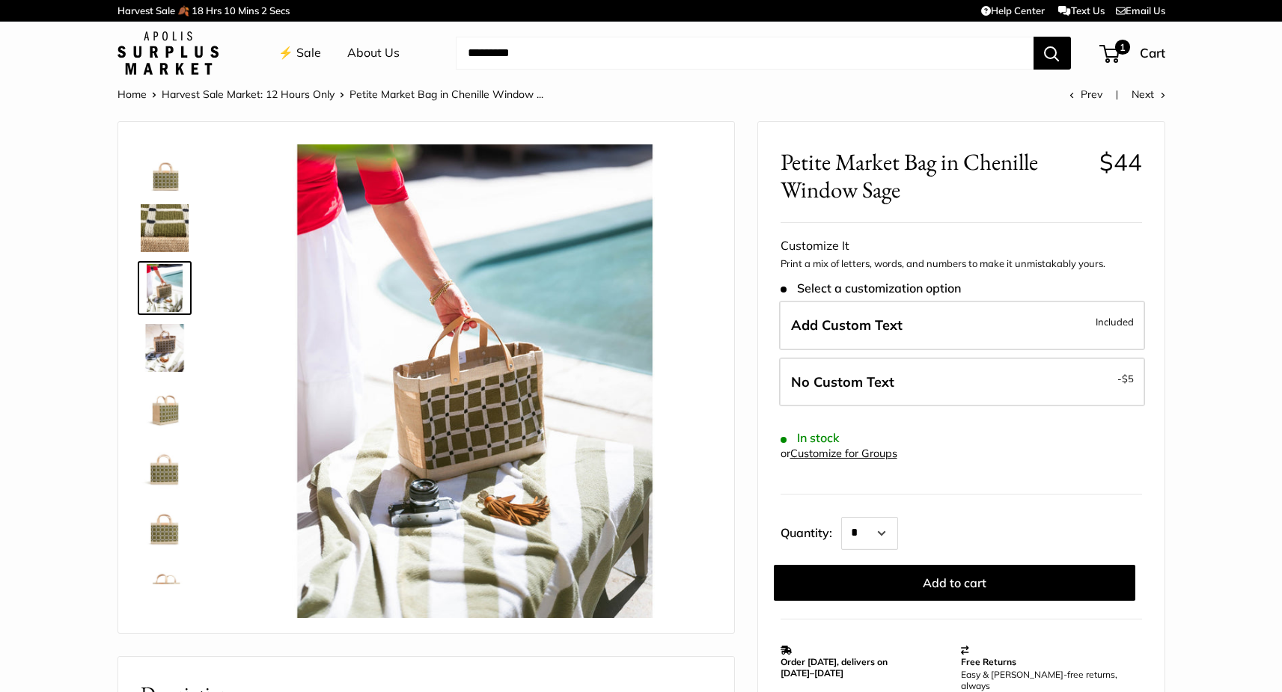
click at [154, 355] on img at bounding box center [165, 348] width 48 height 48
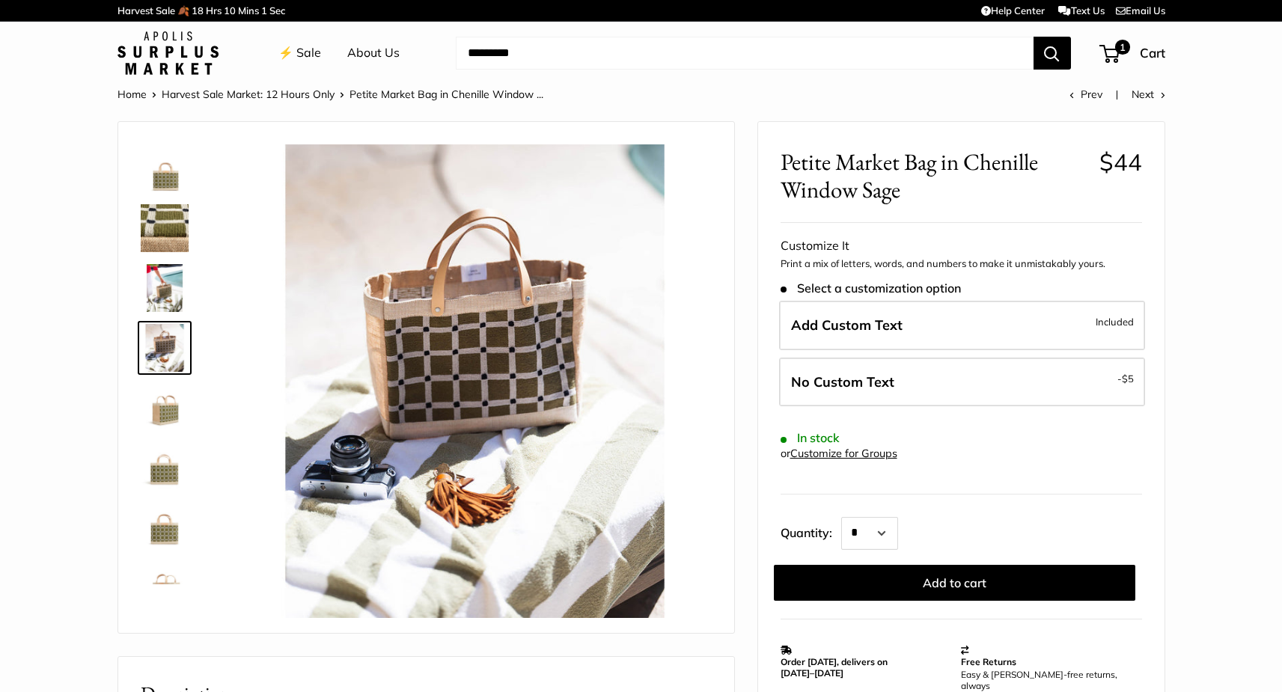
click at [160, 412] on img at bounding box center [165, 408] width 48 height 48
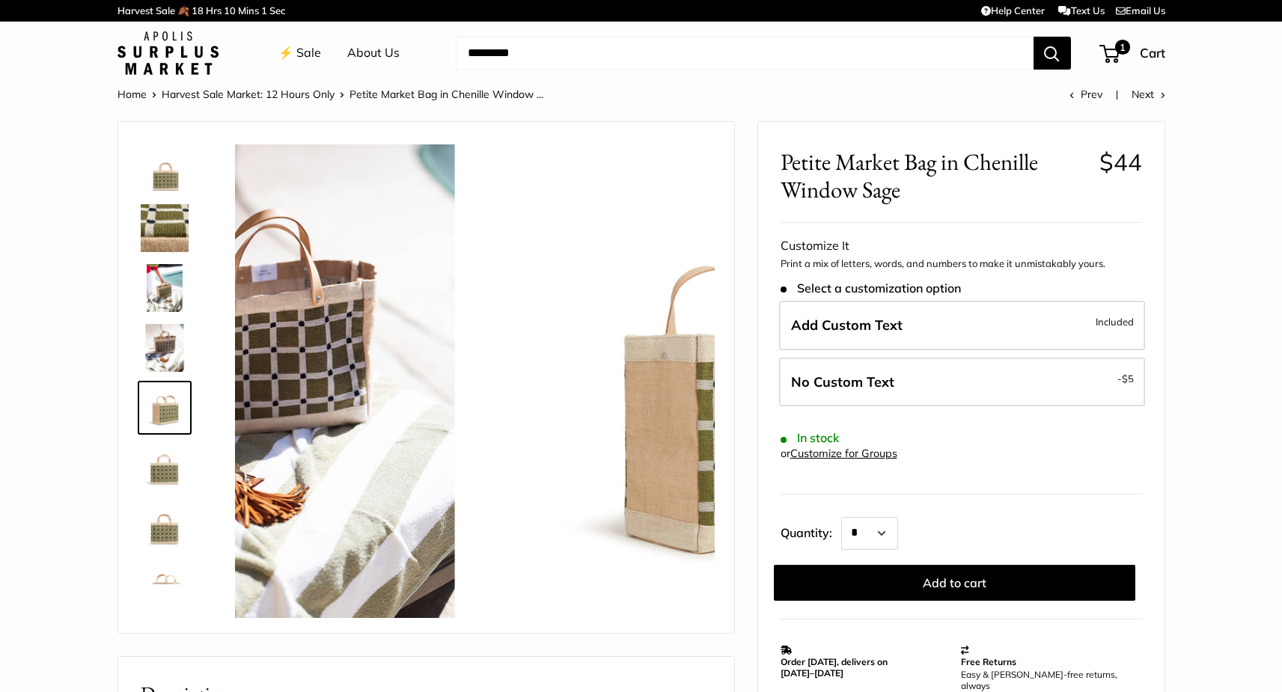
scroll to position [46, 0]
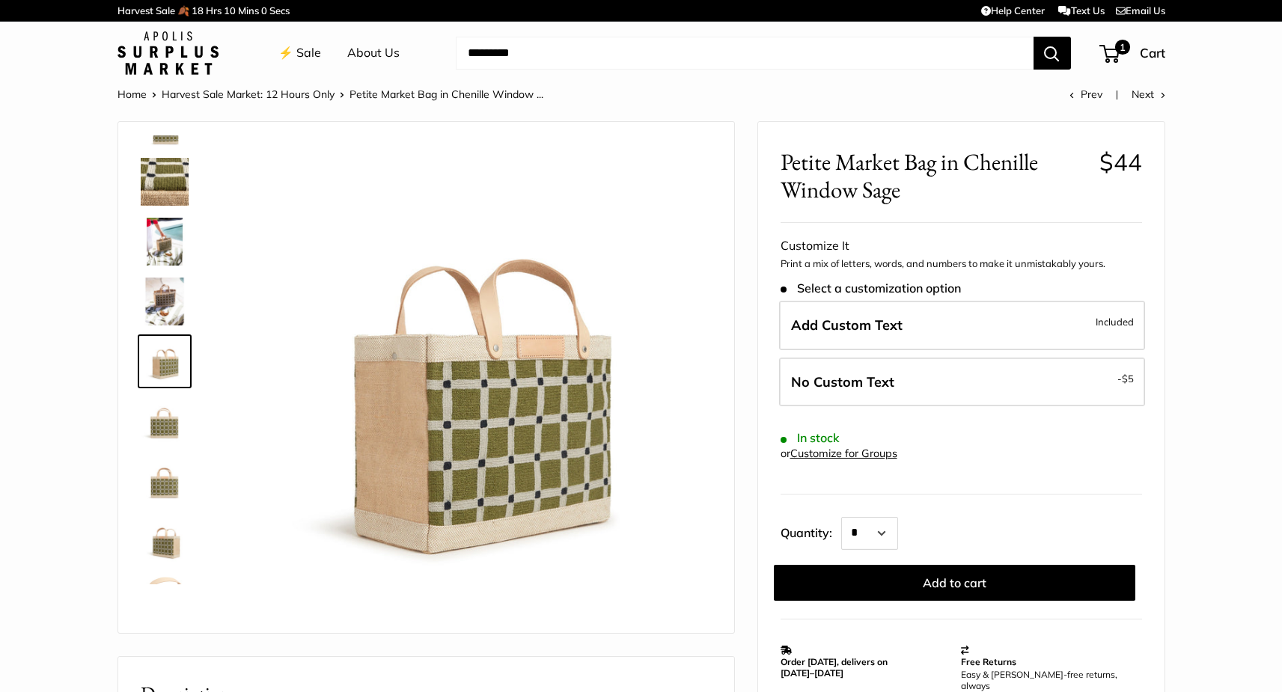
click at [163, 437] on img at bounding box center [165, 422] width 48 height 48
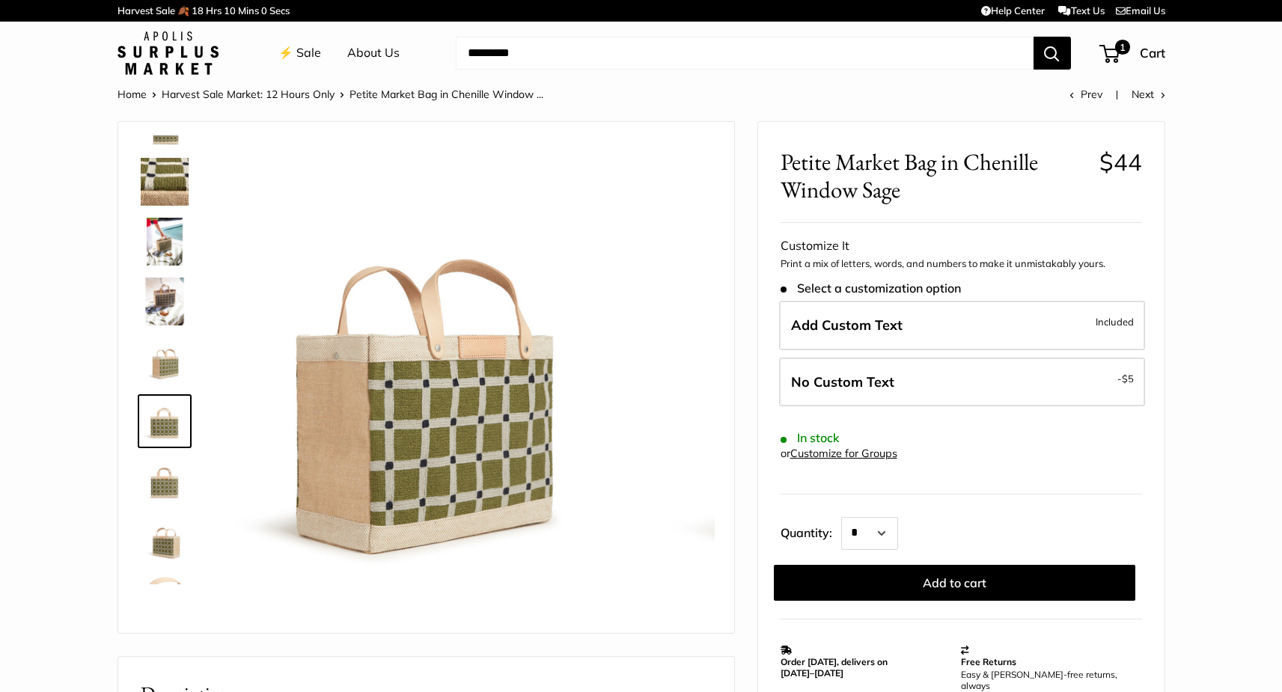
scroll to position [96, 0]
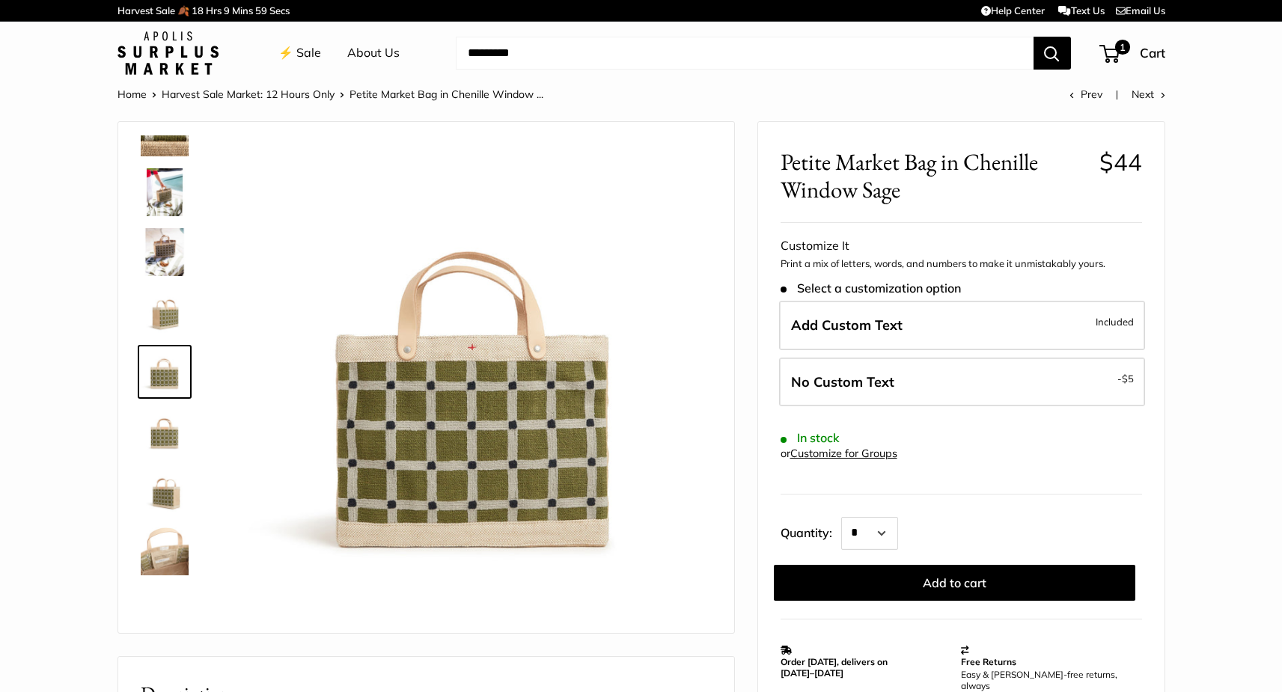
click at [168, 486] on img at bounding box center [165, 492] width 48 height 48
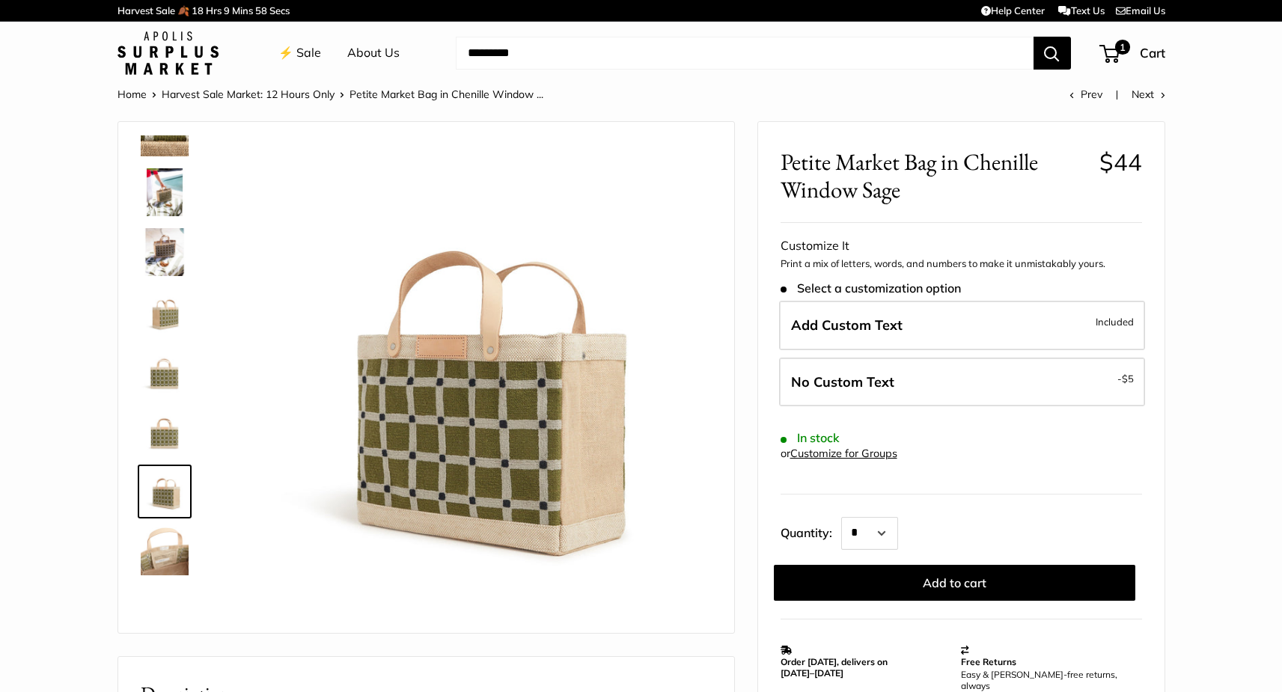
click at [168, 547] on img at bounding box center [165, 552] width 48 height 48
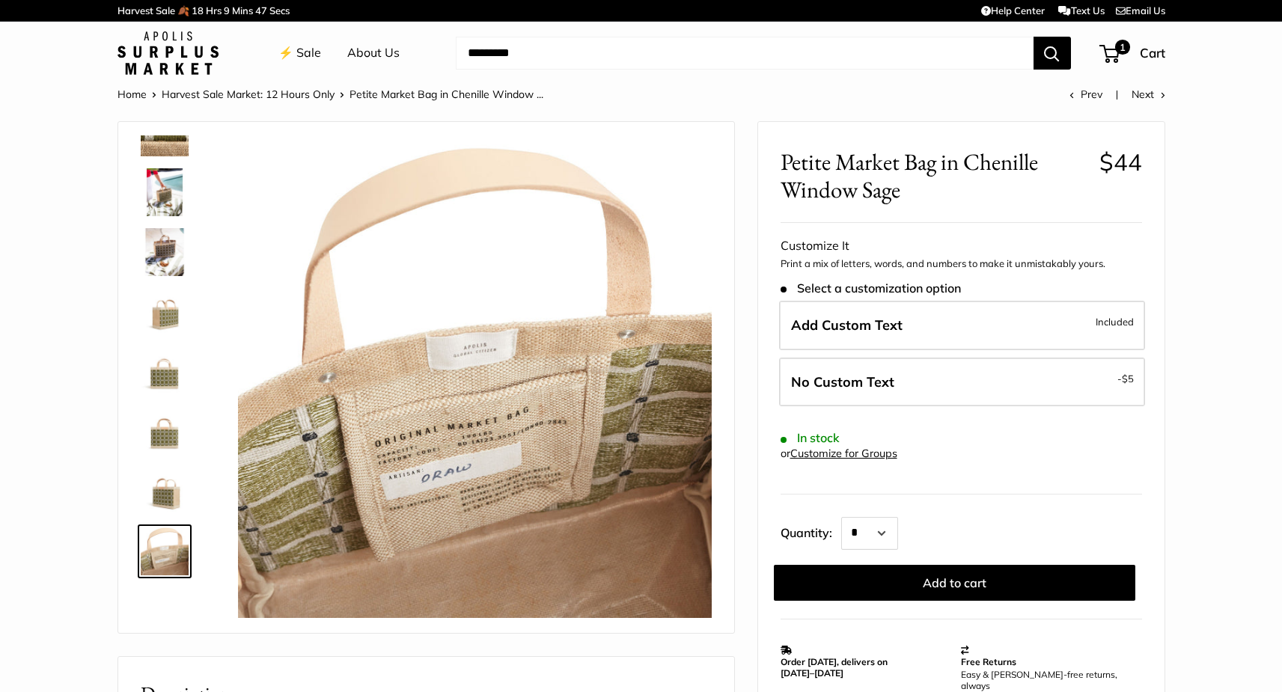
click at [154, 151] on img at bounding box center [165, 133] width 48 height 48
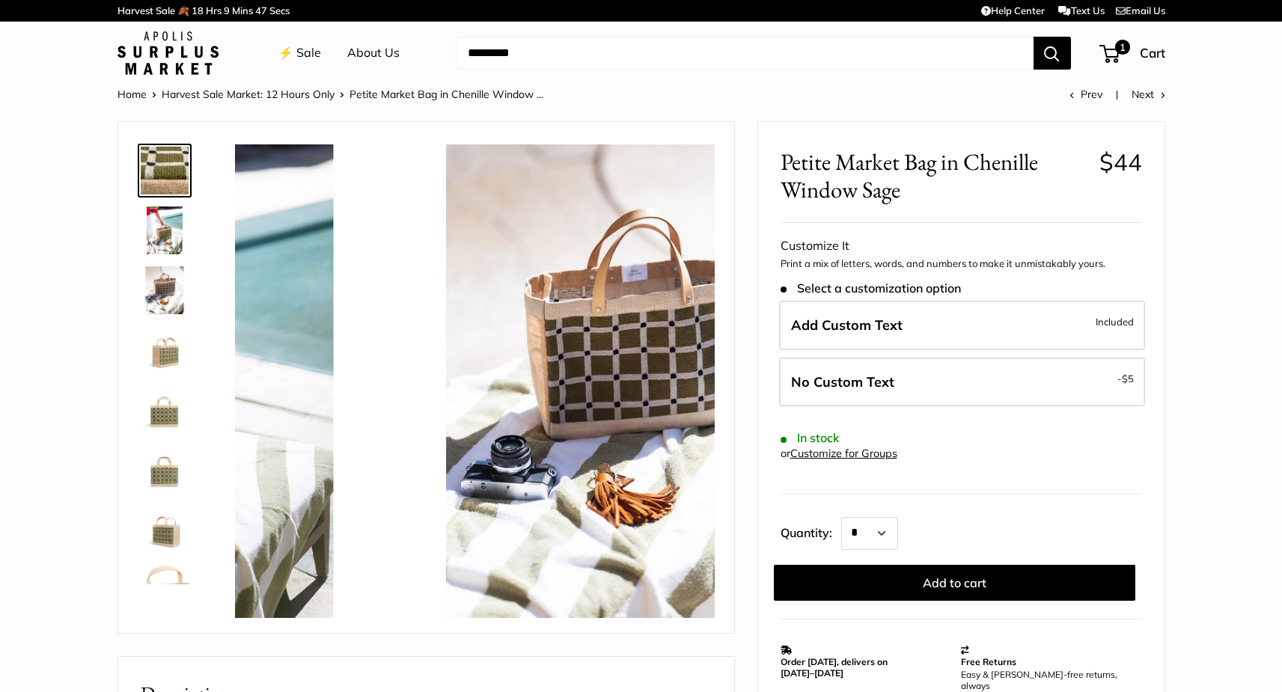
scroll to position [0, 0]
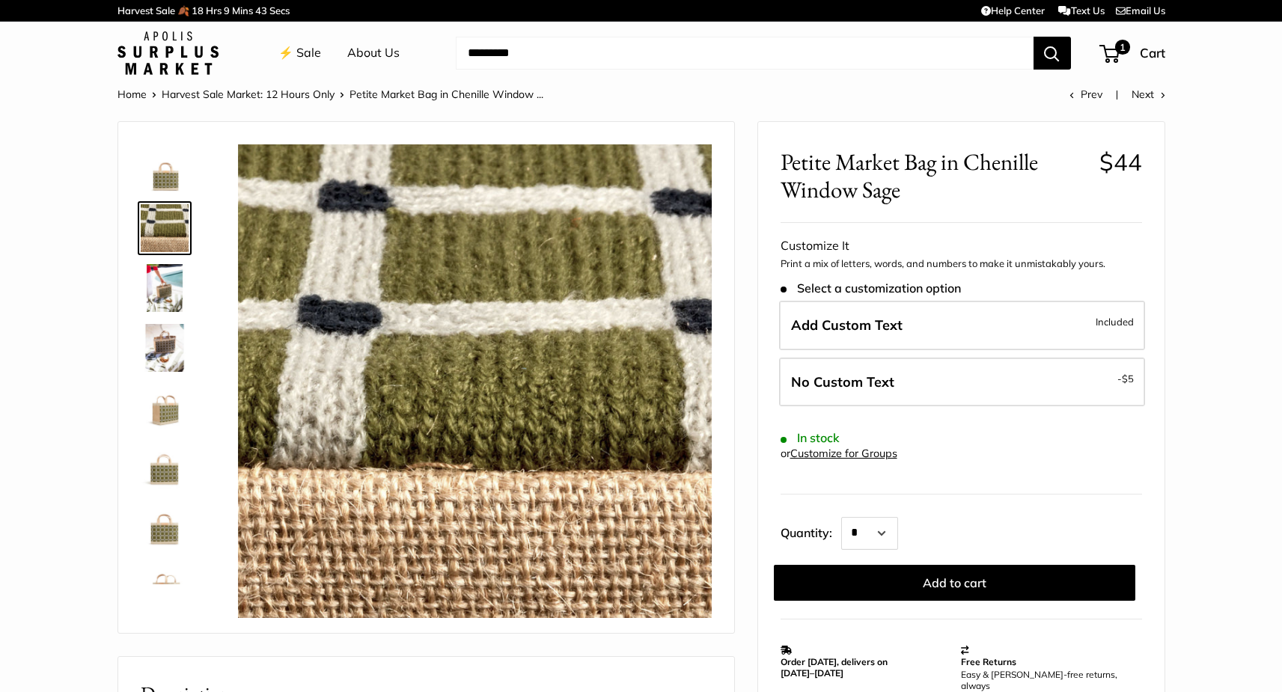
click at [164, 174] on img at bounding box center [165, 168] width 48 height 48
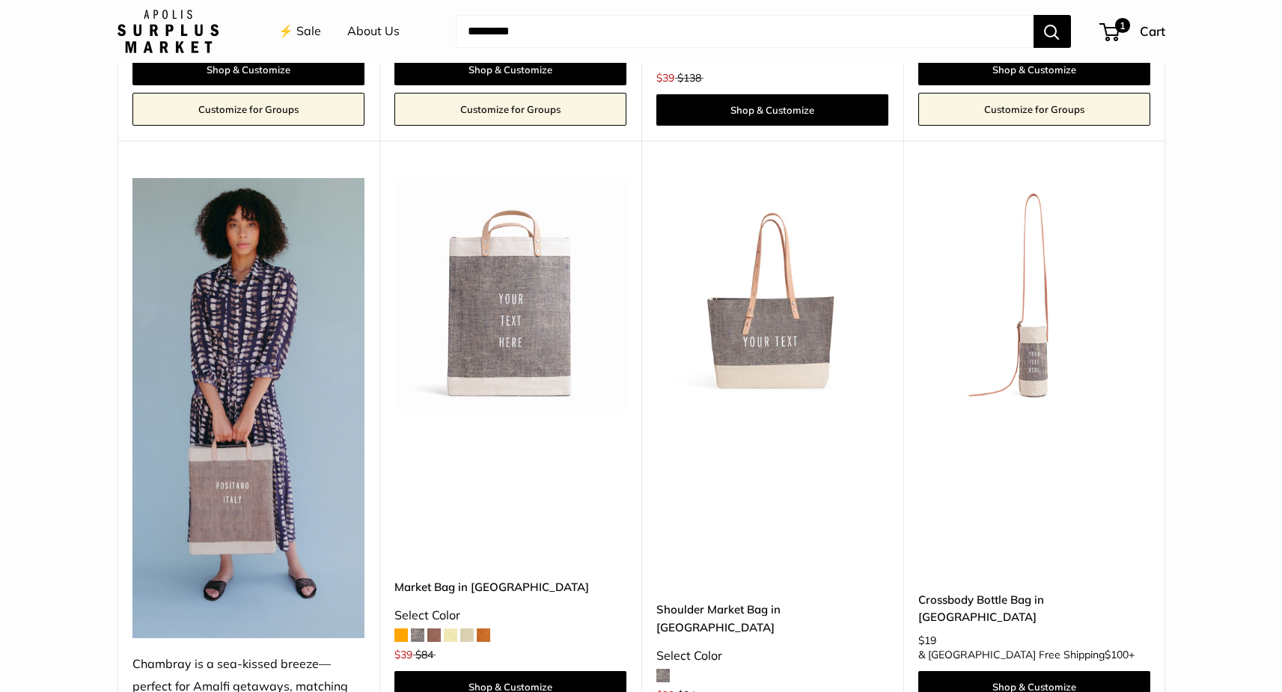
scroll to position [3850, 0]
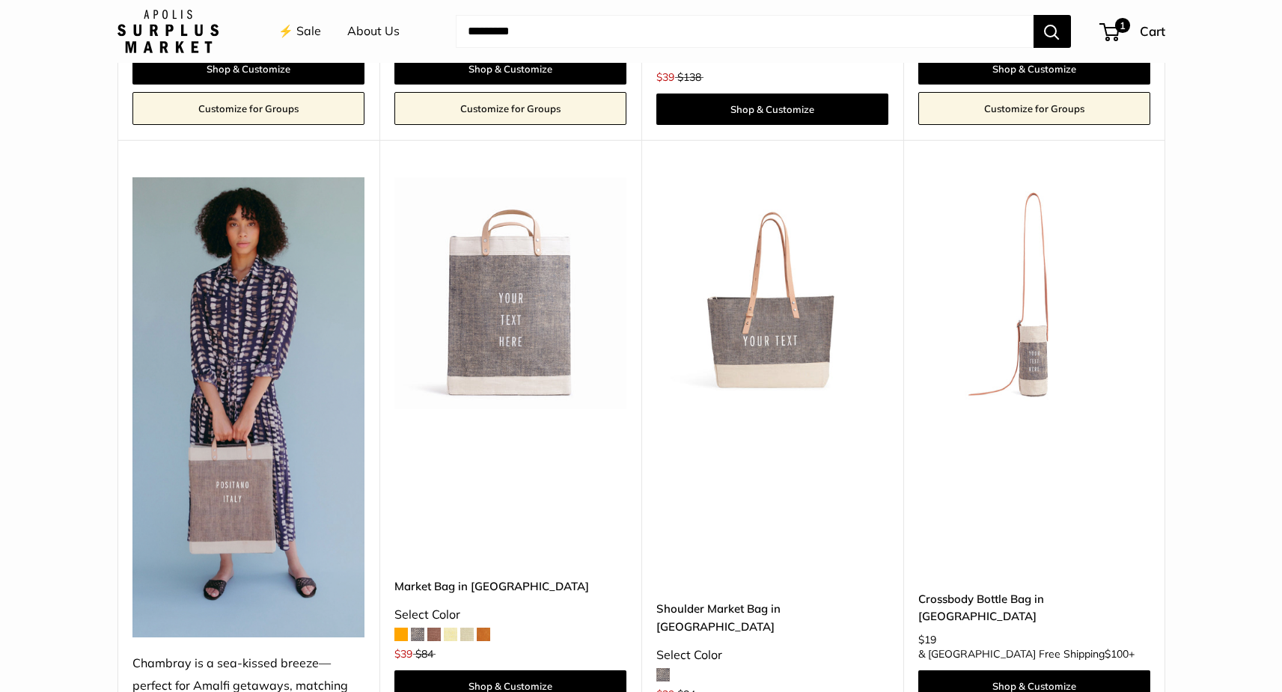
click at [0, 0] on img at bounding box center [0, 0] width 0 height 0
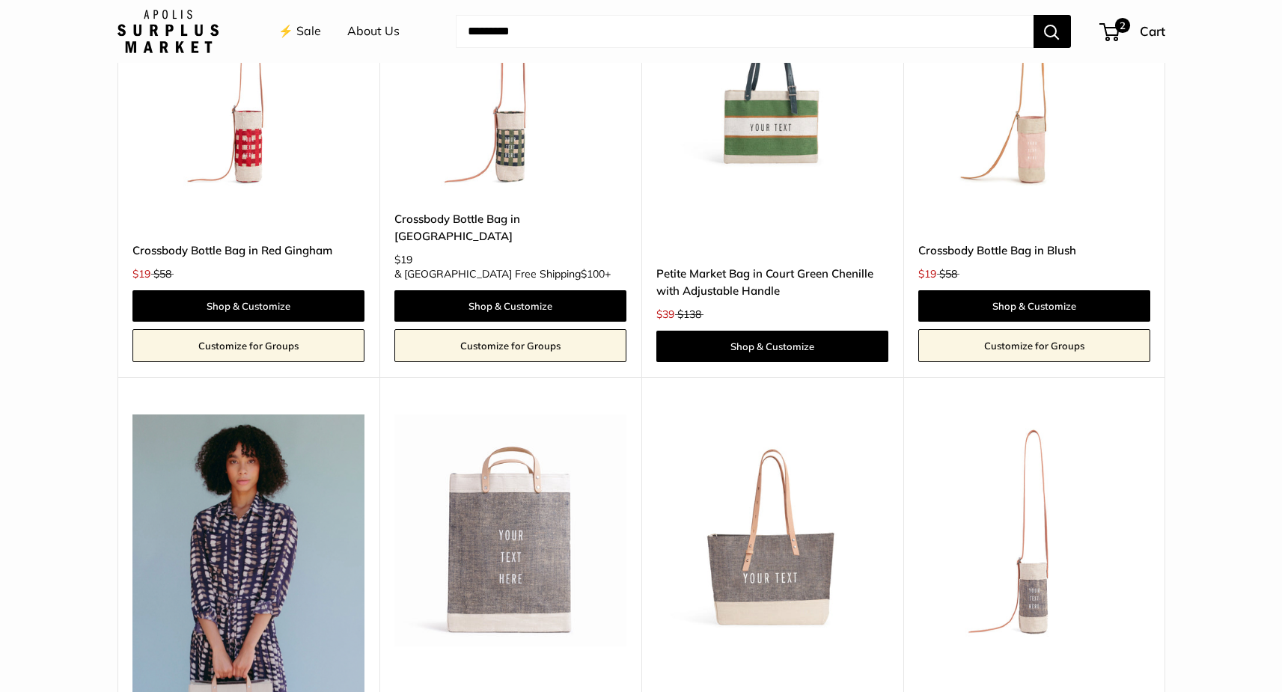
scroll to position [3516, 0]
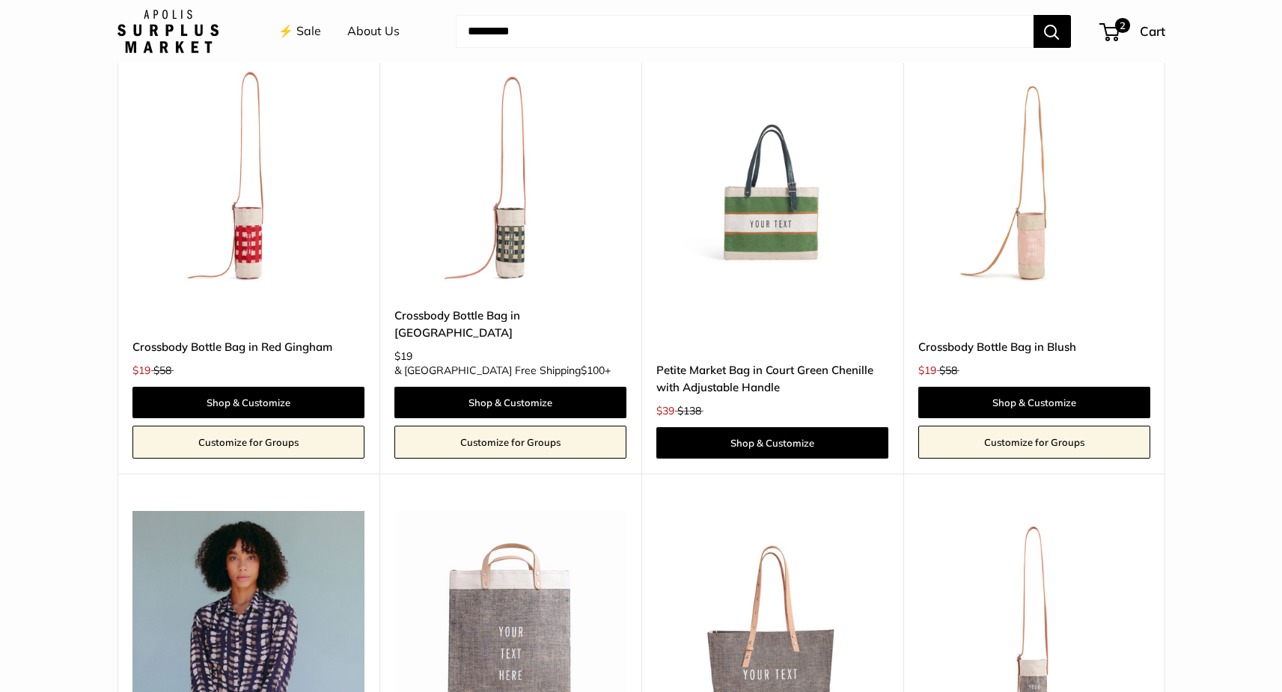
click at [0, 0] on img at bounding box center [0, 0] width 0 height 0
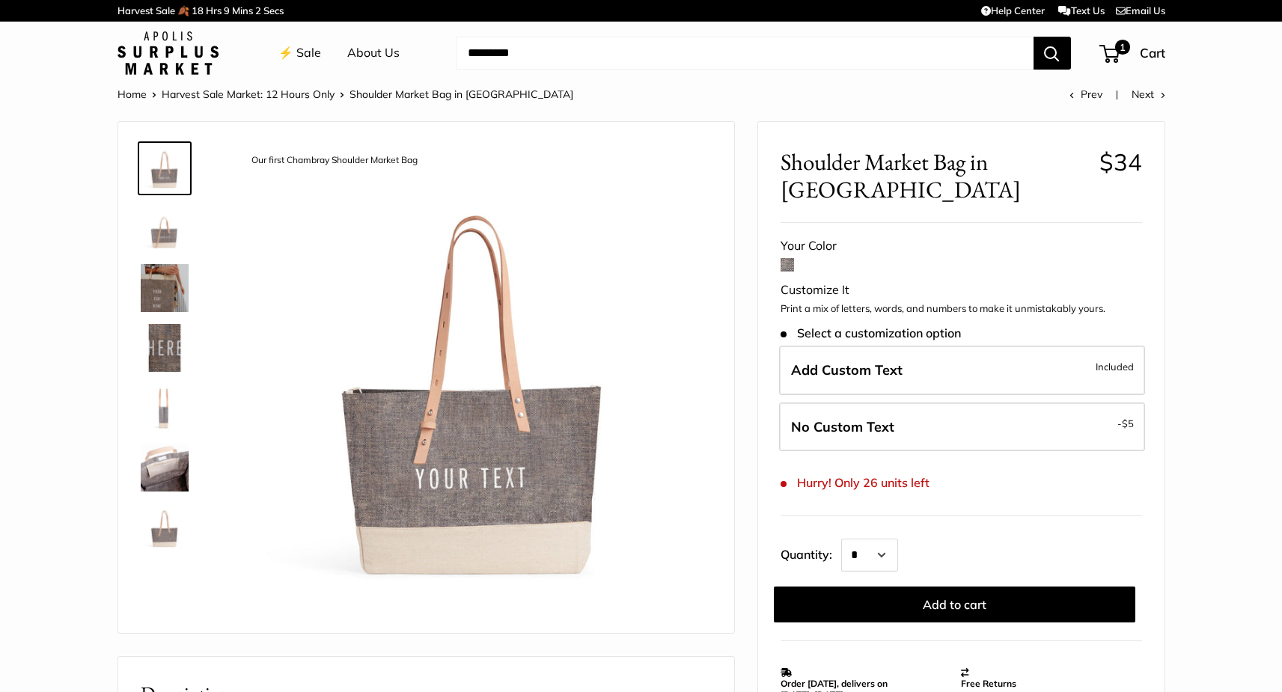
click at [159, 234] on img at bounding box center [165, 228] width 48 height 48
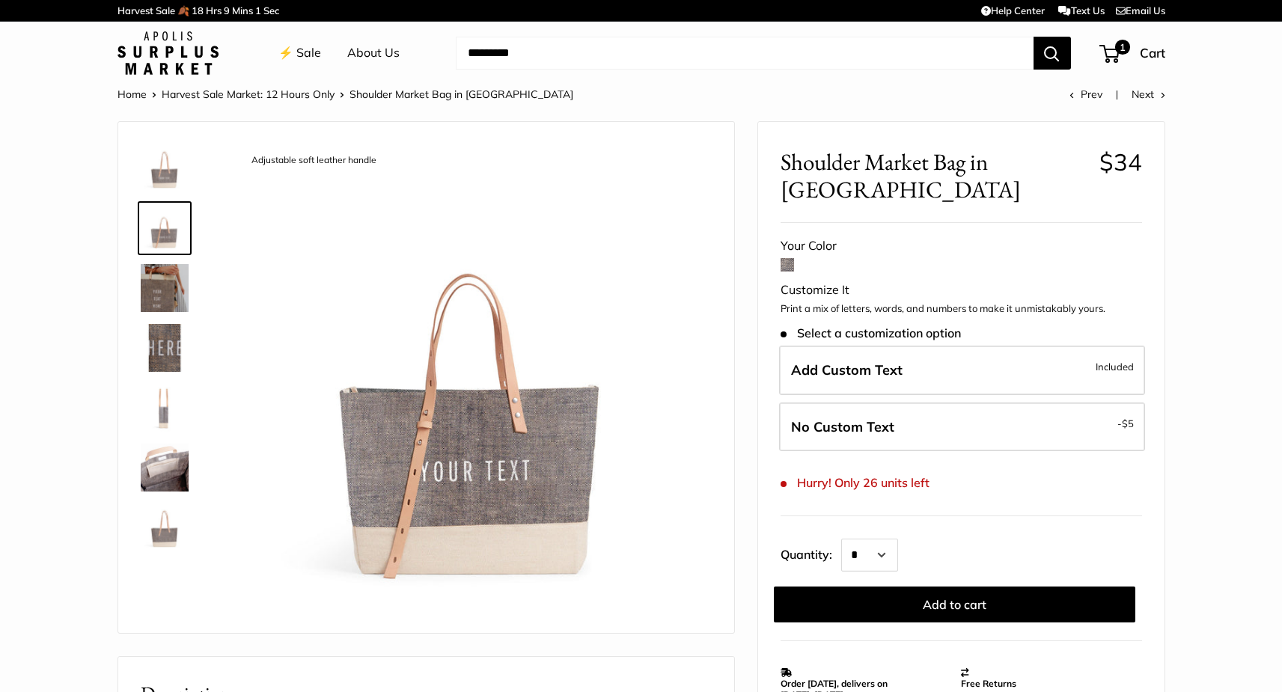
click at [161, 306] on img at bounding box center [165, 288] width 48 height 48
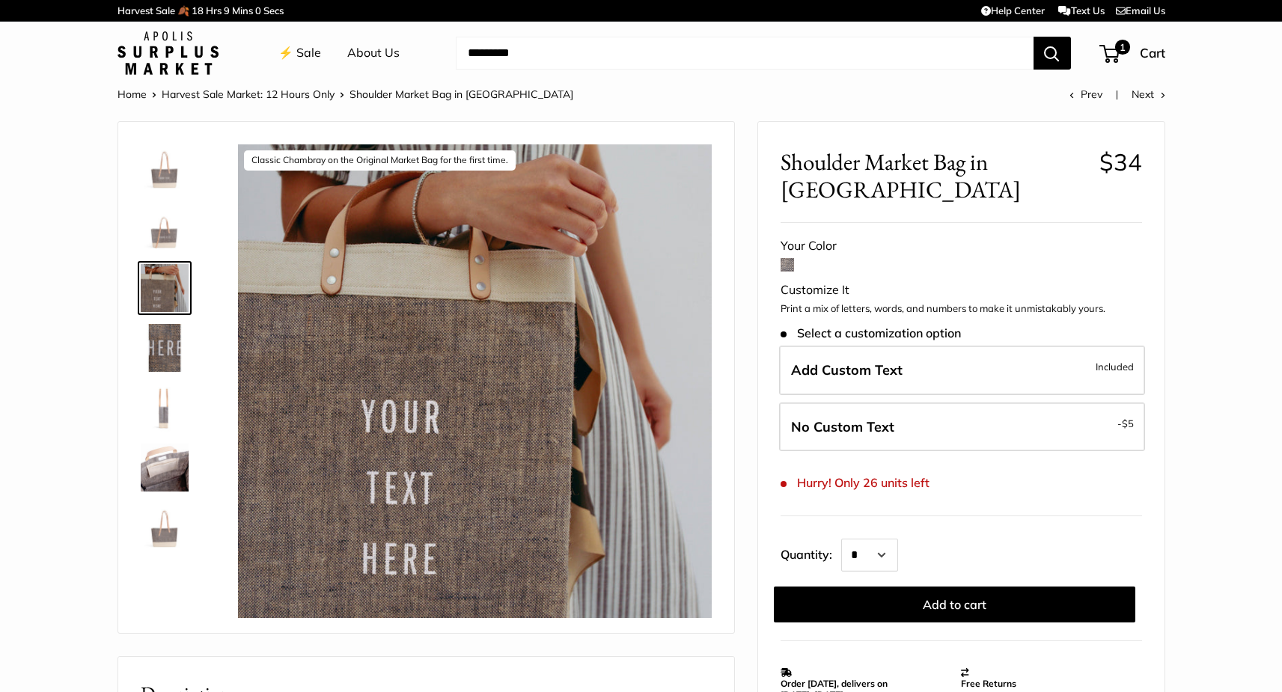
click at [166, 359] on img at bounding box center [165, 348] width 48 height 48
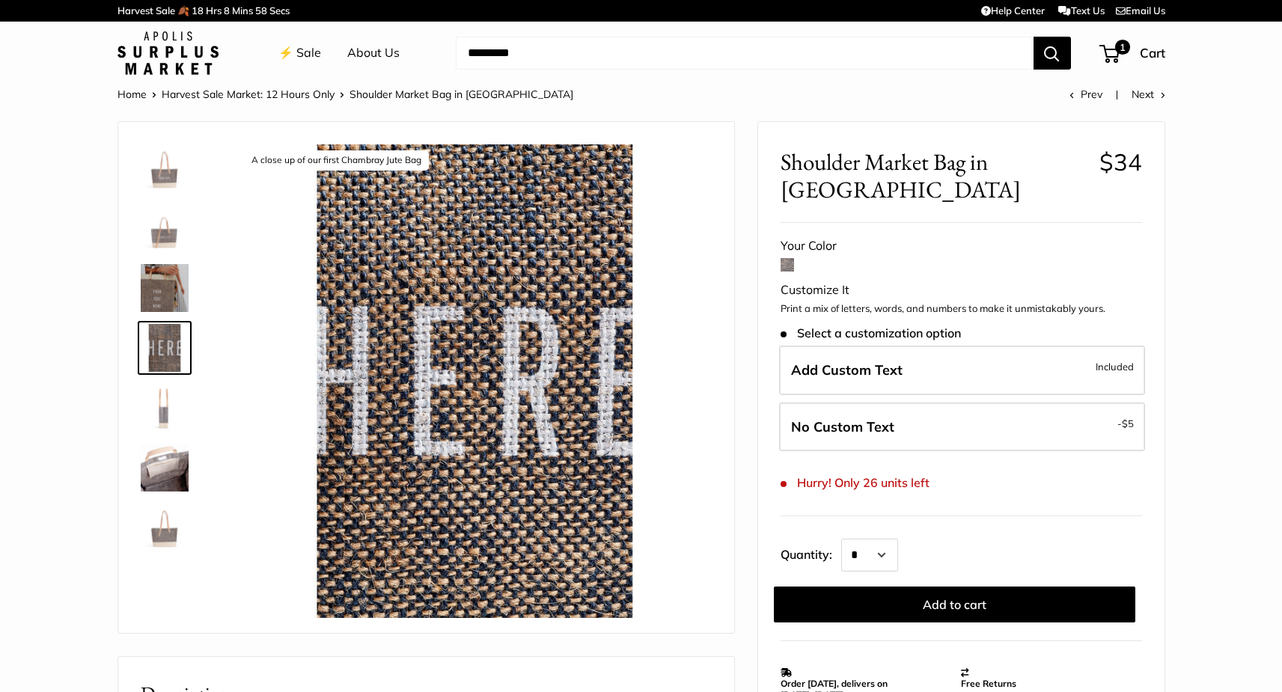
click at [161, 465] on img at bounding box center [165, 468] width 48 height 48
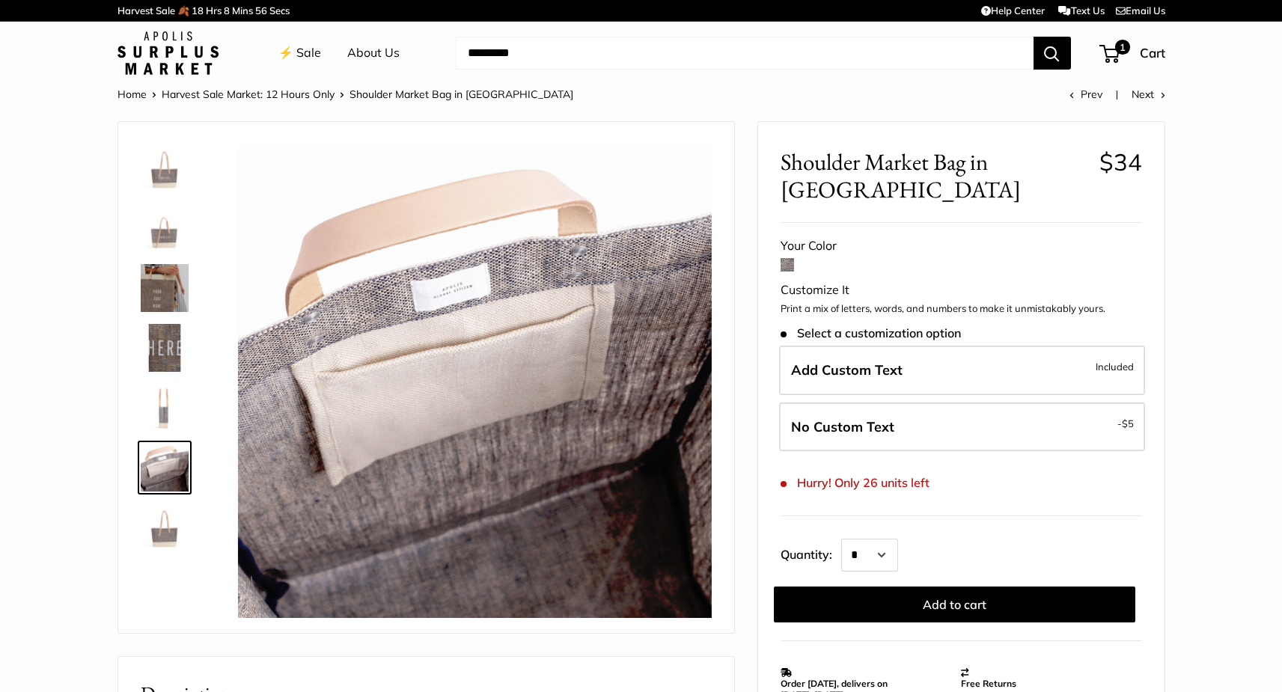
click at [161, 547] on img at bounding box center [165, 528] width 48 height 48
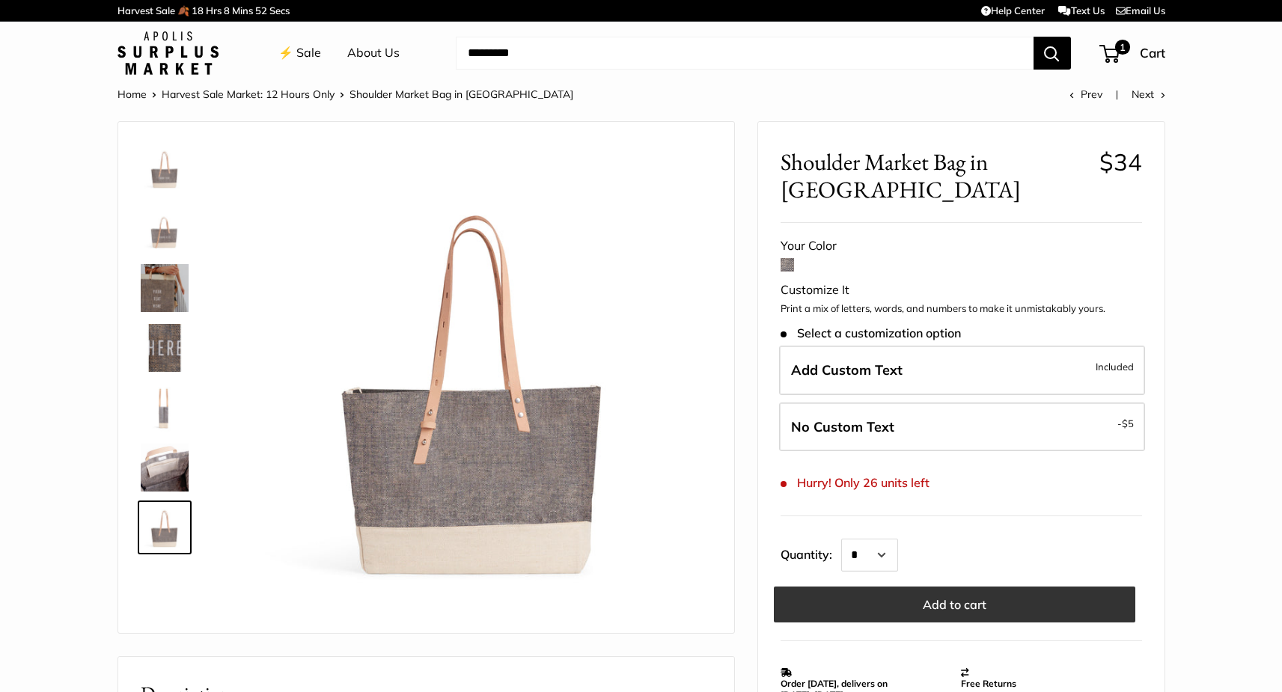
click at [883, 607] on button "Add to cart" at bounding box center [955, 605] width 362 height 36
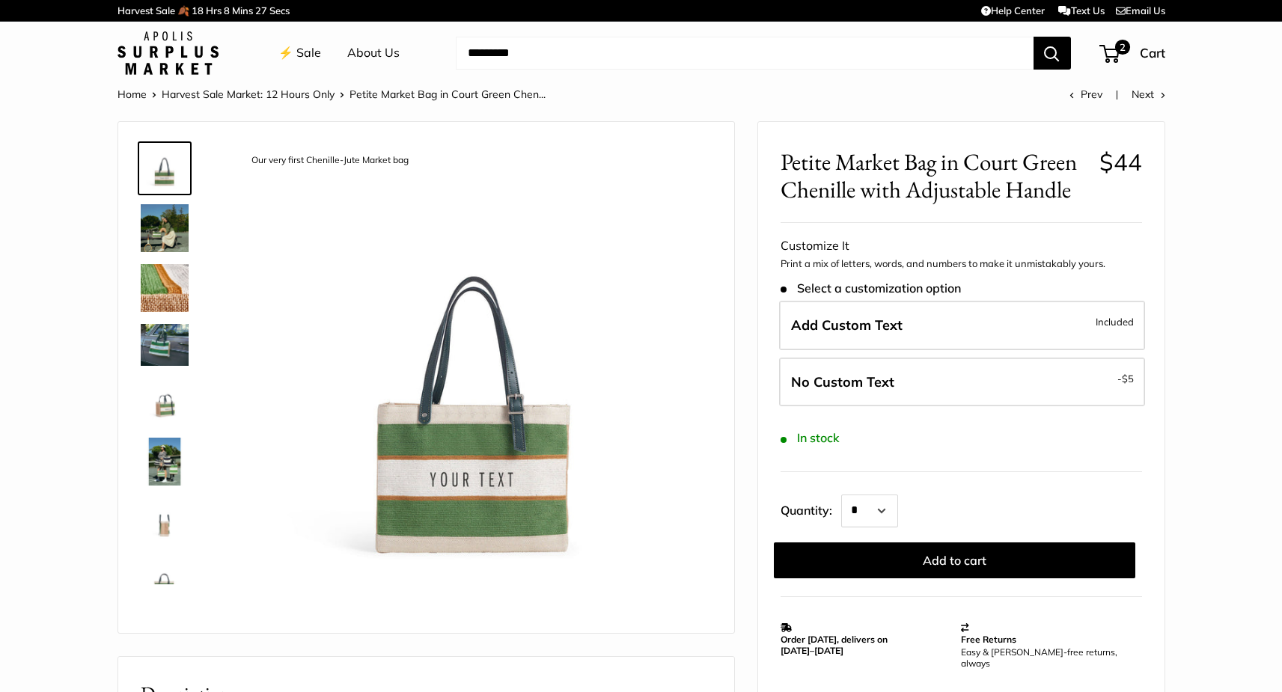
click at [171, 278] on img at bounding box center [165, 288] width 48 height 48
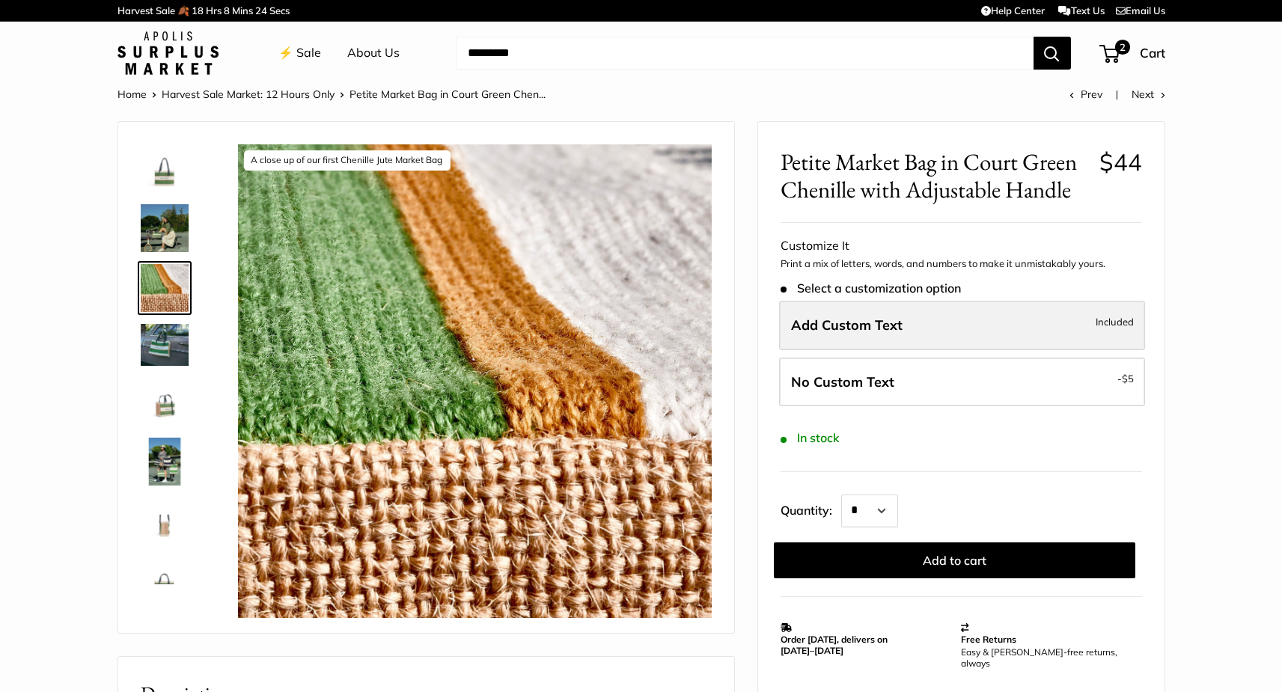
click at [837, 323] on span "Add Custom Text" at bounding box center [847, 325] width 112 height 17
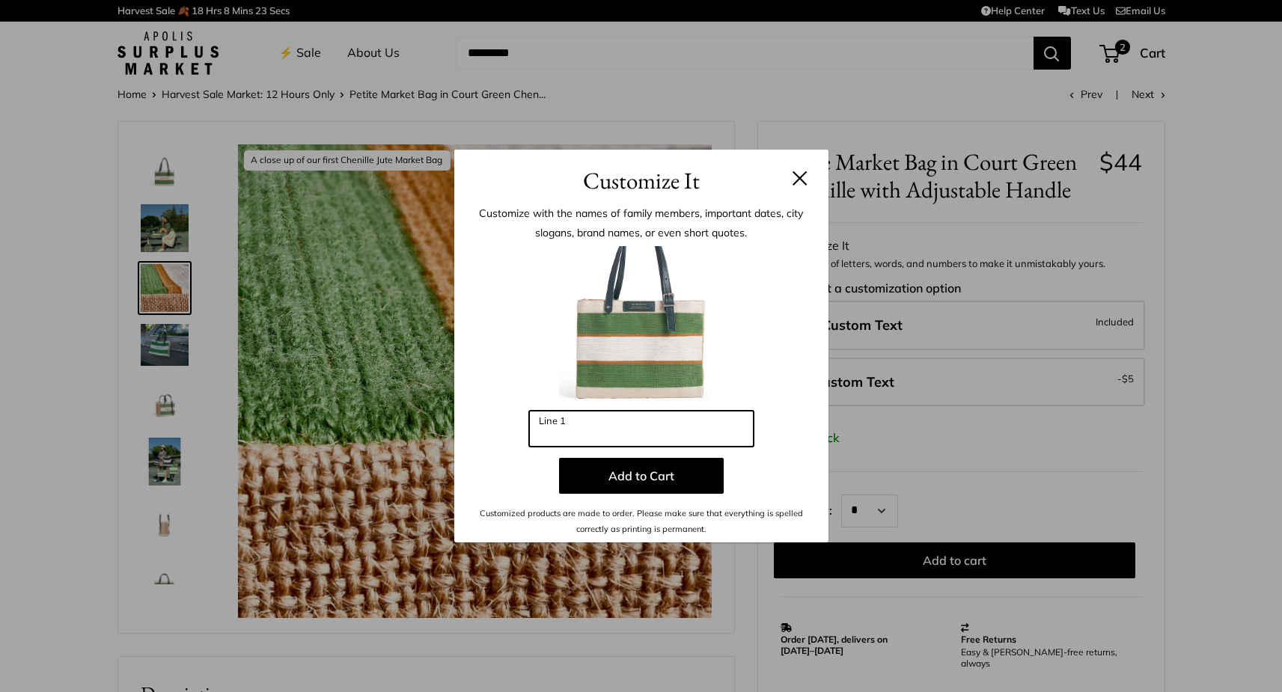
click at [613, 433] on input "Line 1" at bounding box center [641, 429] width 225 height 36
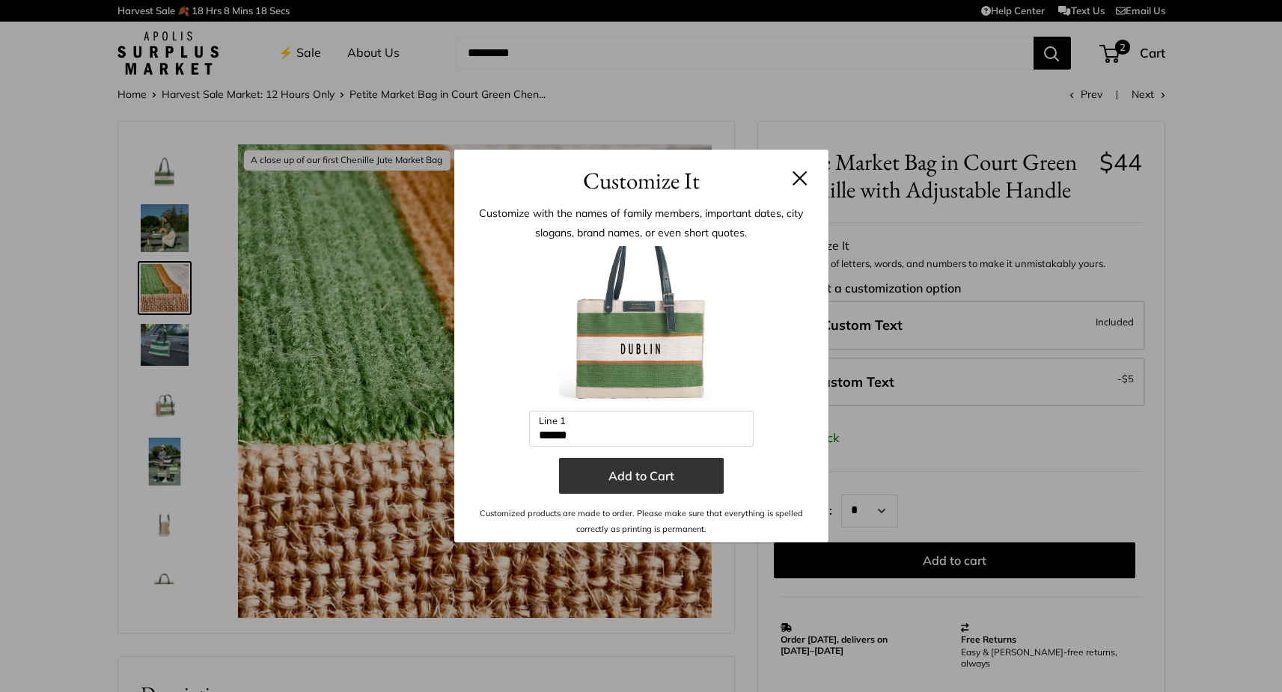
click at [651, 475] on button "Add to Cart" at bounding box center [641, 476] width 165 height 36
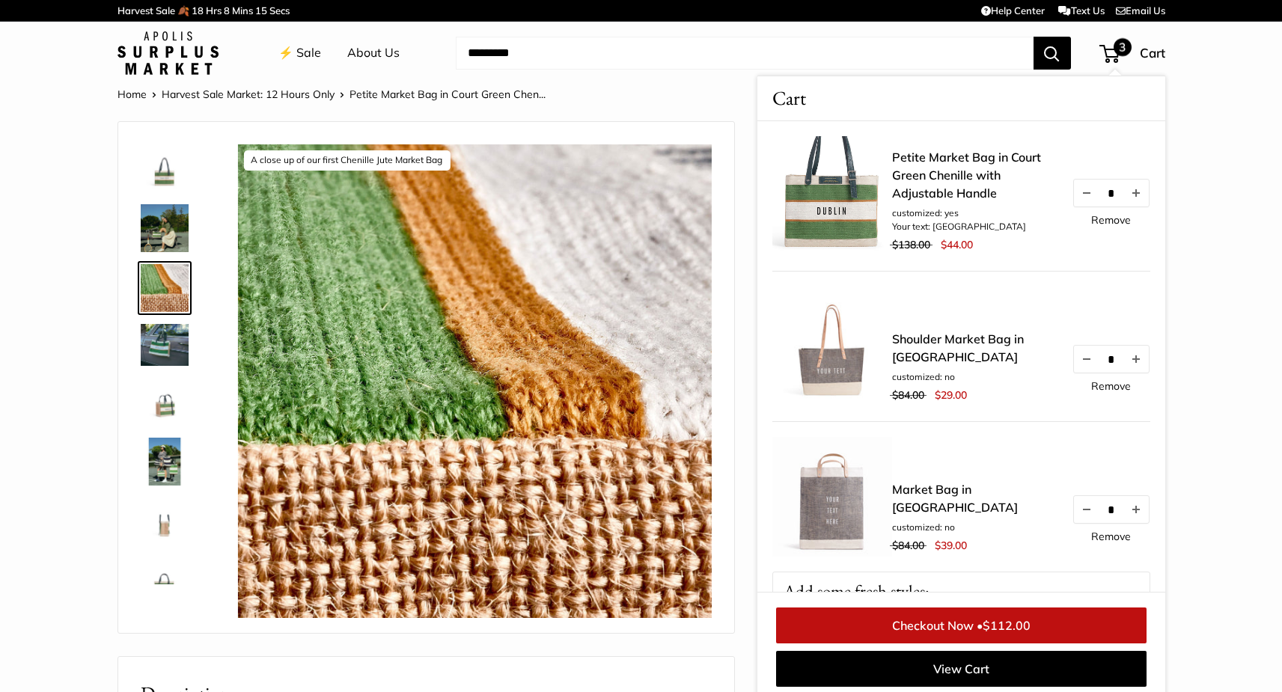
scroll to position [5, 0]
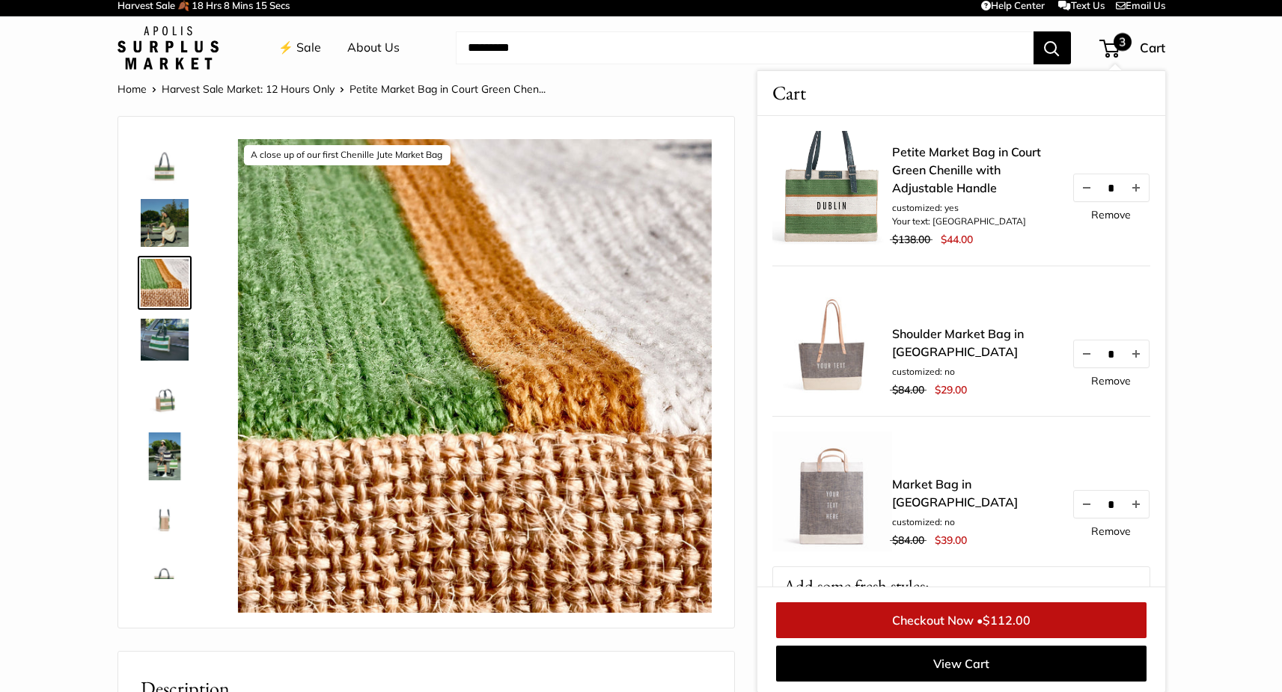
click at [159, 173] on img at bounding box center [165, 163] width 48 height 48
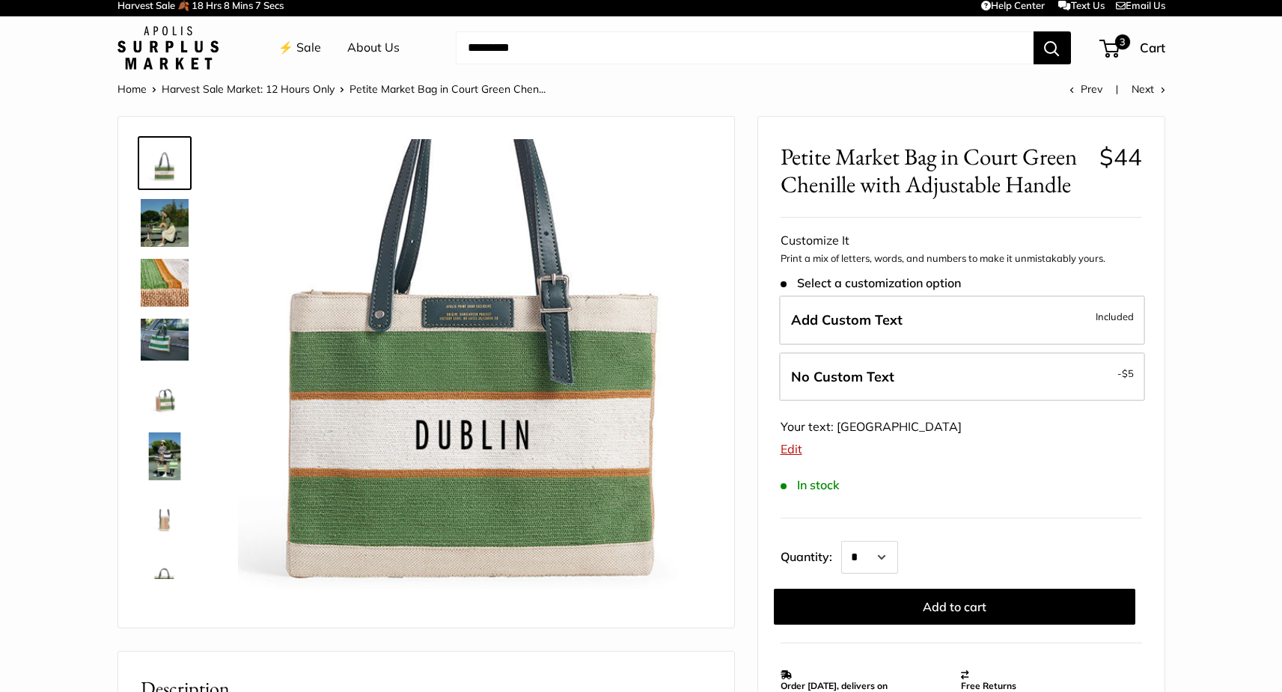
click at [177, 228] on img at bounding box center [165, 223] width 48 height 48
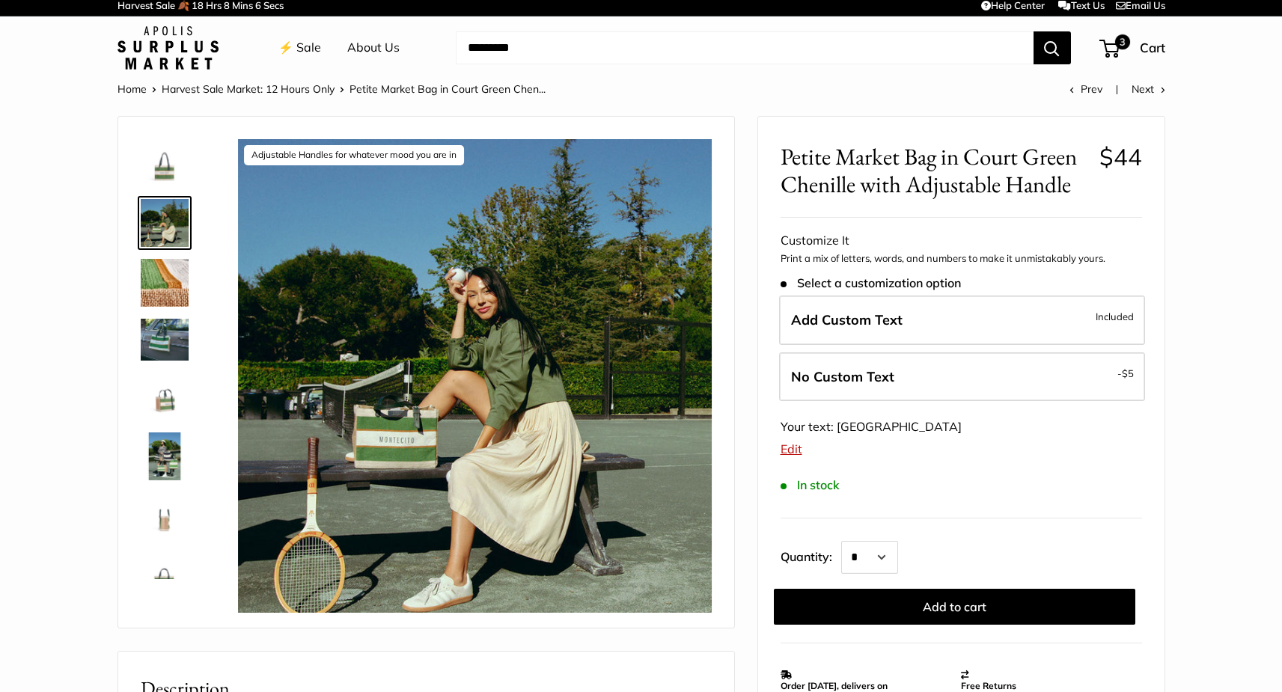
click at [162, 289] on img at bounding box center [165, 283] width 48 height 48
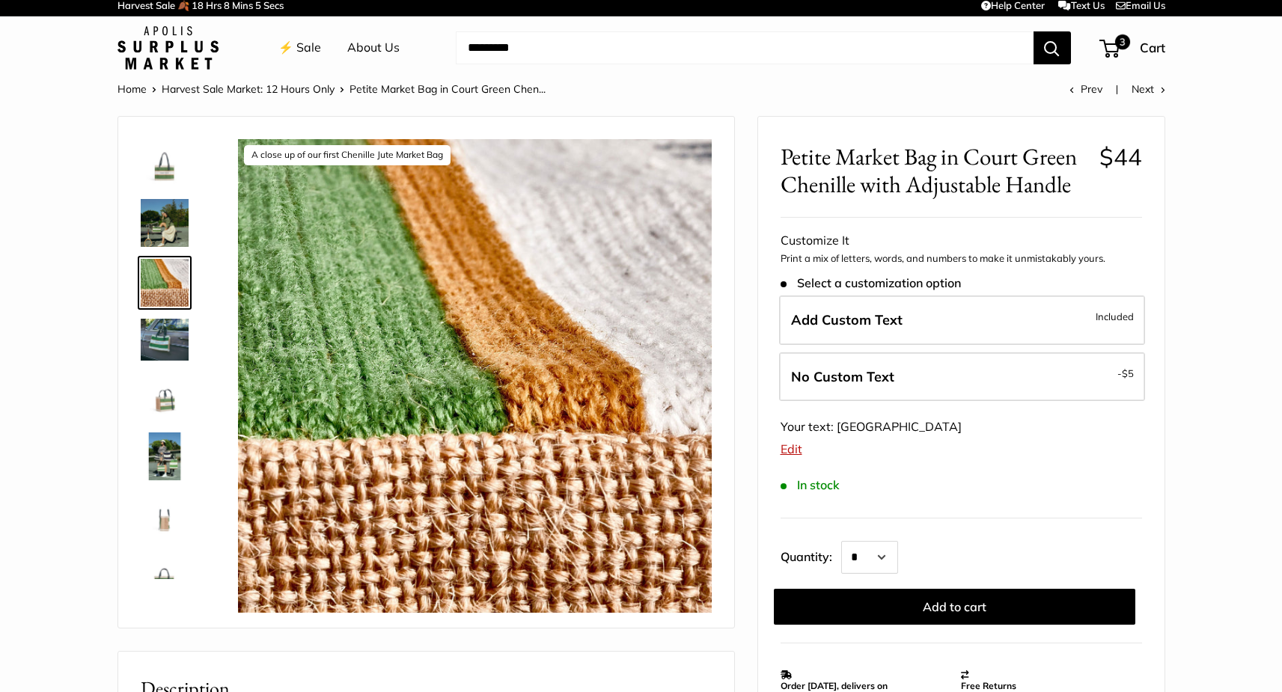
click at [162, 344] on img at bounding box center [165, 339] width 48 height 41
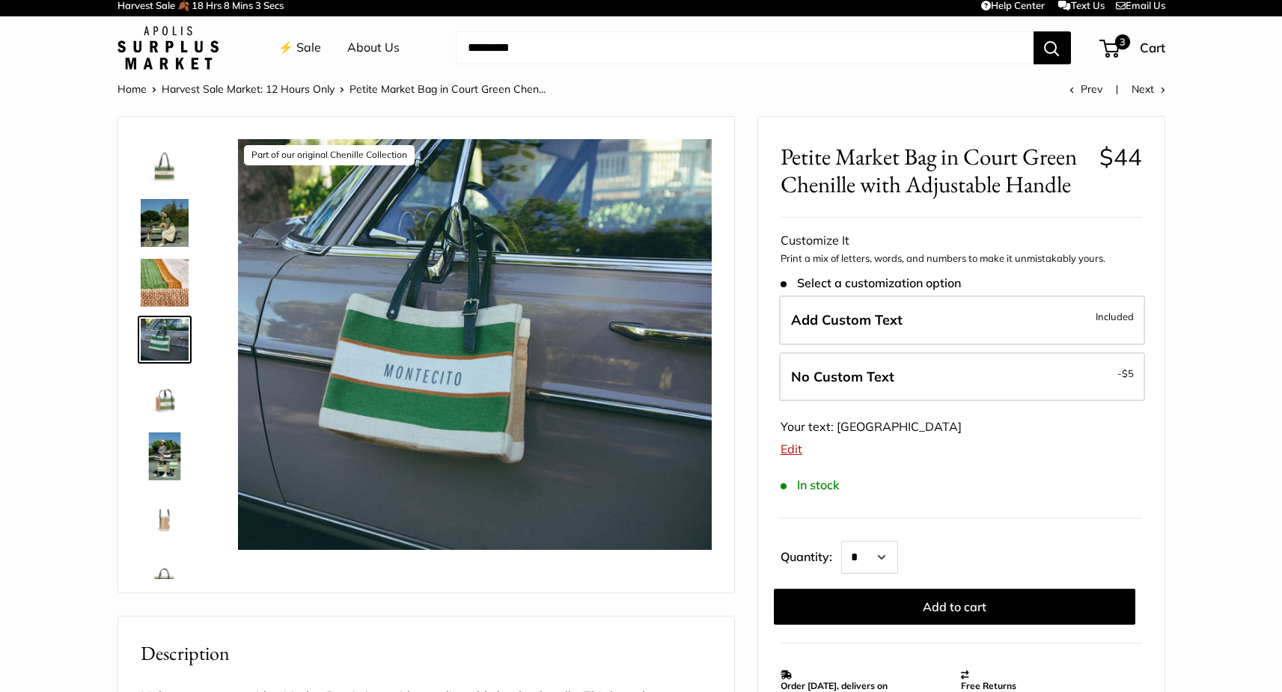
click at [164, 458] on img at bounding box center [165, 457] width 48 height 48
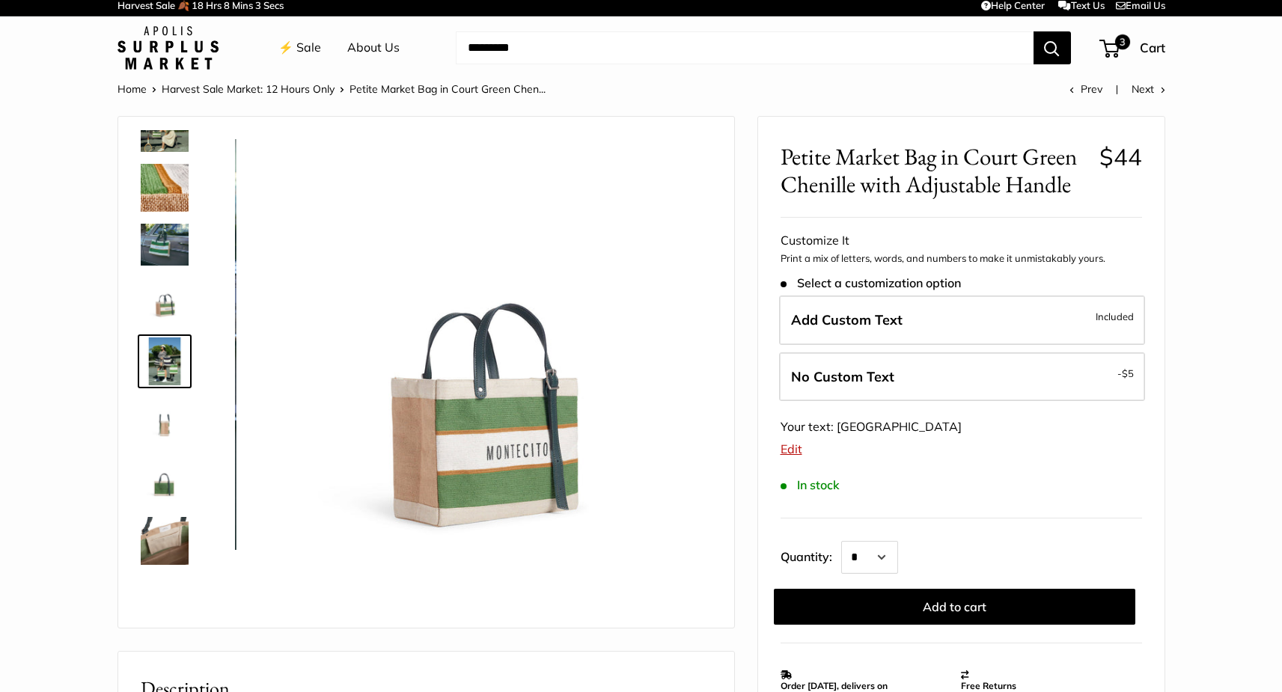
scroll to position [100, 0]
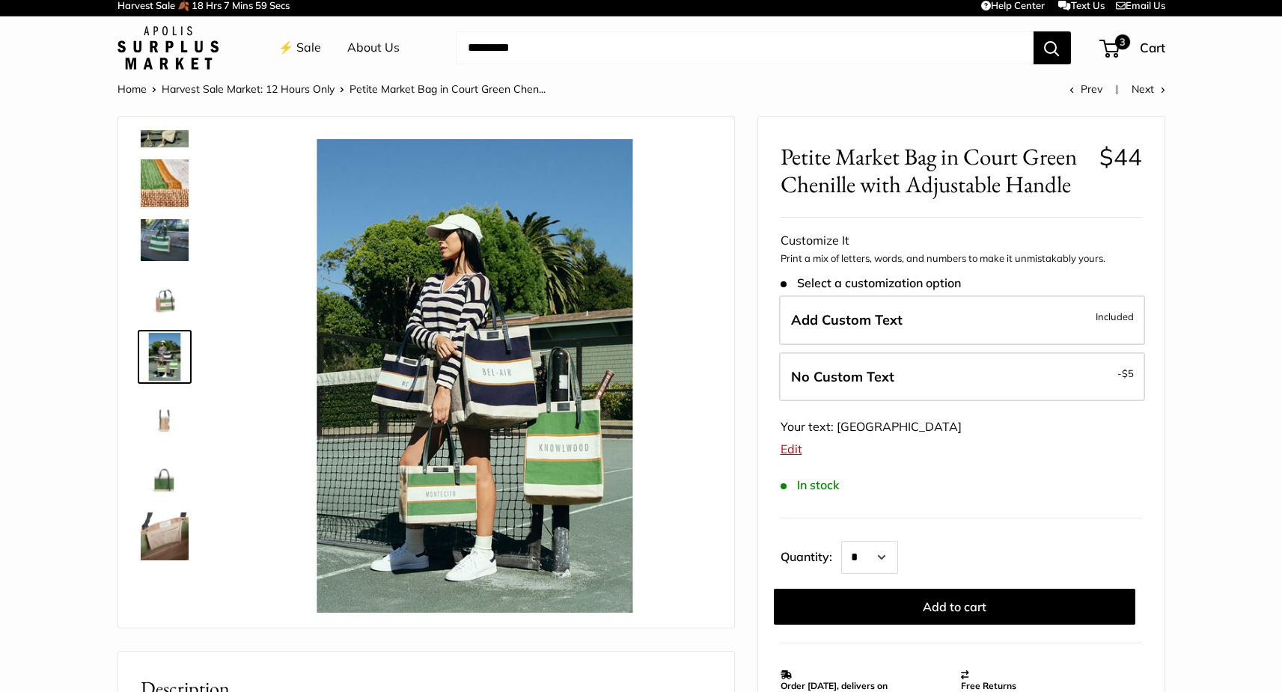
click at [167, 428] on img at bounding box center [165, 417] width 48 height 48
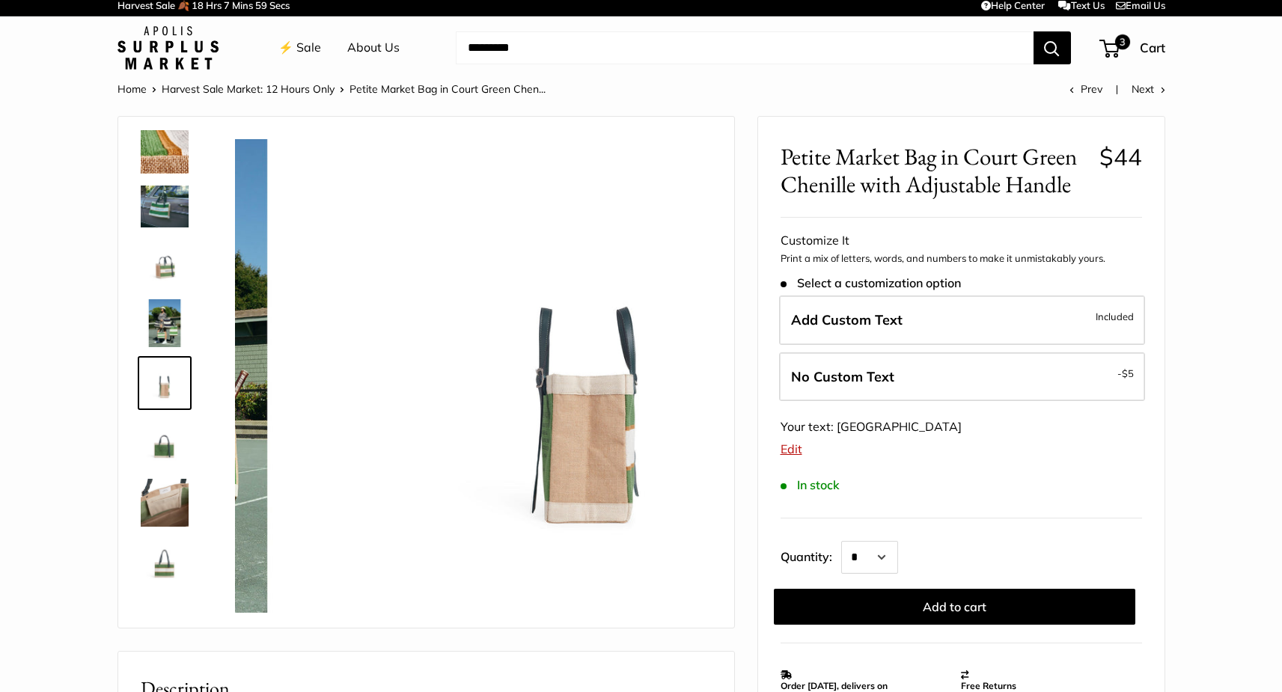
scroll to position [149, 0]
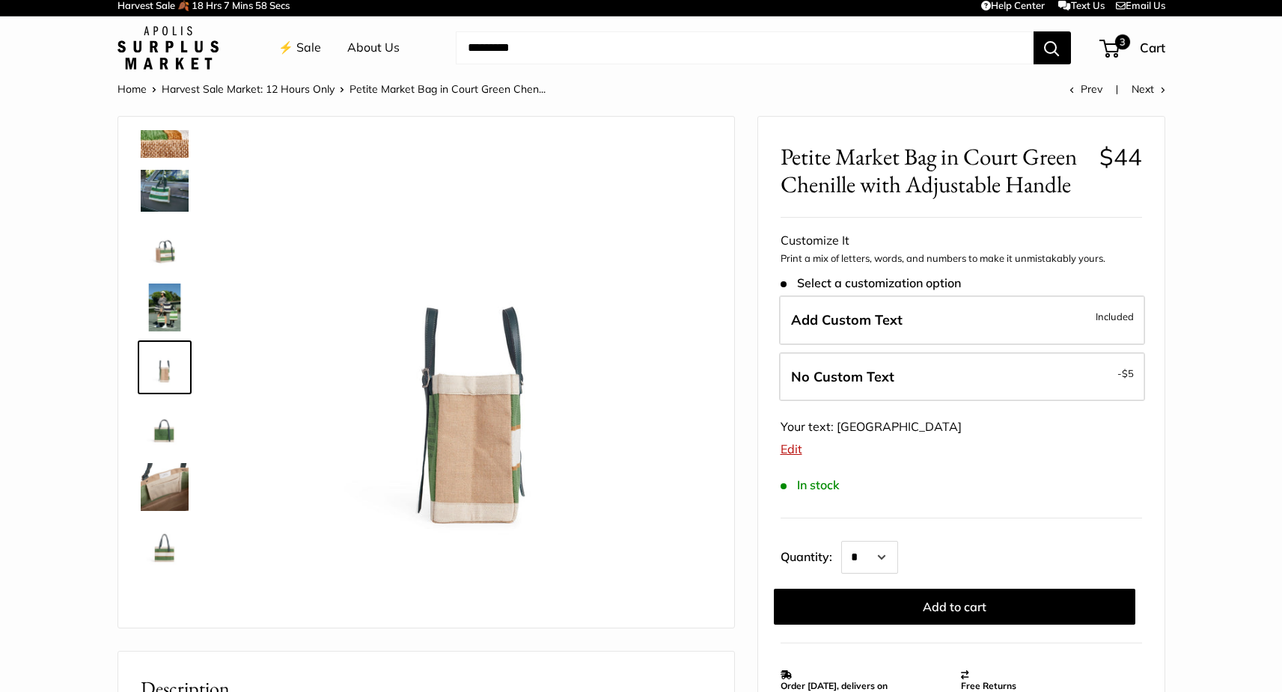
click at [167, 430] on img at bounding box center [165, 427] width 48 height 48
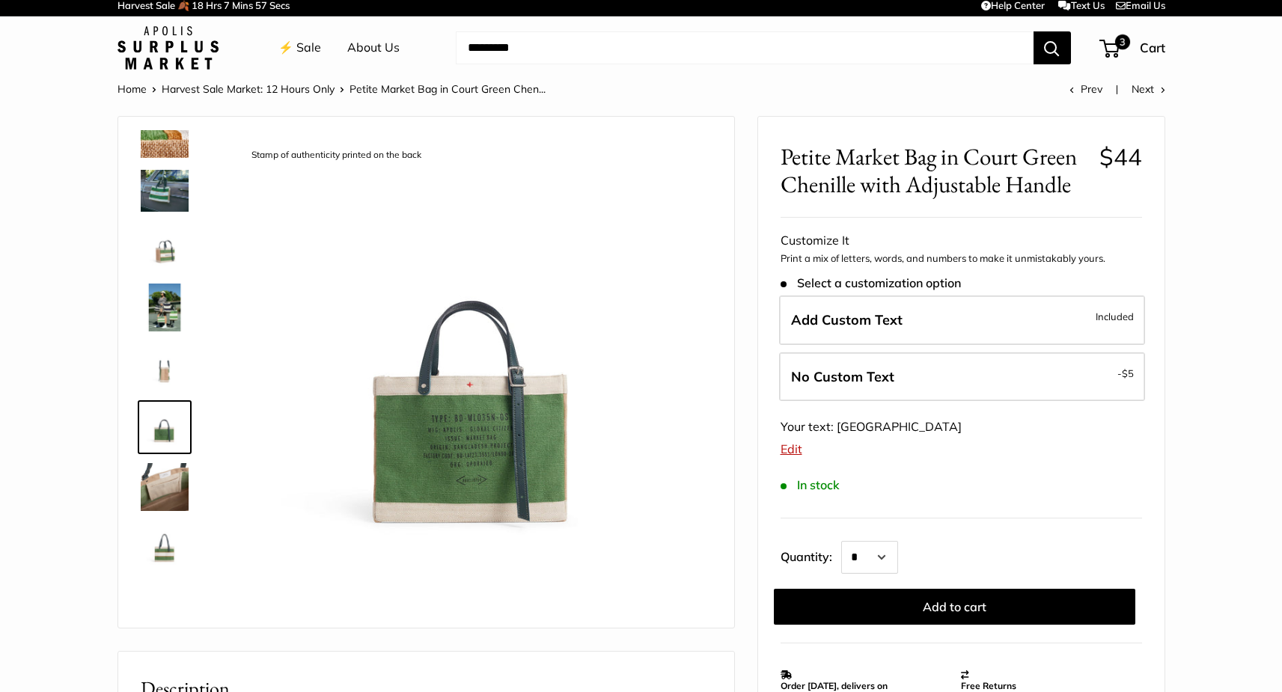
click at [163, 490] on img at bounding box center [165, 487] width 48 height 48
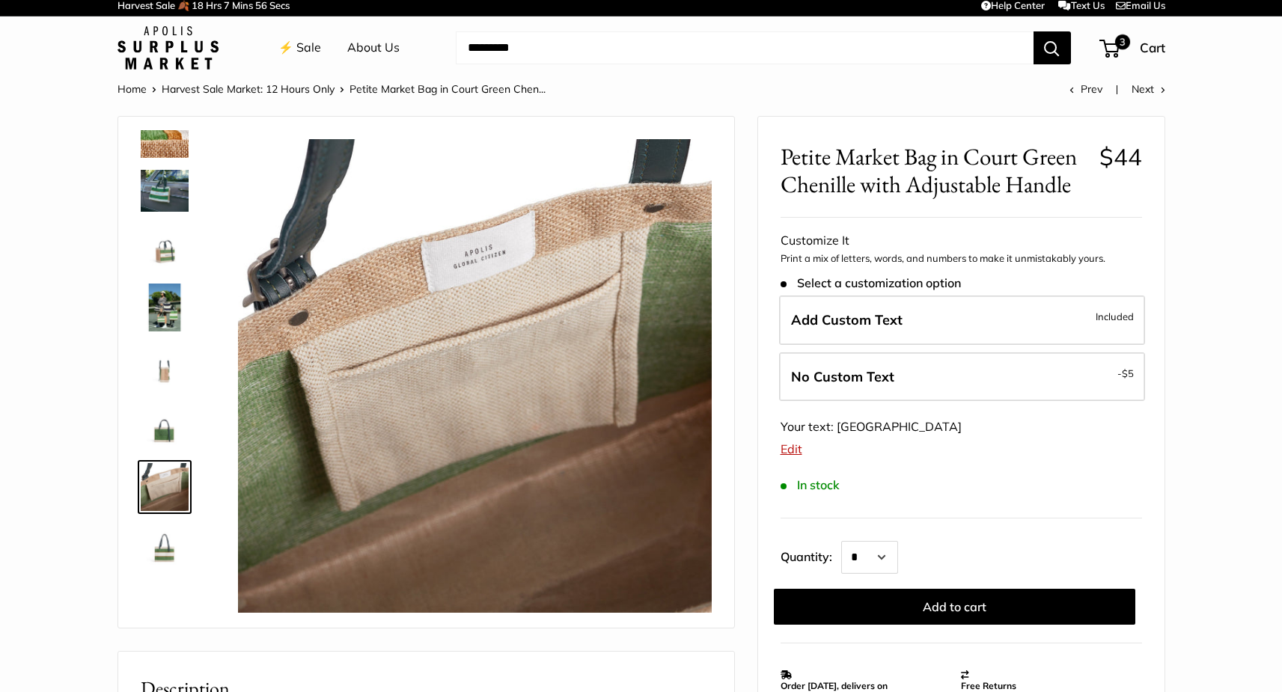
click at [157, 563] on img at bounding box center [165, 547] width 48 height 48
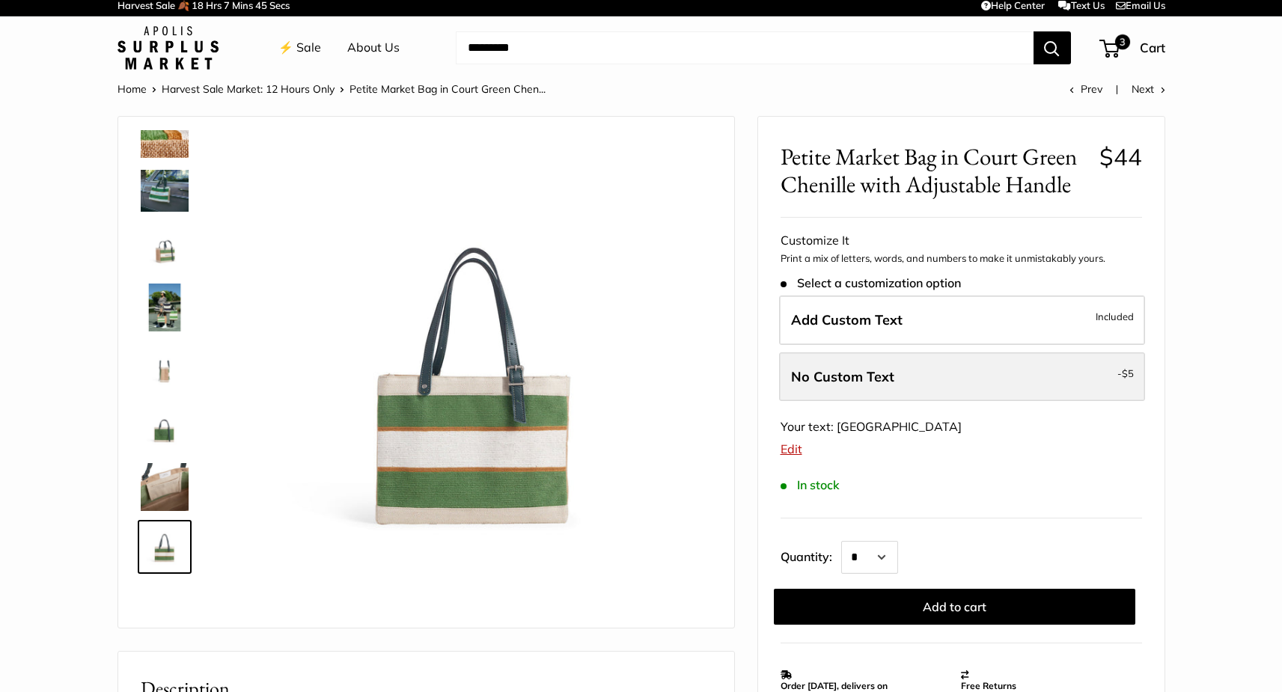
click at [837, 368] on span "No Custom Text" at bounding box center [842, 376] width 103 height 17
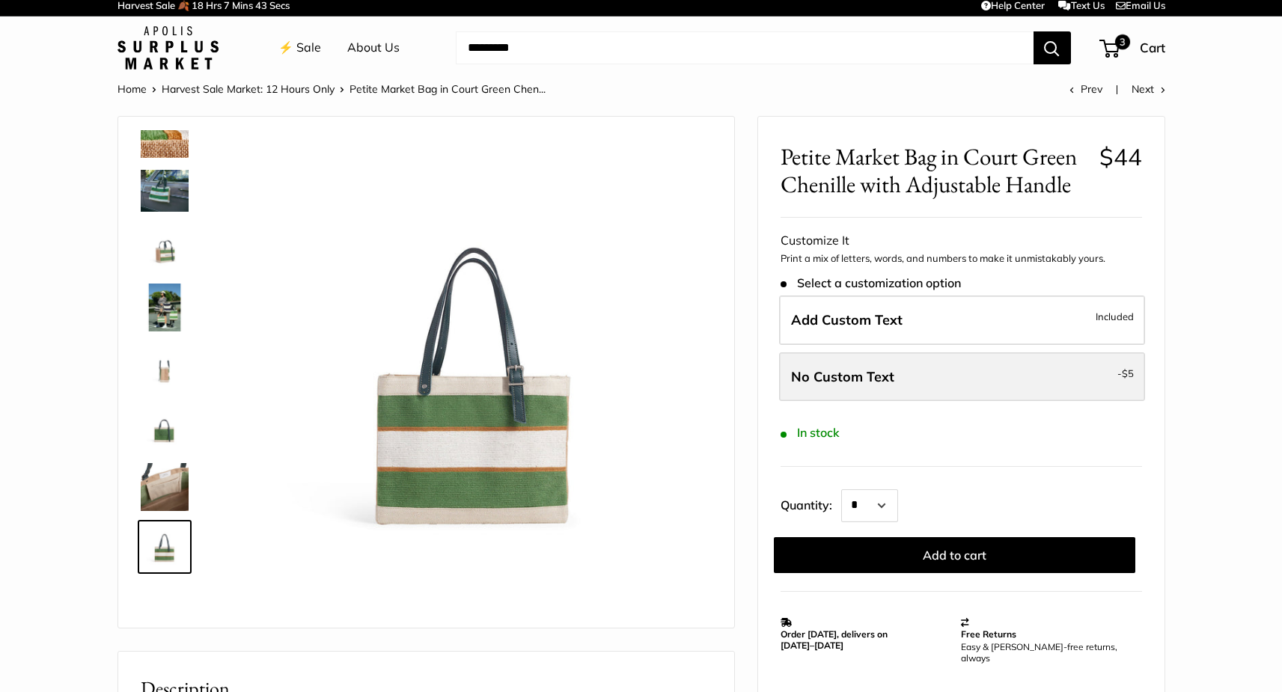
click at [843, 383] on span "No Custom Text" at bounding box center [842, 376] width 103 height 17
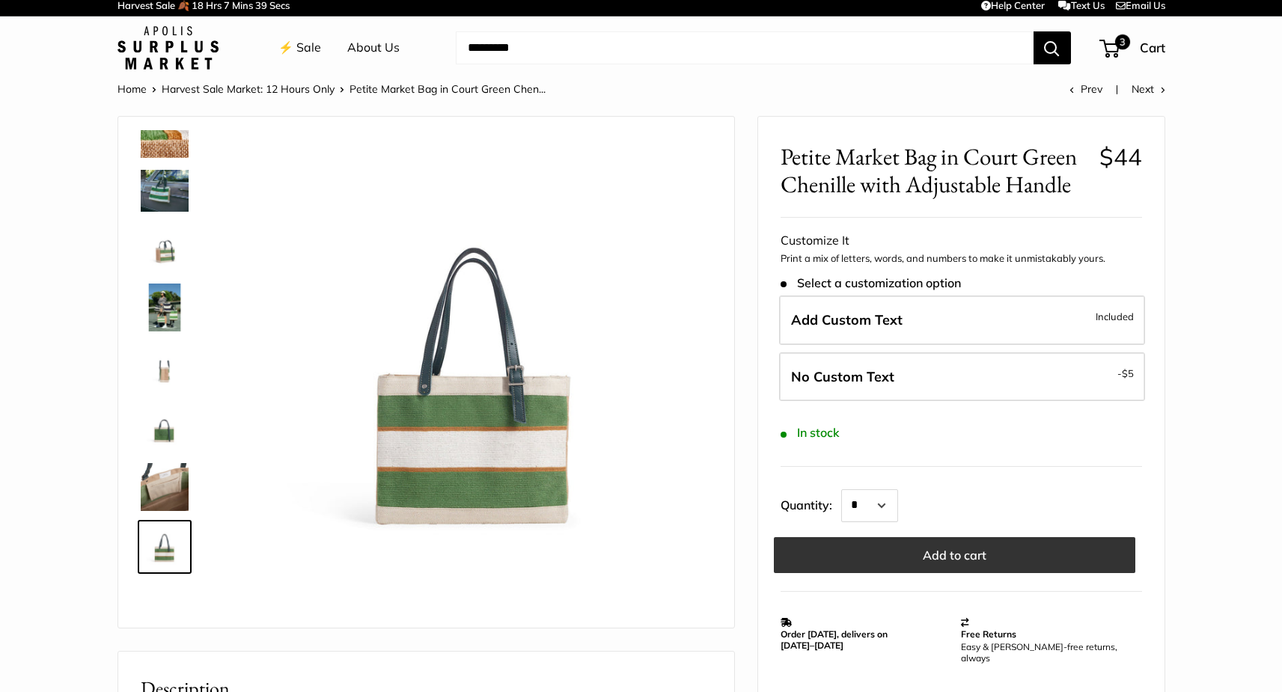
click at [928, 561] on button "Add to cart" at bounding box center [955, 555] width 362 height 36
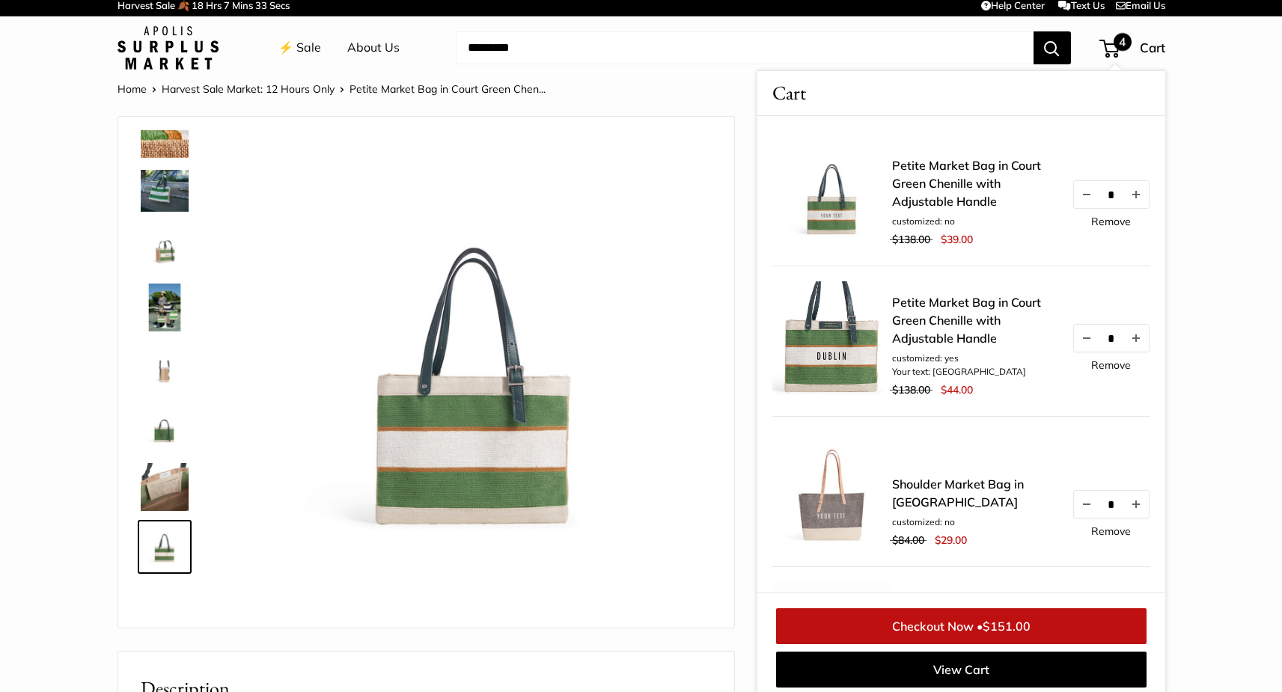
click at [1103, 366] on link "Remove" at bounding box center [1111, 365] width 40 height 10
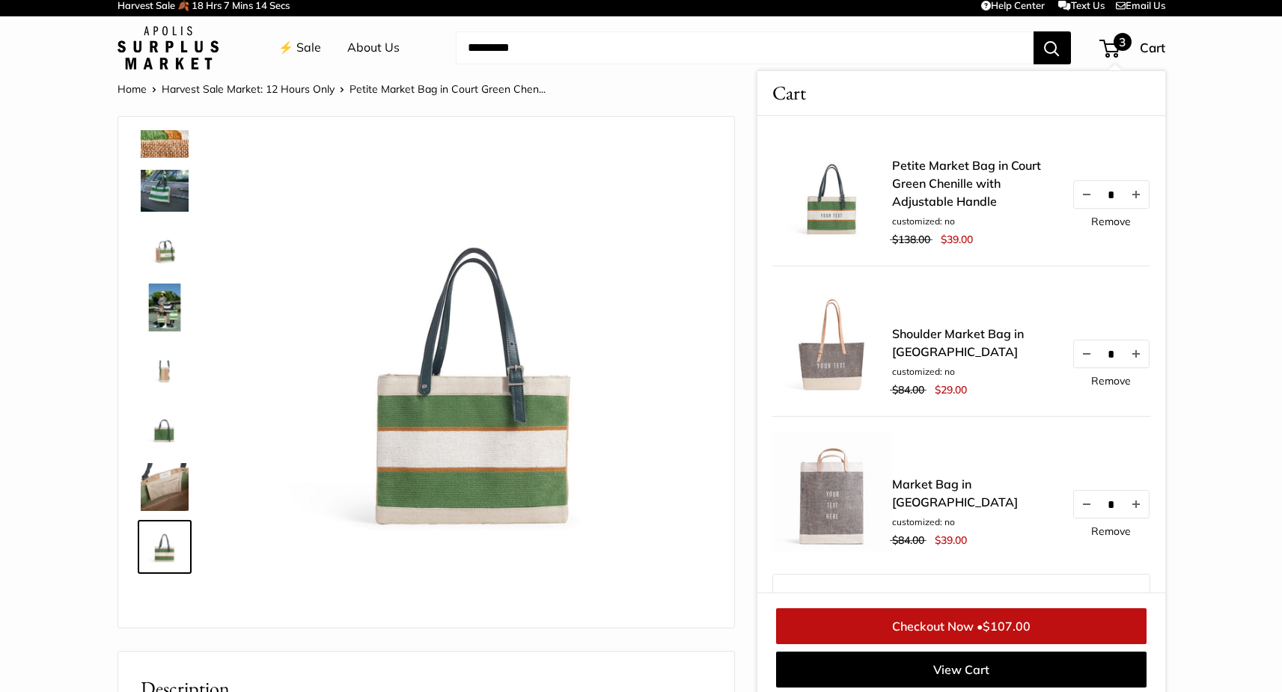
scroll to position [4, 0]
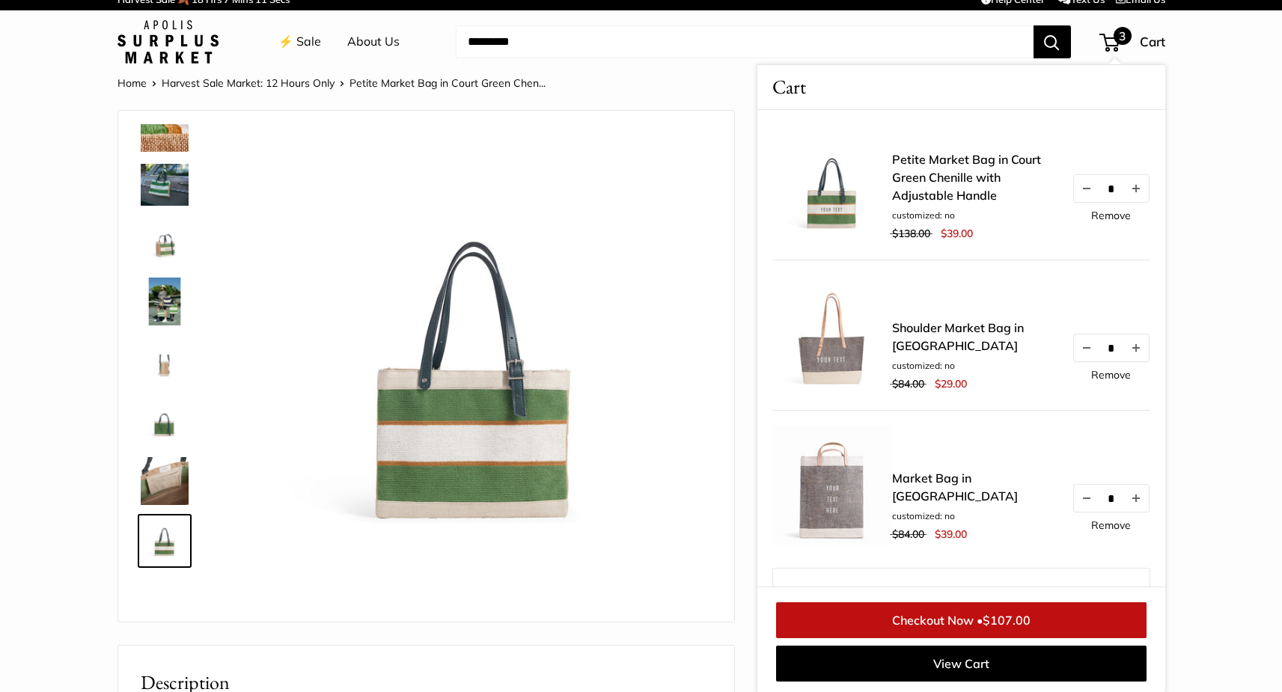
click at [474, 475] on img at bounding box center [475, 370] width 474 height 474
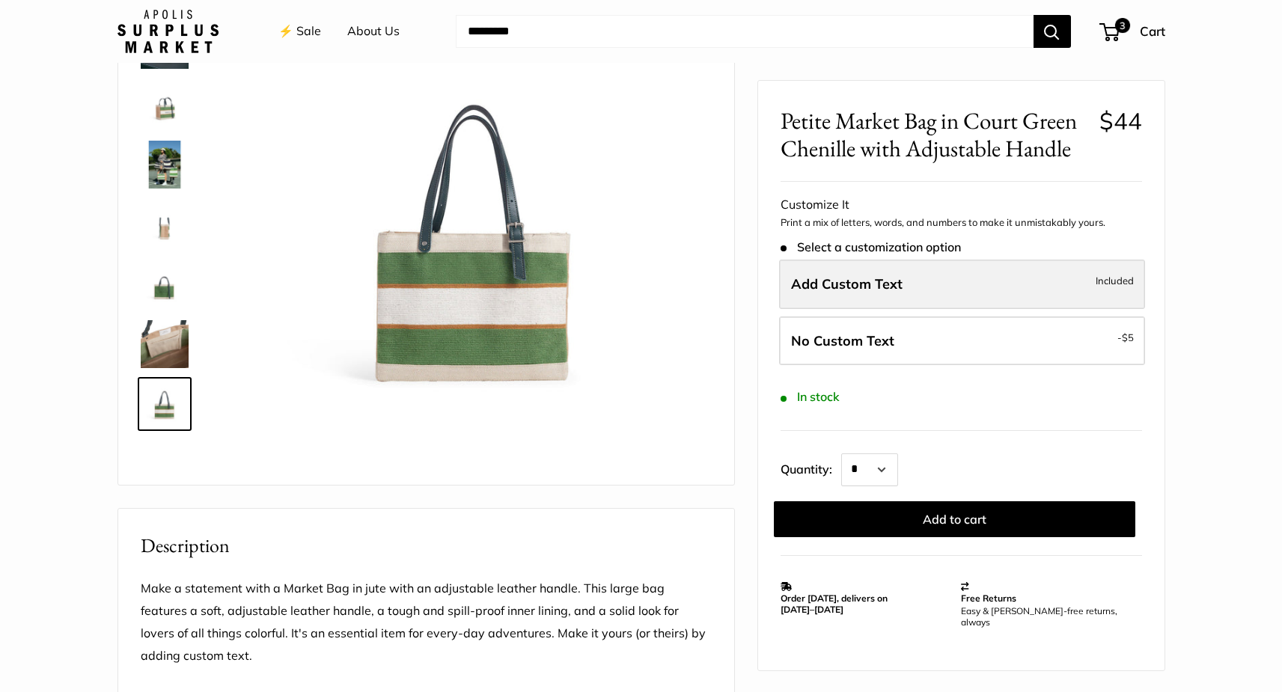
click at [842, 287] on span "Add Custom Text" at bounding box center [847, 283] width 112 height 17
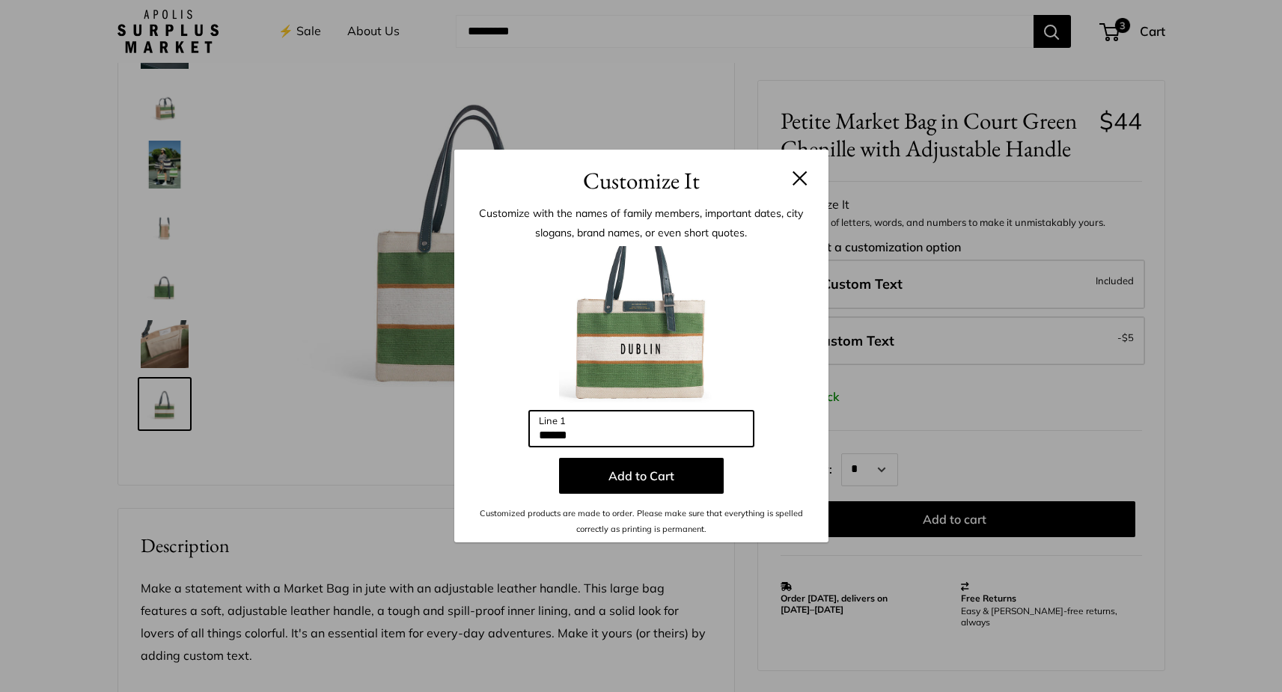
click at [648, 442] on input "******" at bounding box center [641, 429] width 225 height 36
drag, startPoint x: 648, startPoint y: 442, endPoint x: 482, endPoint y: 441, distance: 166.2
click at [482, 441] on div "Enter 10 letters ****** Line 1 Add to Cart Customized products are made to orde…" at bounding box center [641, 391] width 329 height 290
type input "*******"
click at [302, 534] on div "Customize It Customize with the names of family members, important dates, city …" at bounding box center [641, 346] width 1282 height 692
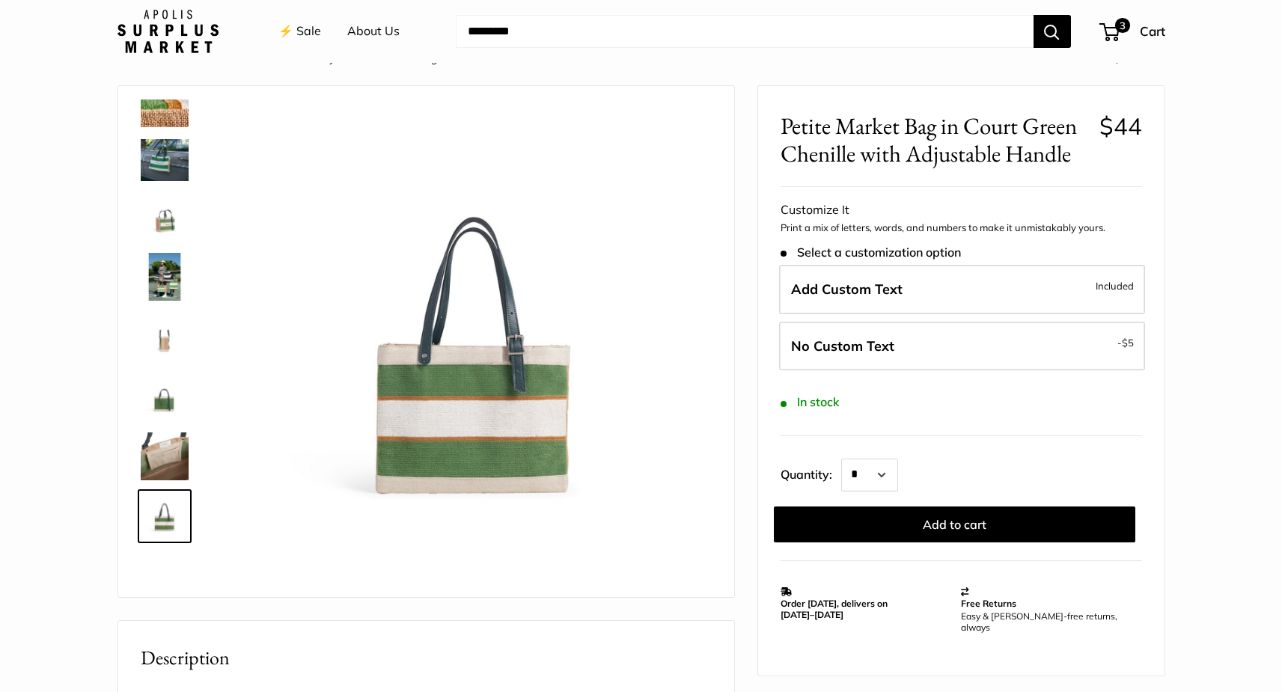
scroll to position [0, 0]
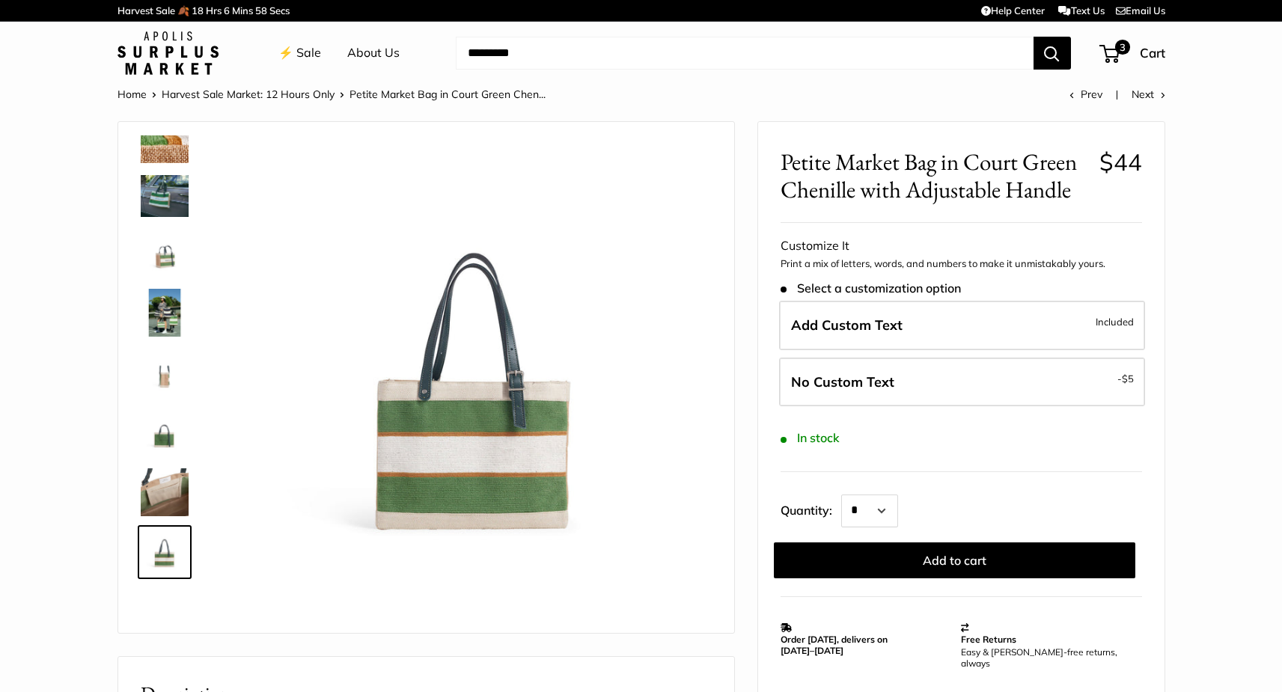
click at [177, 250] on img at bounding box center [165, 253] width 48 height 48
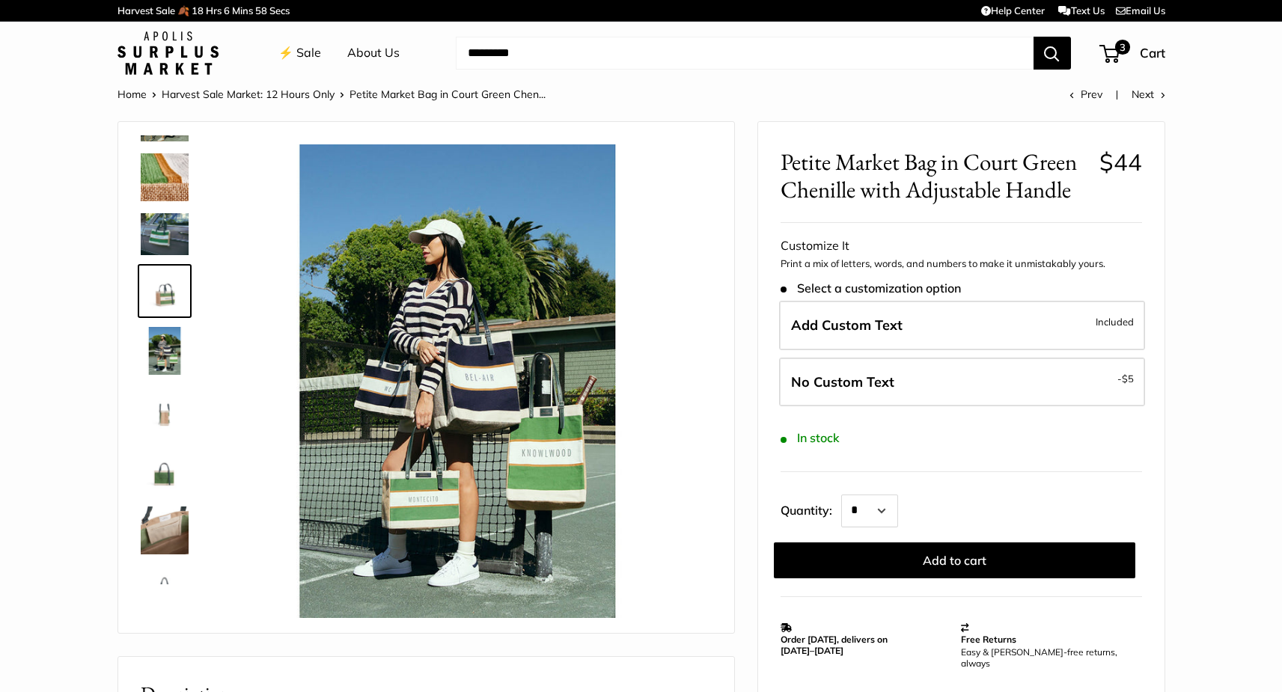
scroll to position [40, 0]
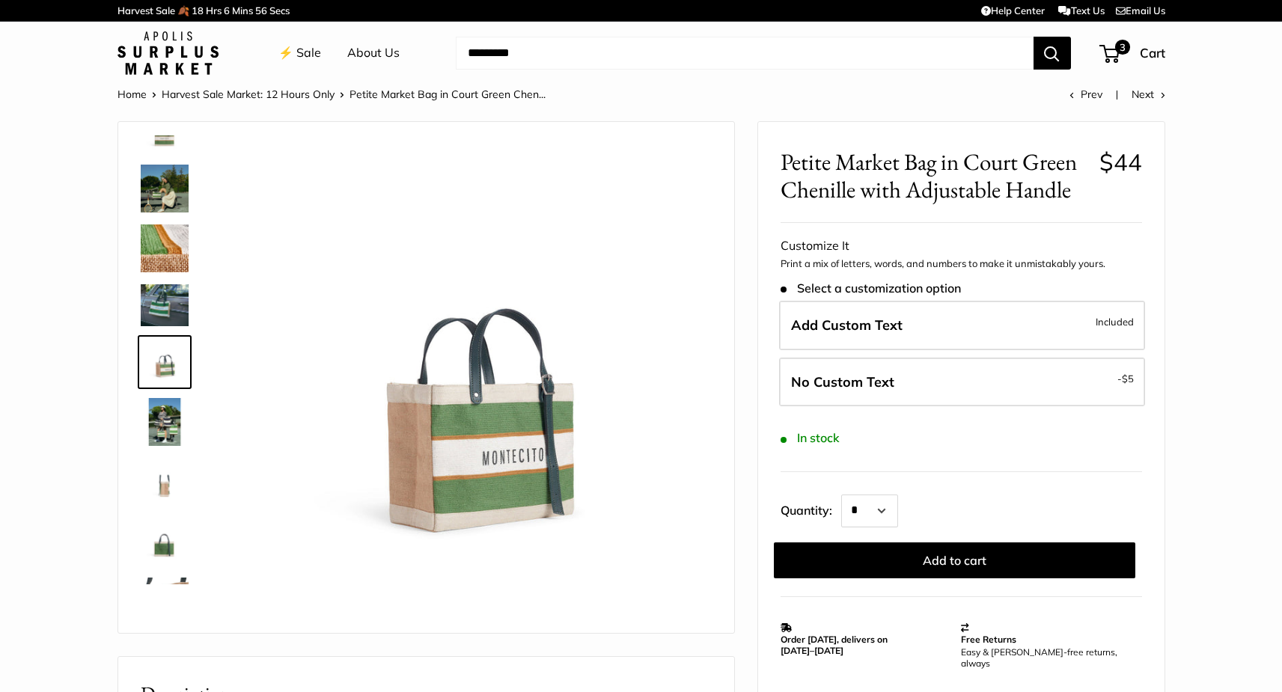
click at [155, 138] on img at bounding box center [165, 129] width 48 height 48
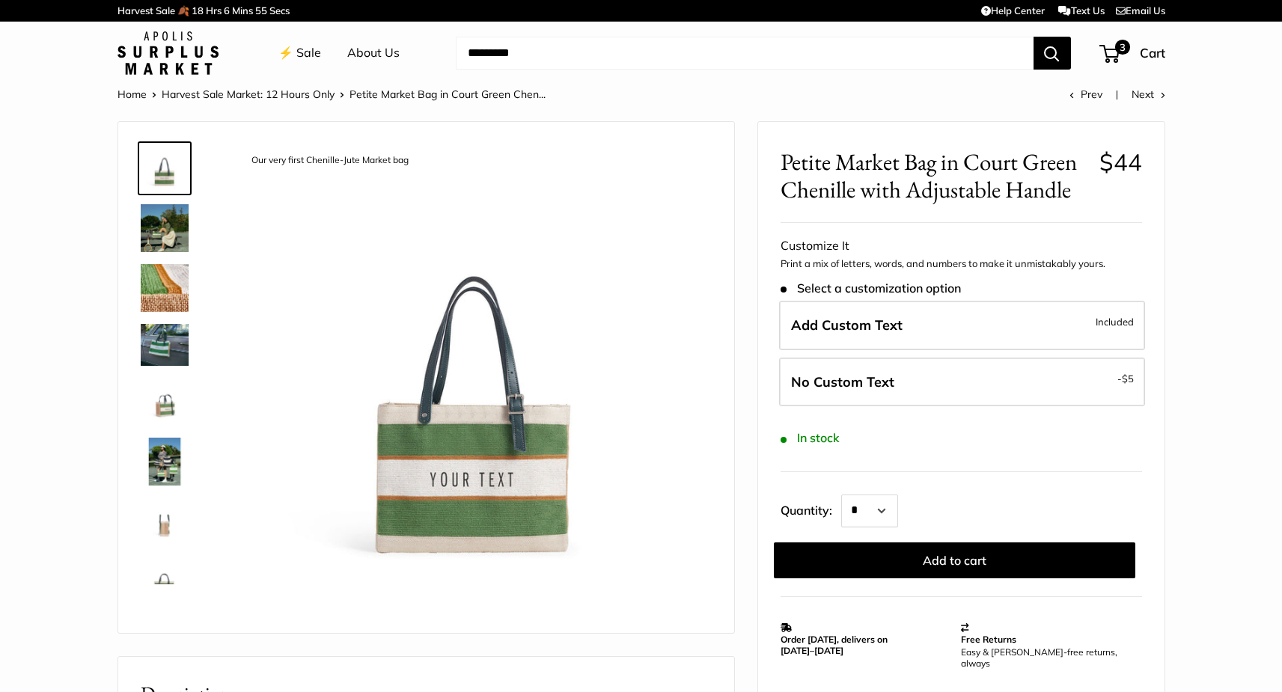
click at [156, 159] on img at bounding box center [165, 168] width 48 height 48
click at [439, 485] on img at bounding box center [475, 381] width 474 height 474
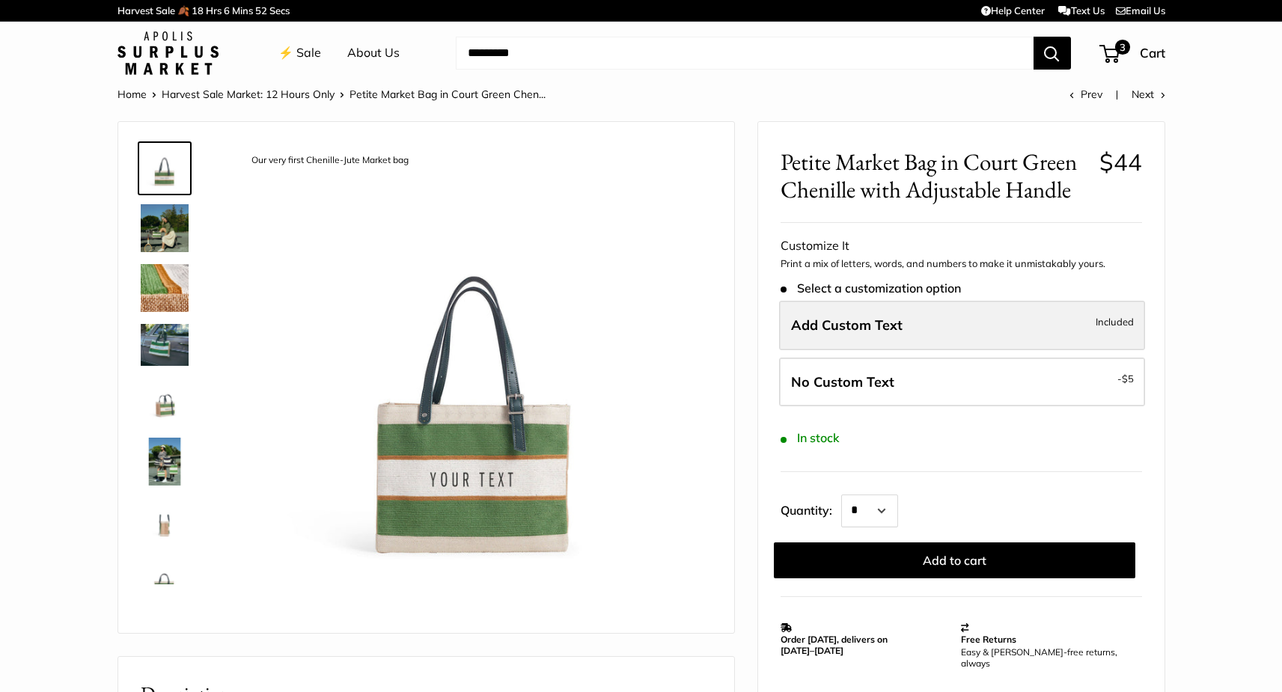
click at [815, 334] on label "Add Custom Text Included" at bounding box center [962, 325] width 366 height 49
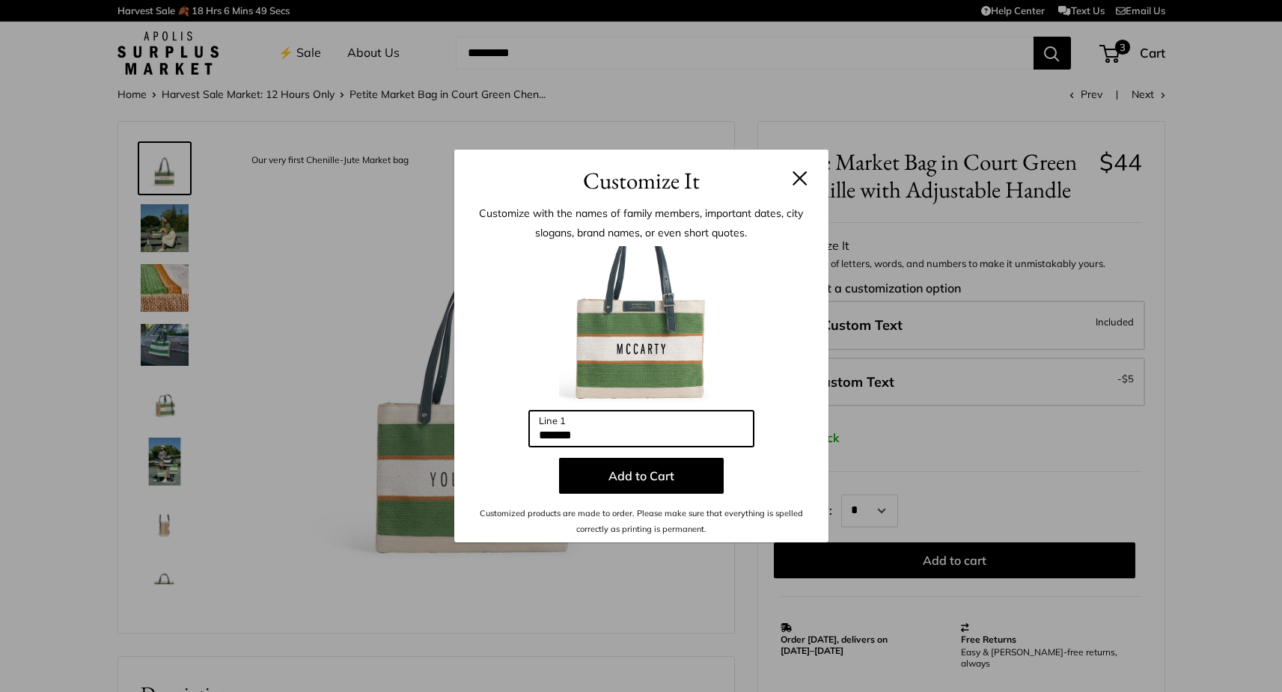
click at [637, 436] on input "*******" at bounding box center [641, 429] width 225 height 36
drag, startPoint x: 637, startPoint y: 436, endPoint x: 495, endPoint y: 425, distance: 142.7
click at [495, 425] on div "Enter 10 letters ******* Line 1 Add to Cart Customized products are made to ord…" at bounding box center [641, 391] width 329 height 290
click at [794, 174] on button at bounding box center [800, 178] width 15 height 15
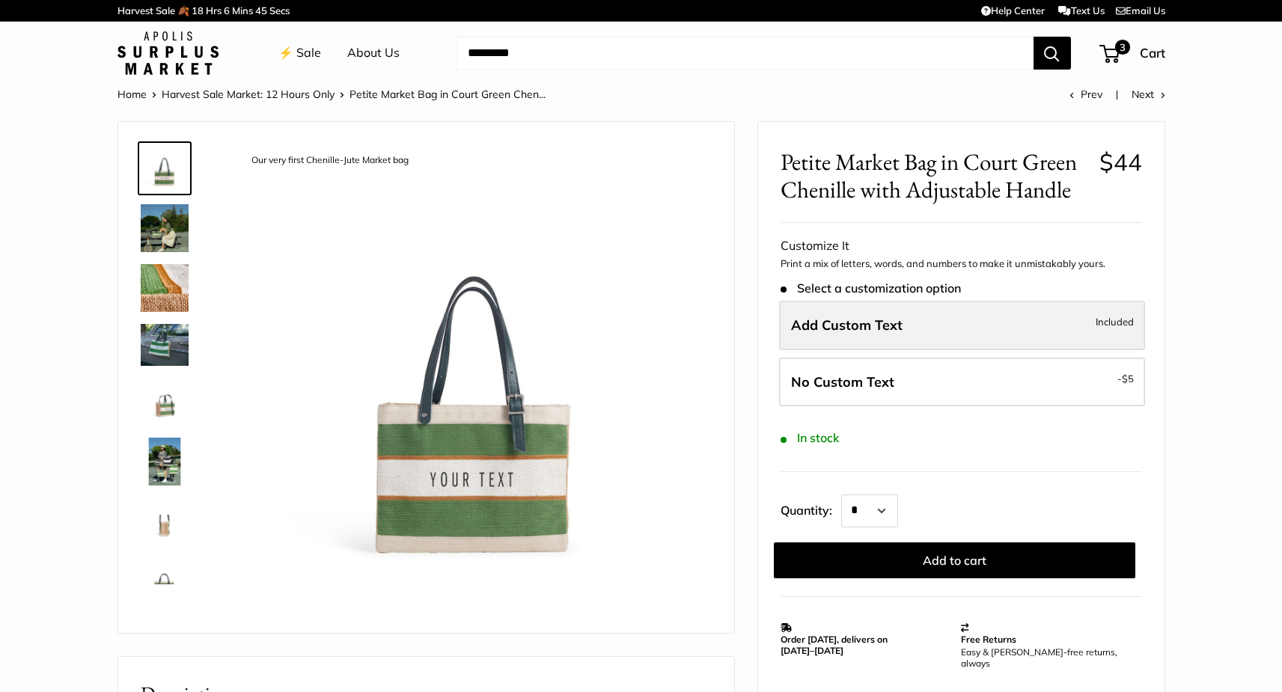
click at [856, 320] on span "Add Custom Text" at bounding box center [847, 325] width 112 height 17
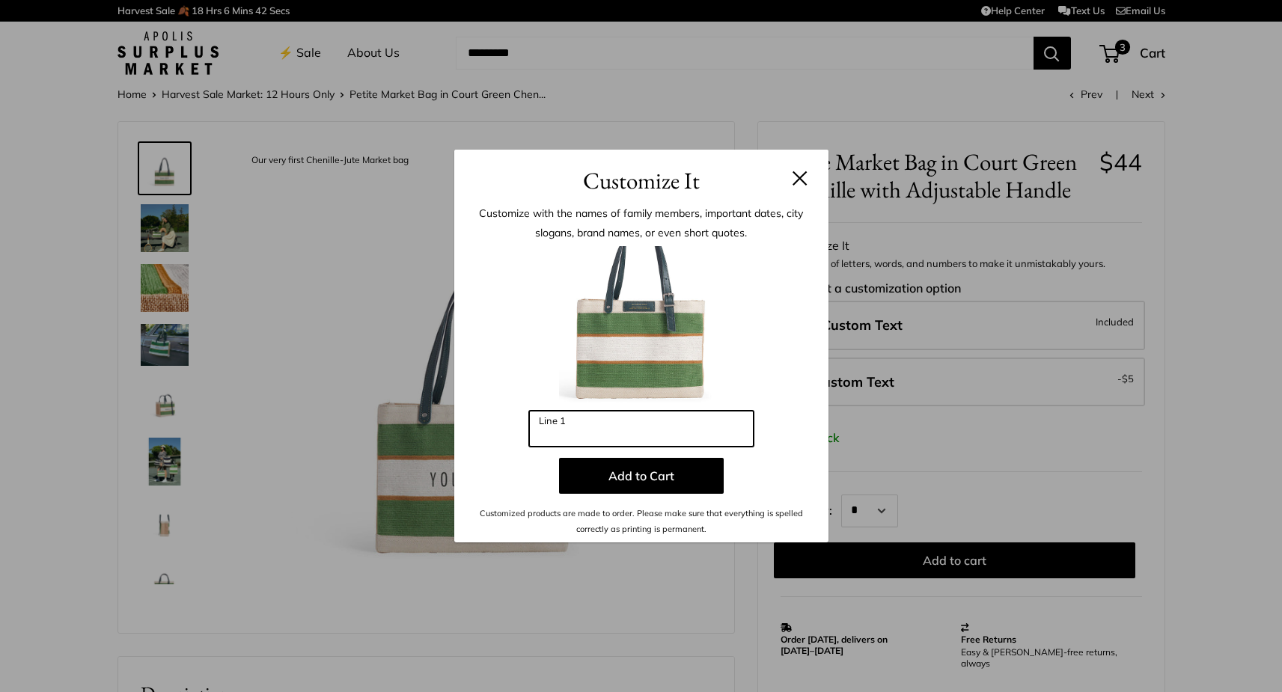
click at [678, 430] on input "Line 1" at bounding box center [641, 429] width 225 height 36
type input "*******"
click at [647, 672] on div "Customize It Customize with the names of family members, important dates, city …" at bounding box center [641, 346] width 1282 height 692
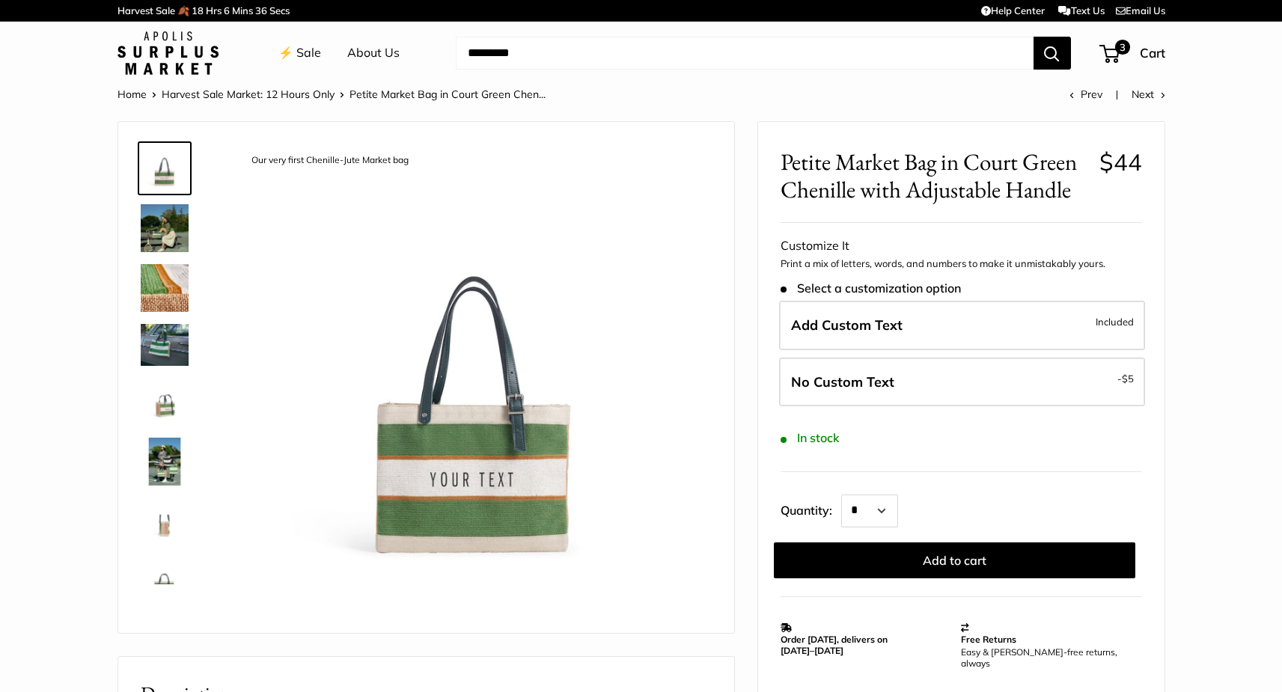
click at [613, 502] on img at bounding box center [475, 381] width 474 height 474
click at [517, 484] on img at bounding box center [475, 381] width 474 height 474
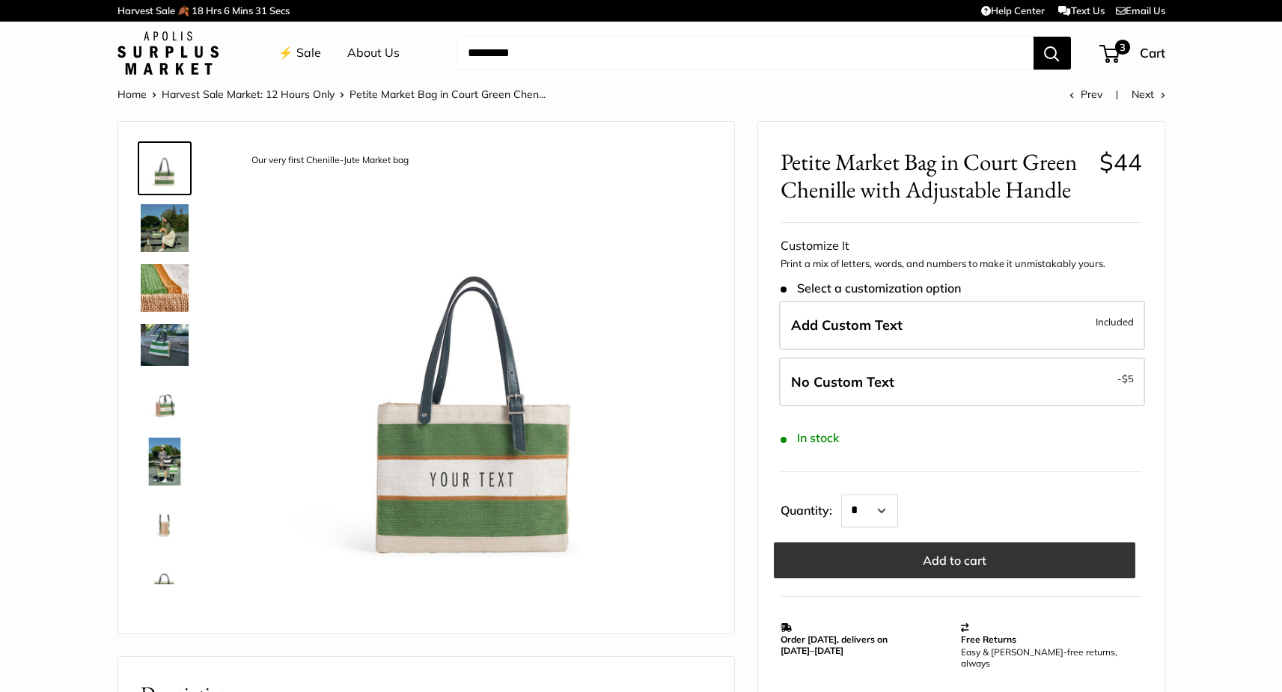
click at [925, 561] on button "Add to cart" at bounding box center [955, 561] width 362 height 36
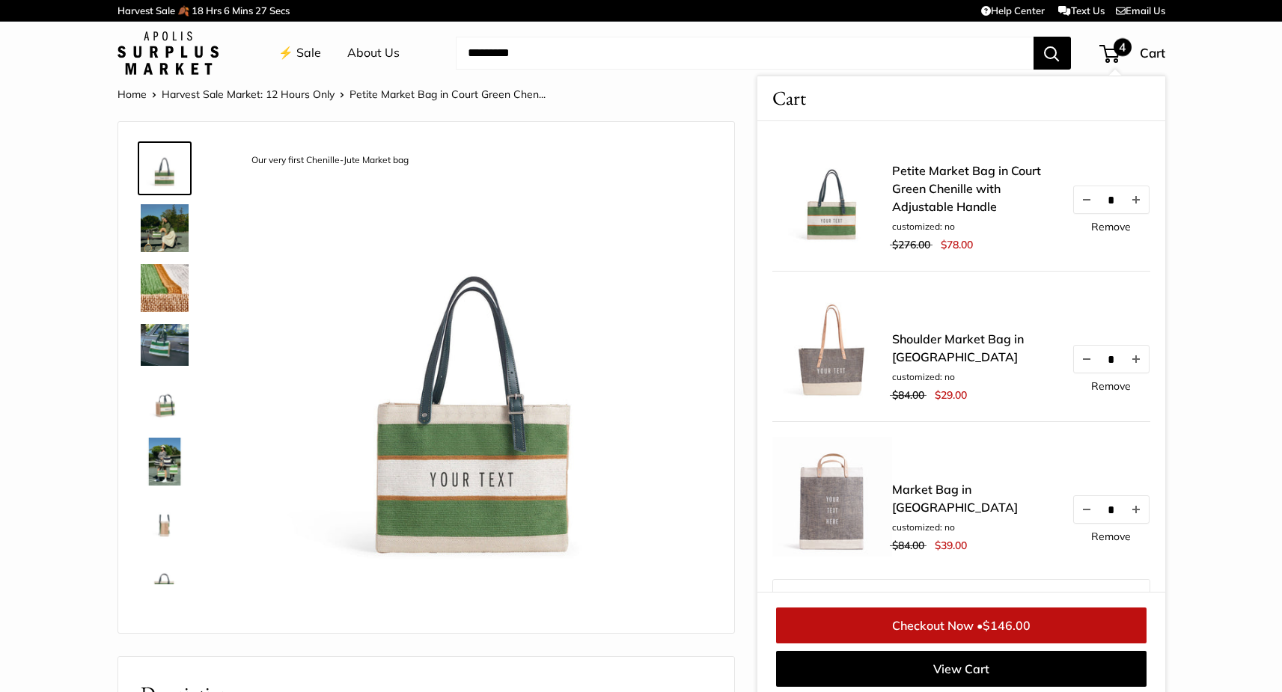
click at [941, 204] on link "Petite Market Bag in Court Green Chenille with Adjustable Handle" at bounding box center [974, 189] width 165 height 54
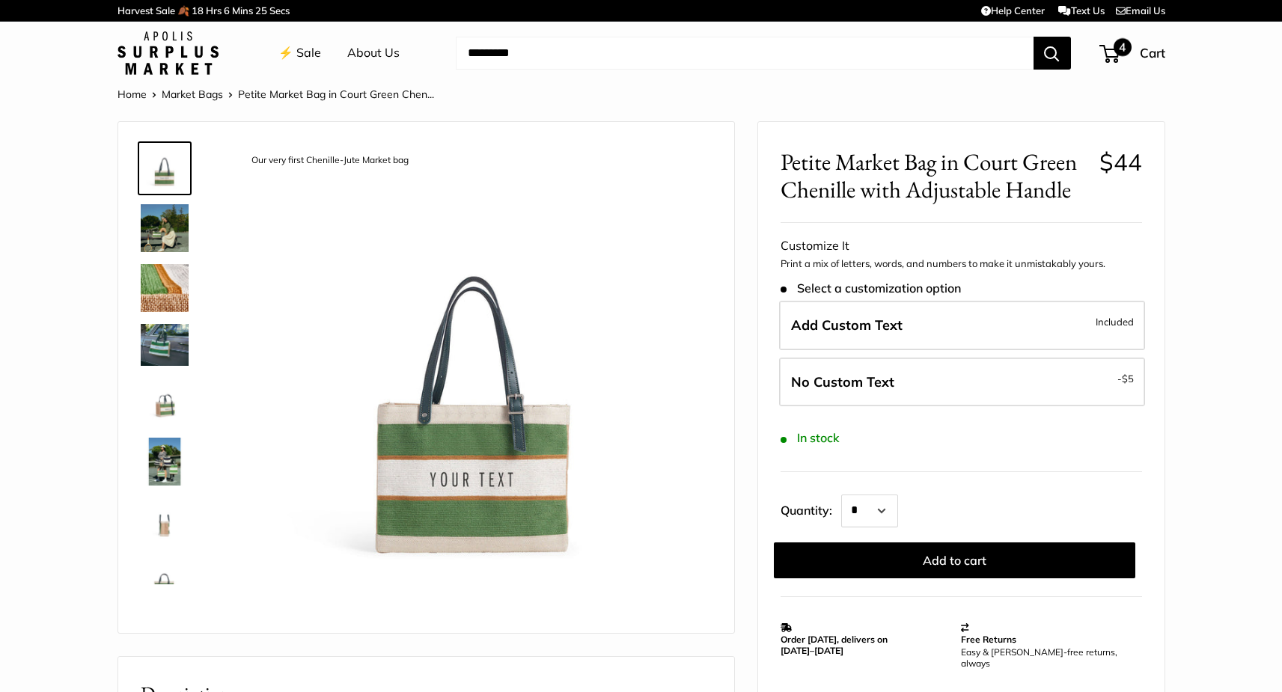
click at [1114, 57] on span "4" at bounding box center [1110, 54] width 20 height 18
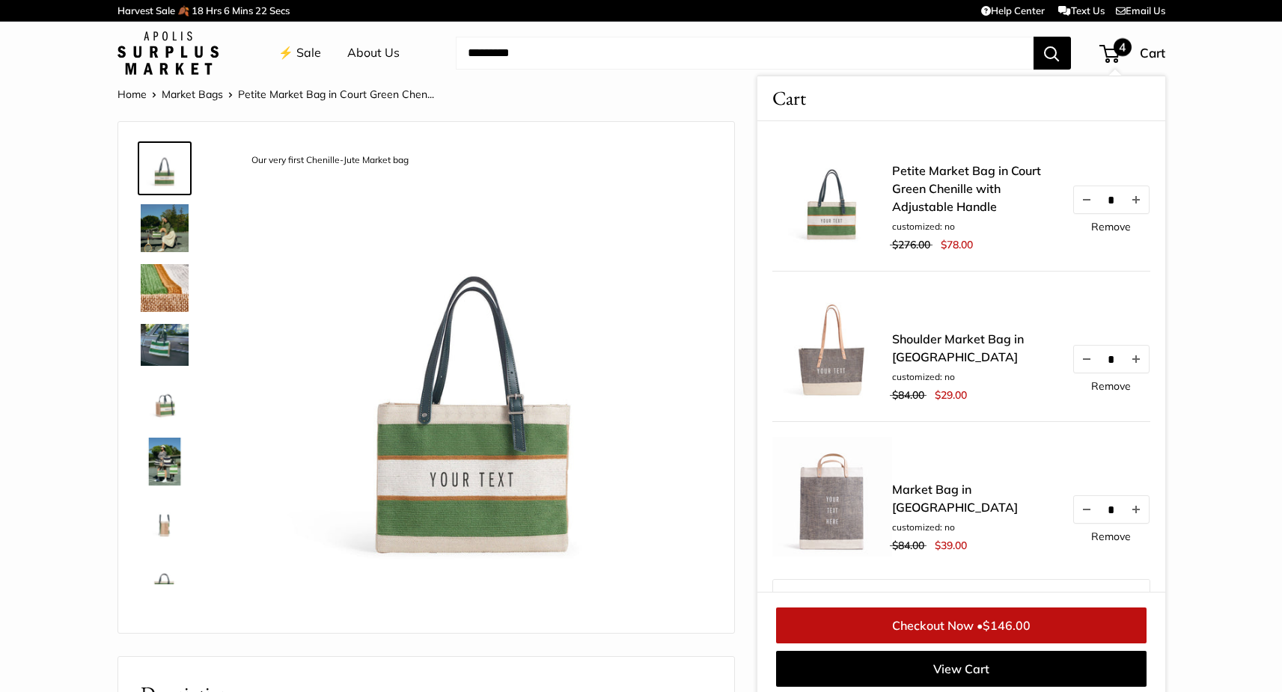
click at [1108, 224] on link "Remove" at bounding box center [1111, 227] width 40 height 10
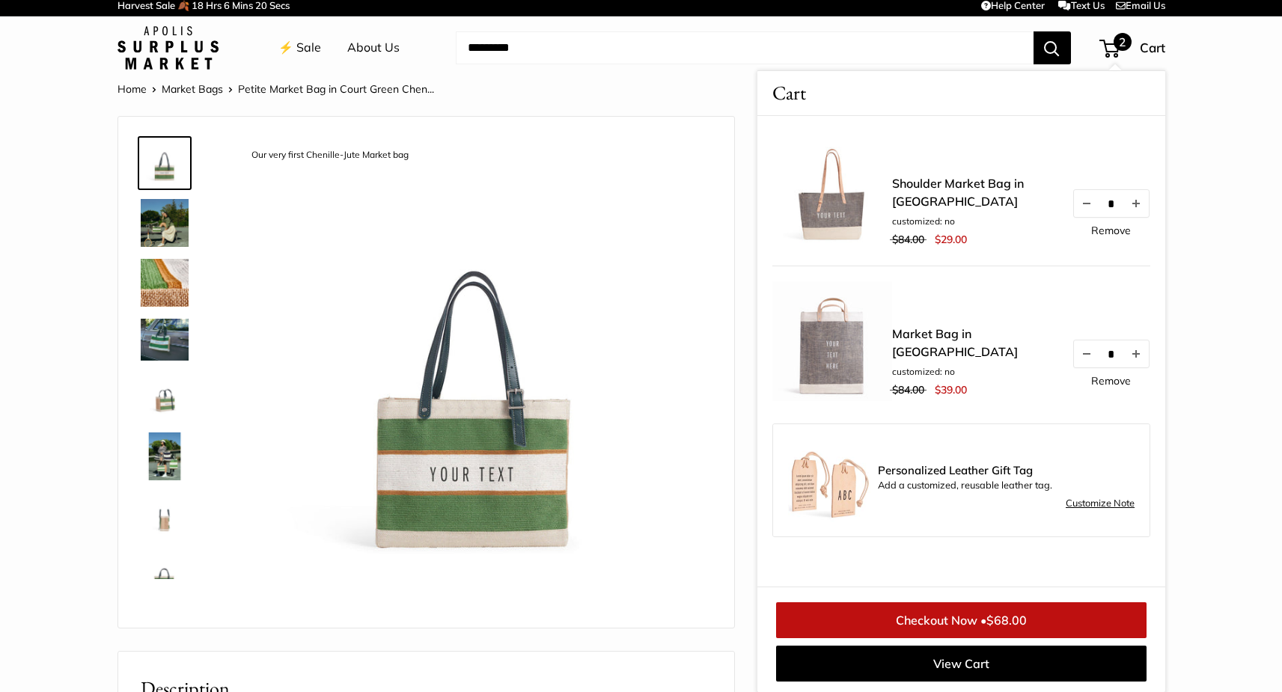
click at [665, 427] on img at bounding box center [475, 376] width 474 height 474
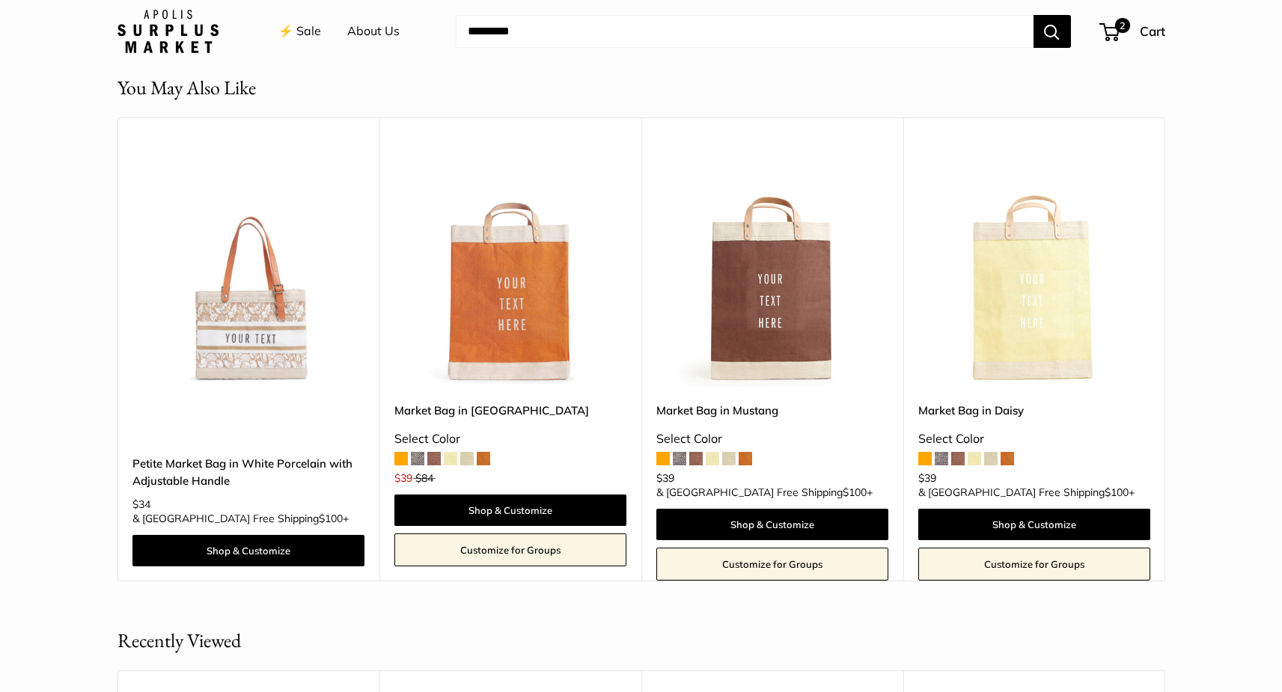
scroll to position [1261, 0]
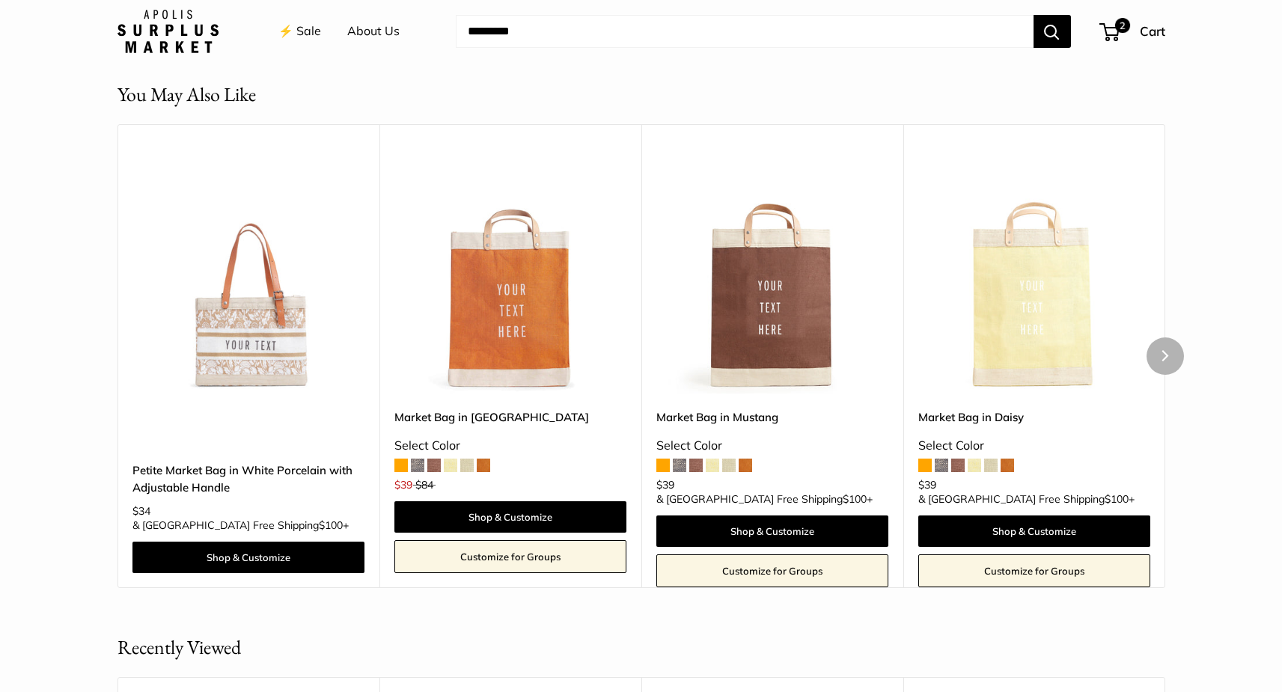
click at [0, 0] on img at bounding box center [0, 0] width 0 height 0
